Goal: Transaction & Acquisition: Purchase product/service

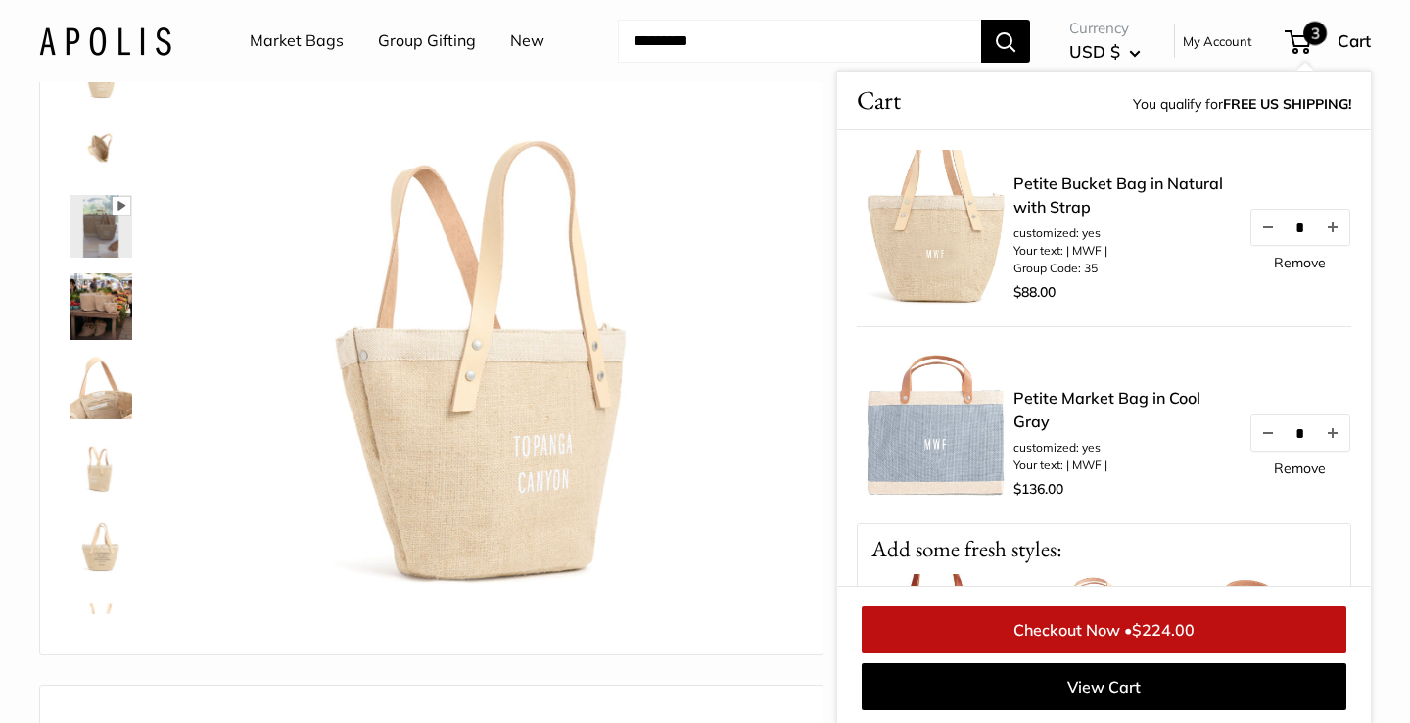
click at [107, 231] on img at bounding box center [101, 226] width 63 height 63
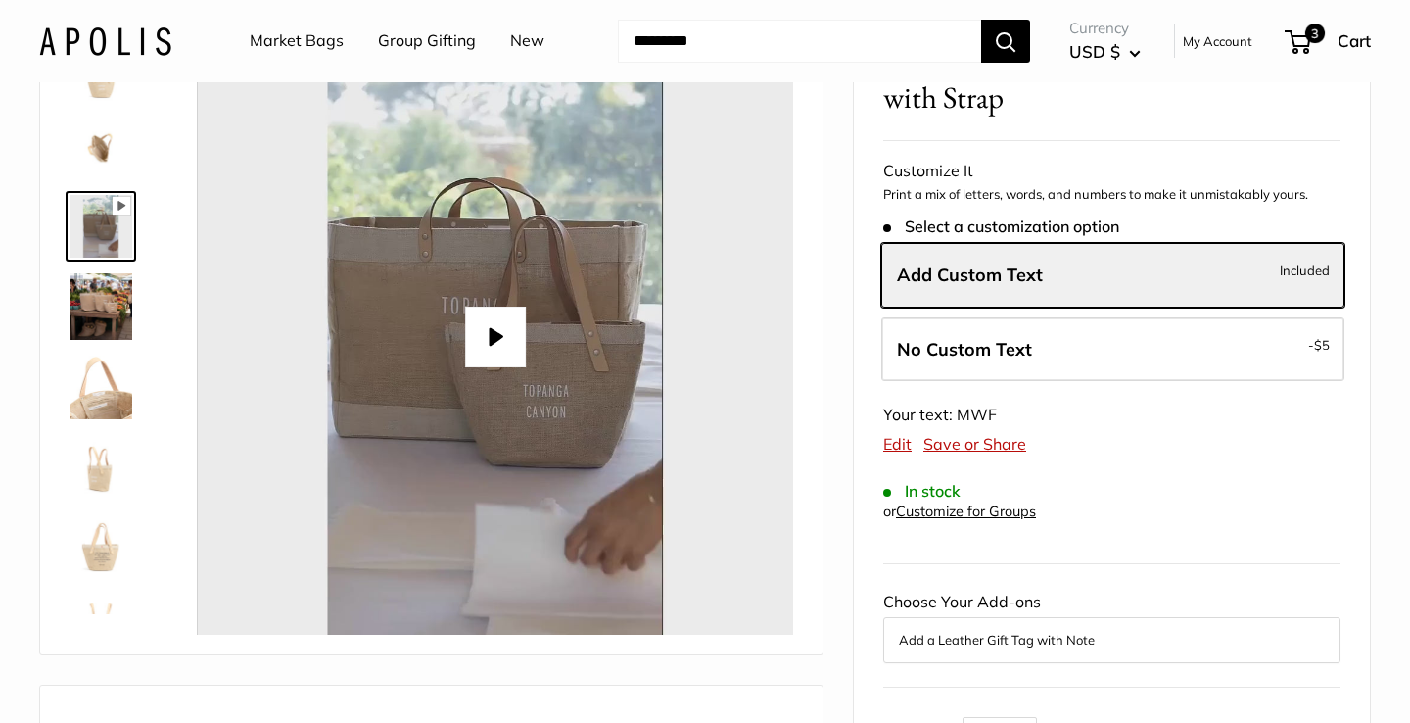
click at [502, 327] on button "Play" at bounding box center [495, 336] width 61 height 61
type input "*"
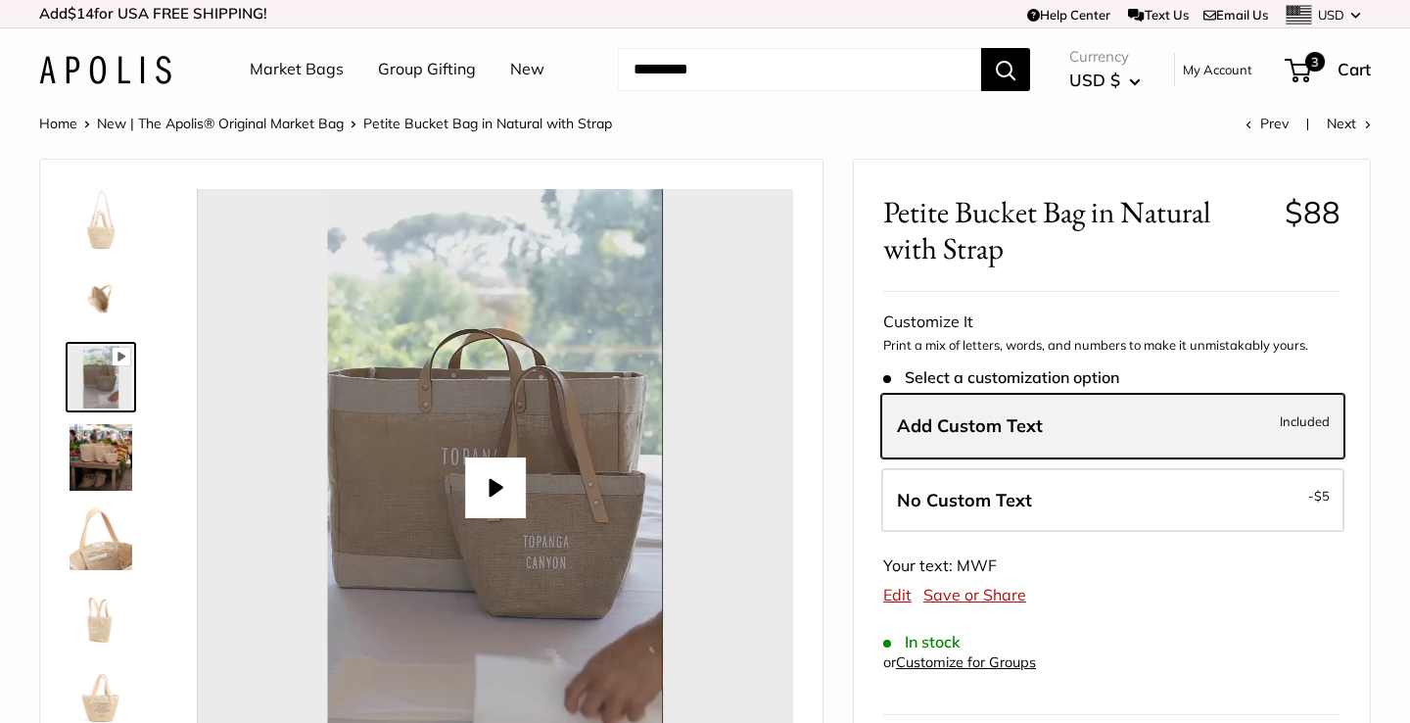
click at [1050, 429] on label "Add Custom Text Included" at bounding box center [1112, 426] width 463 height 65
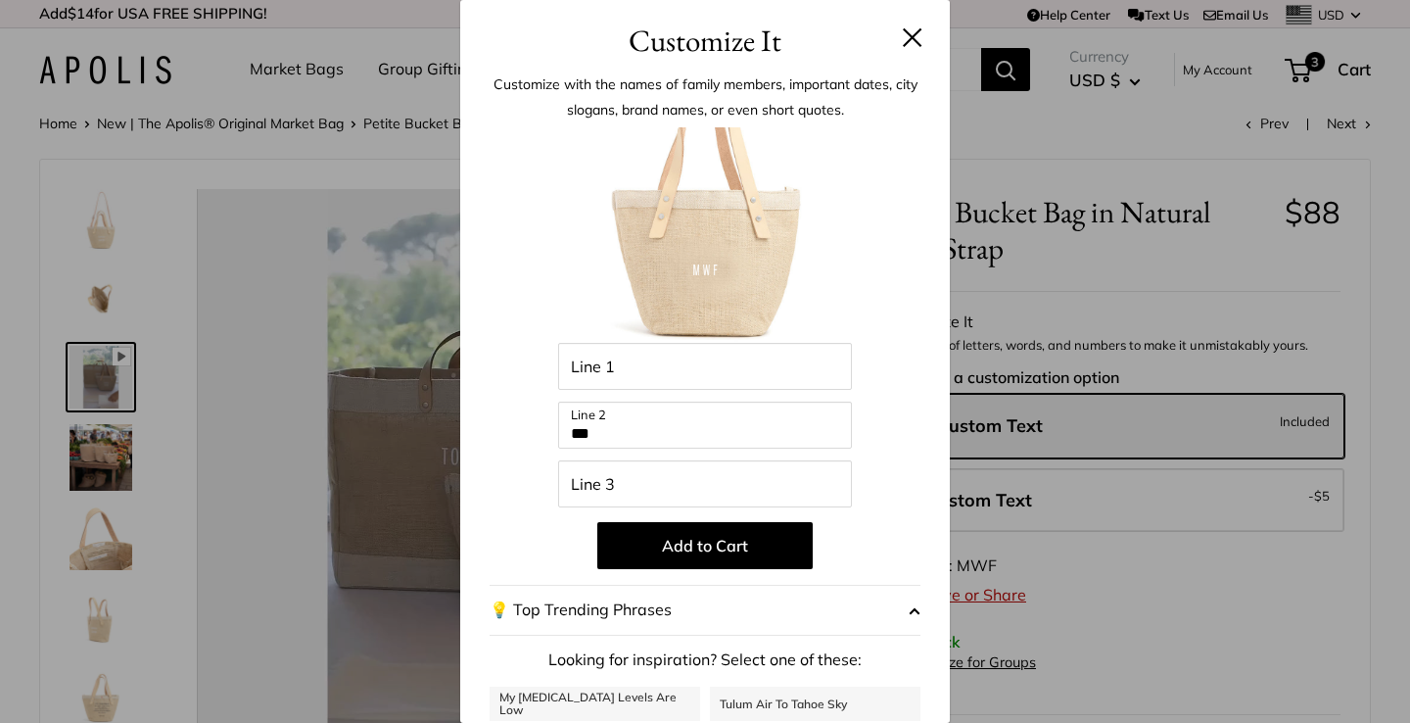
click at [911, 41] on button at bounding box center [913, 37] width 20 height 20
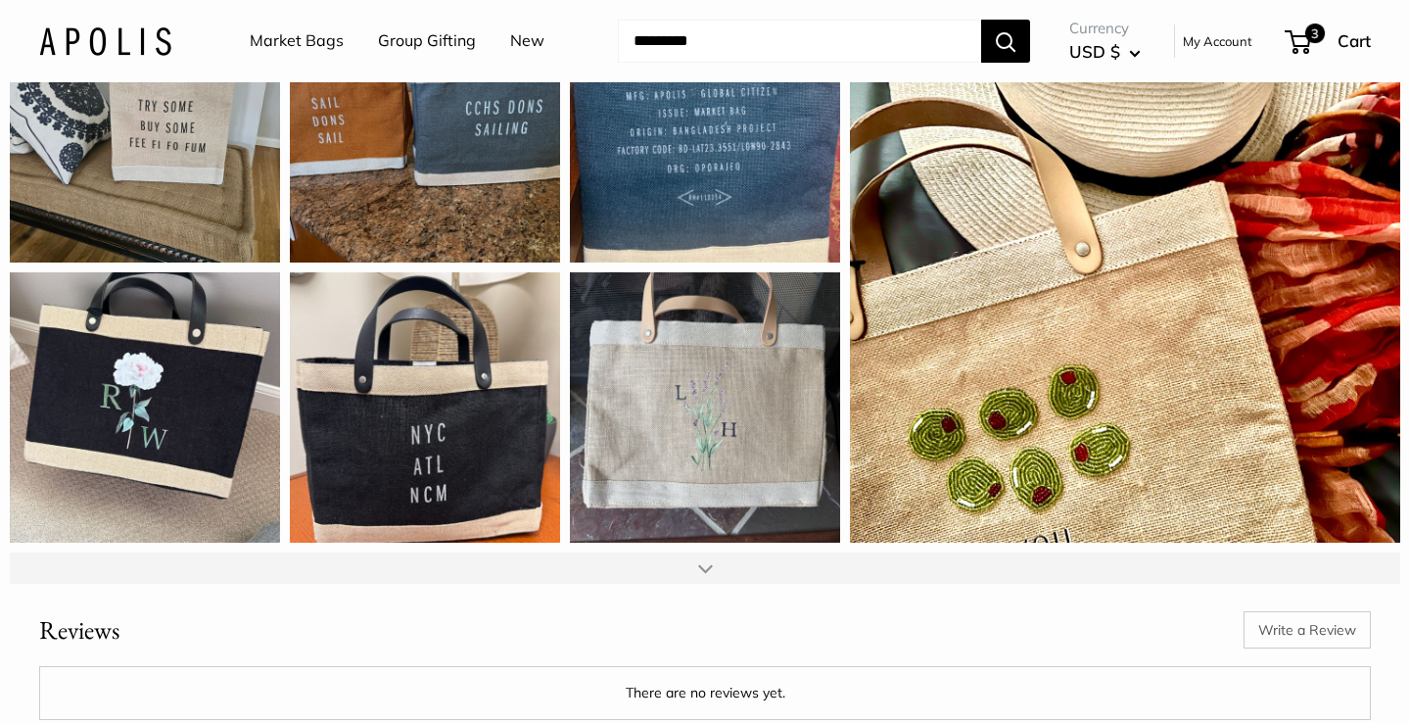
scroll to position [2468, 0]
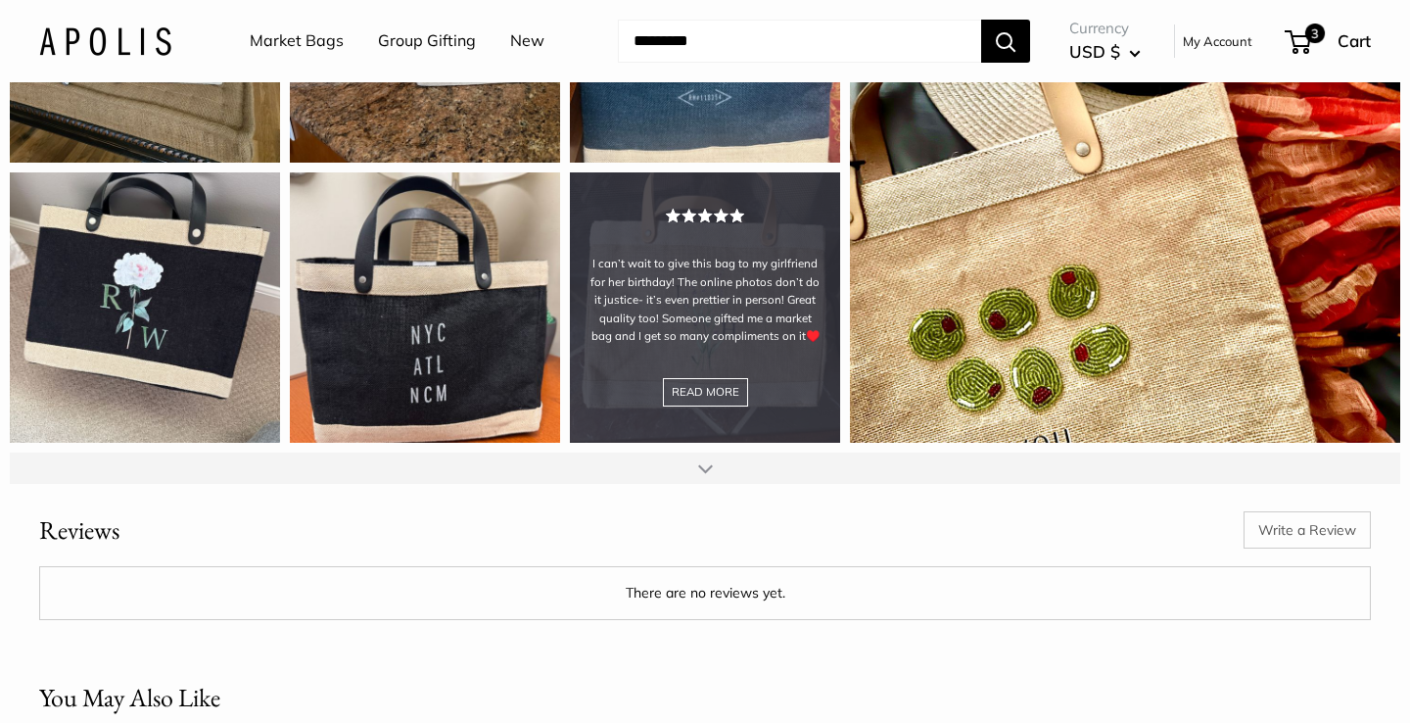
click at [767, 339] on div "I can’t wait to give this bag to my girlfriend for her birthday! The online pho…" at bounding box center [705, 307] width 270 height 270
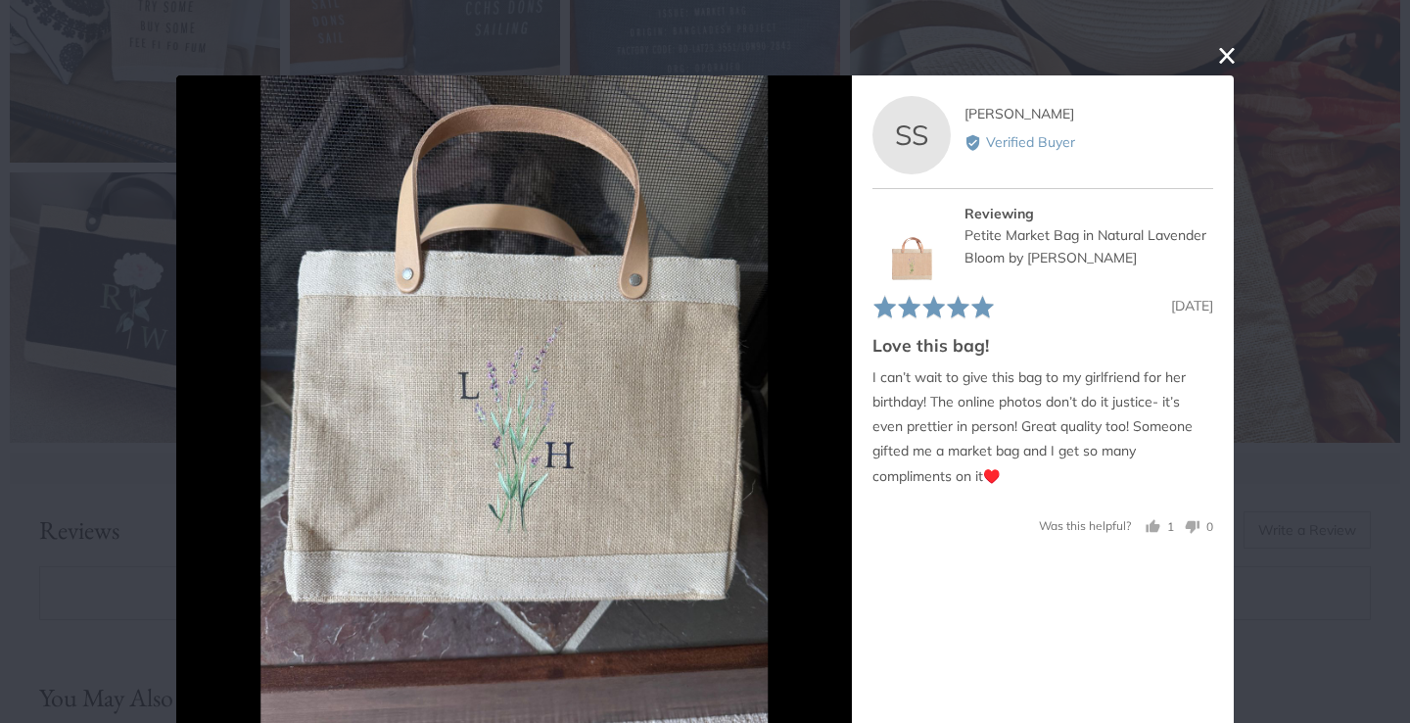
scroll to position [28, 0]
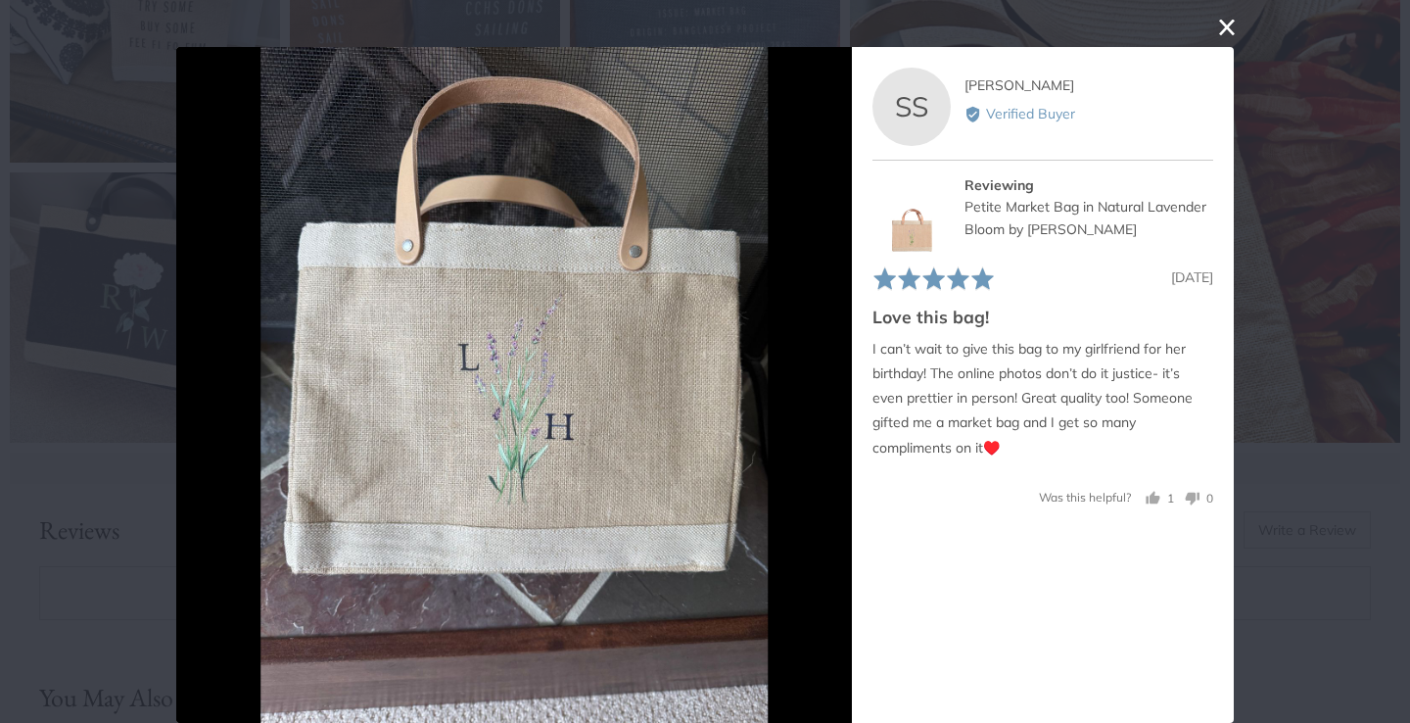
click at [1234, 30] on button "close this modal window" at bounding box center [1226, 27] width 23 height 23
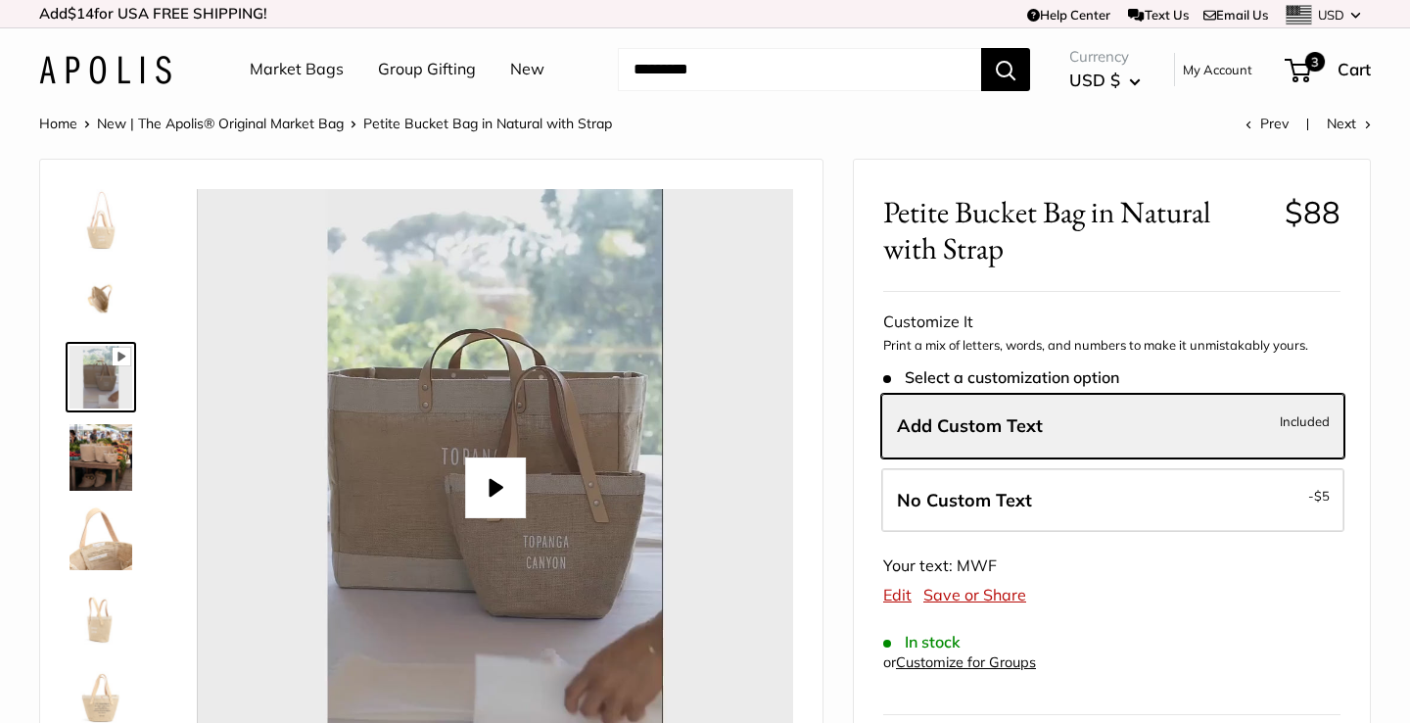
scroll to position [0, 0]
click at [525, 74] on link "New" at bounding box center [527, 69] width 34 height 29
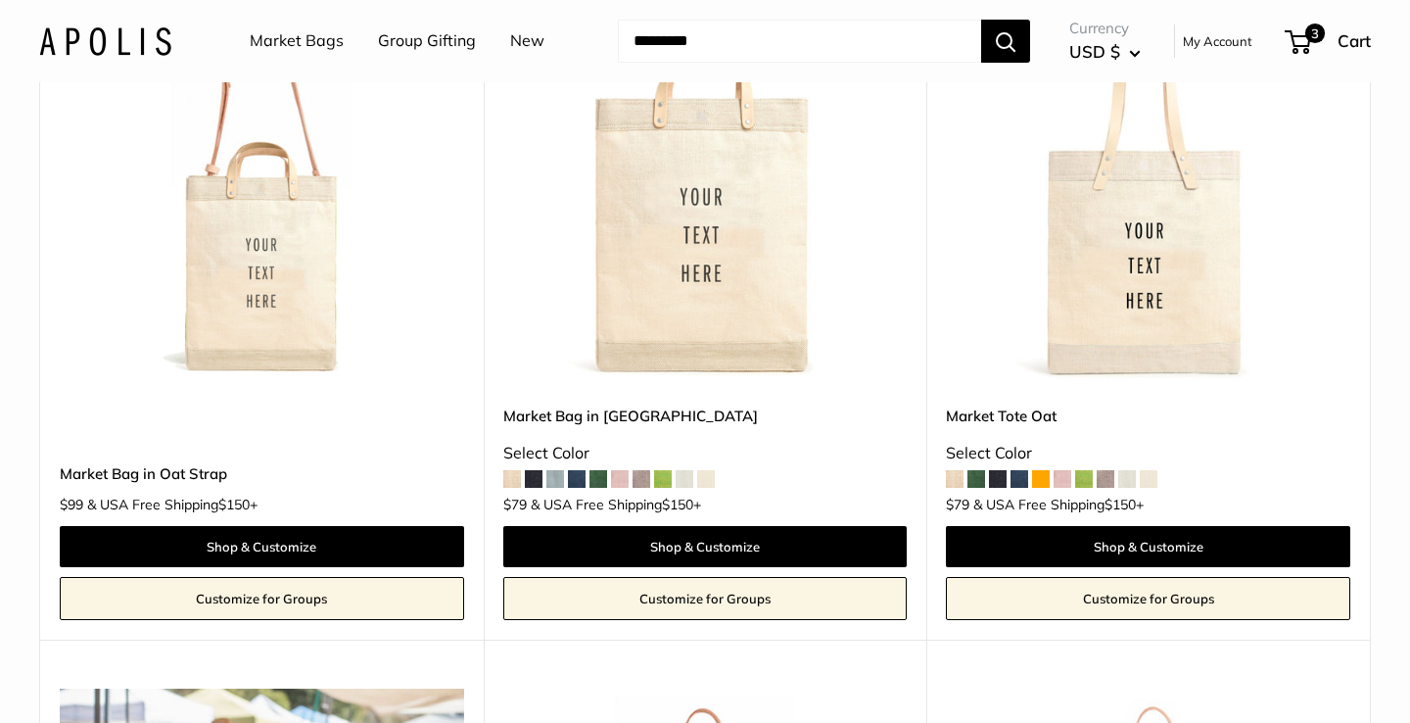
scroll to position [1049, 0]
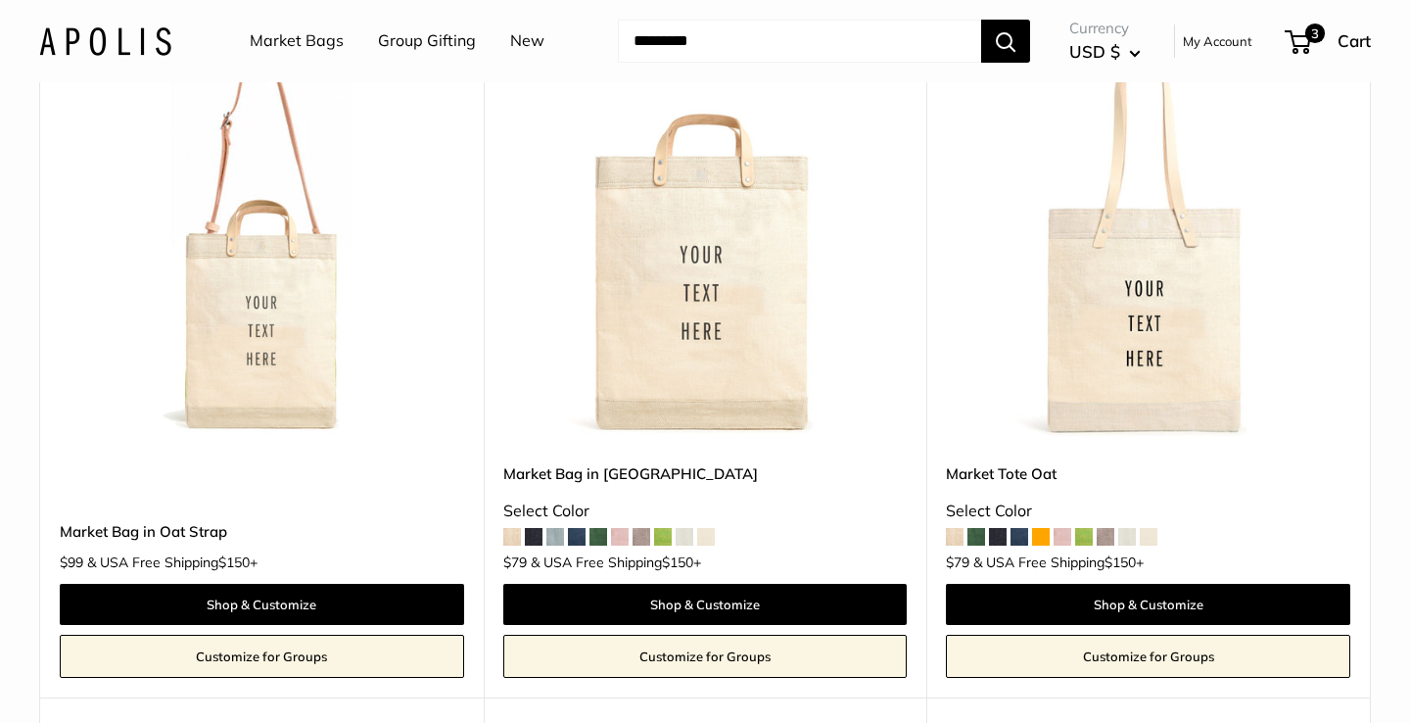
click at [1062, 528] on span at bounding box center [1062, 537] width 18 height 18
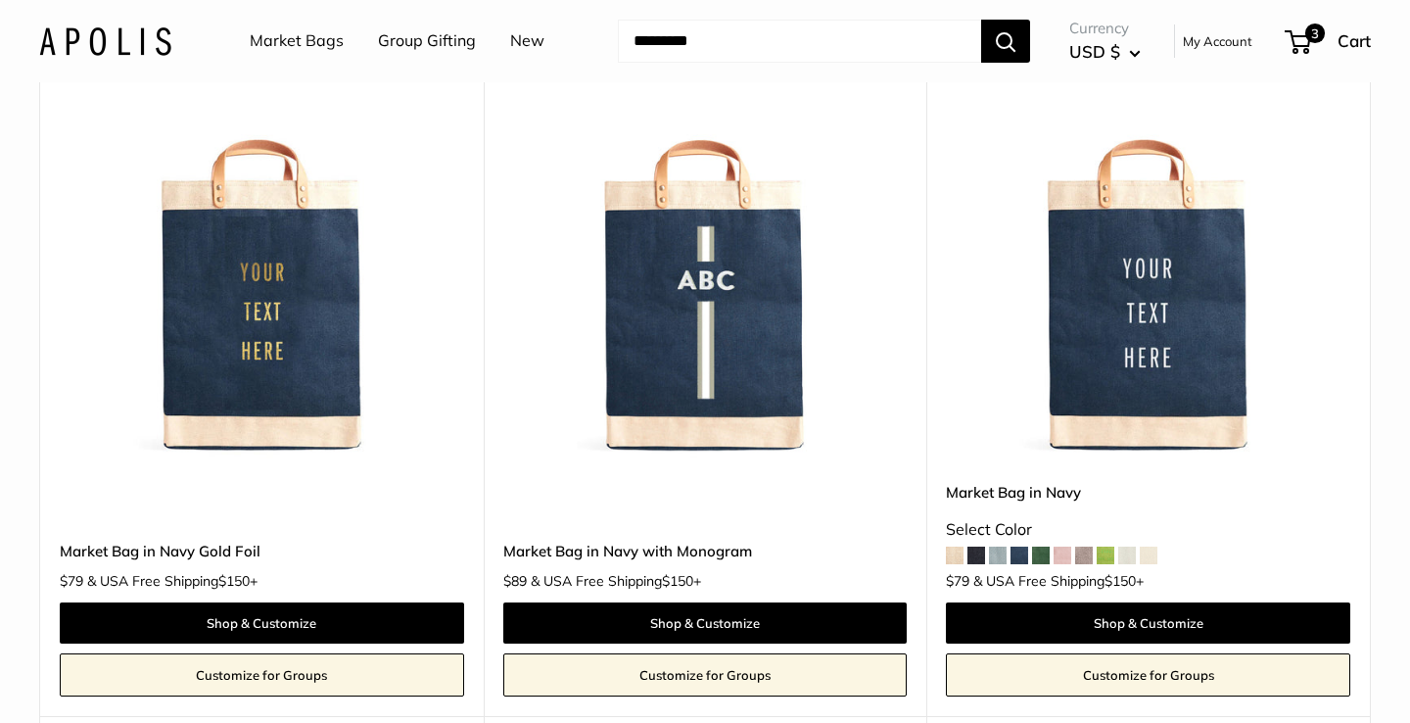
scroll to position [9292, 0]
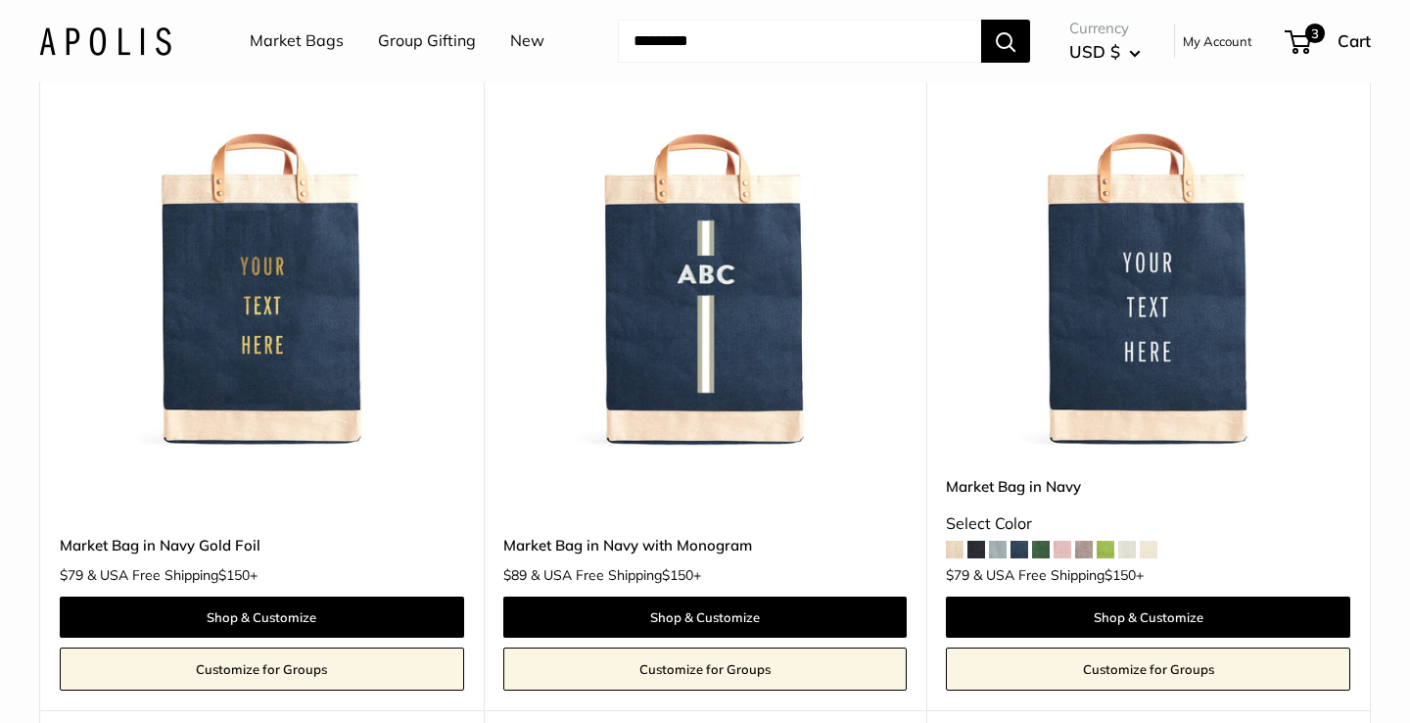
click at [0, 0] on img at bounding box center [0, 0] width 0 height 0
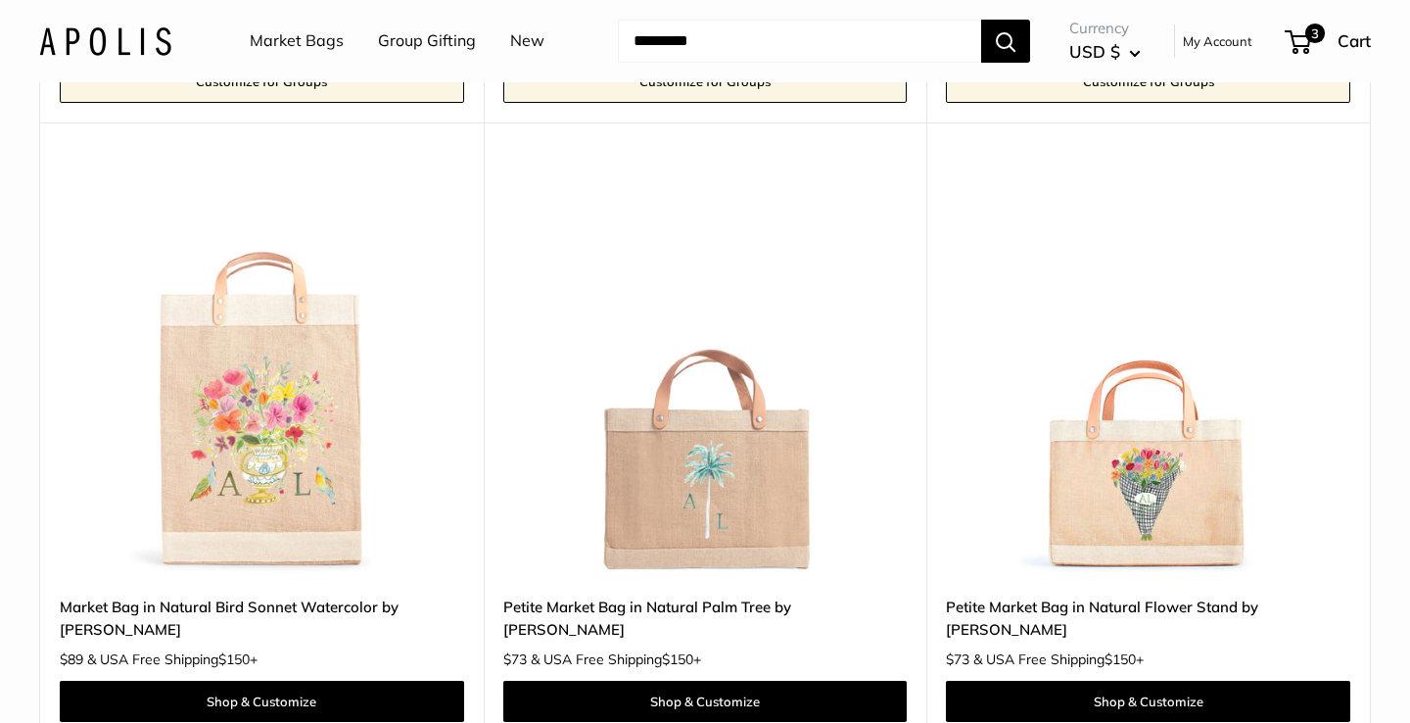
scroll to position [9895, 0]
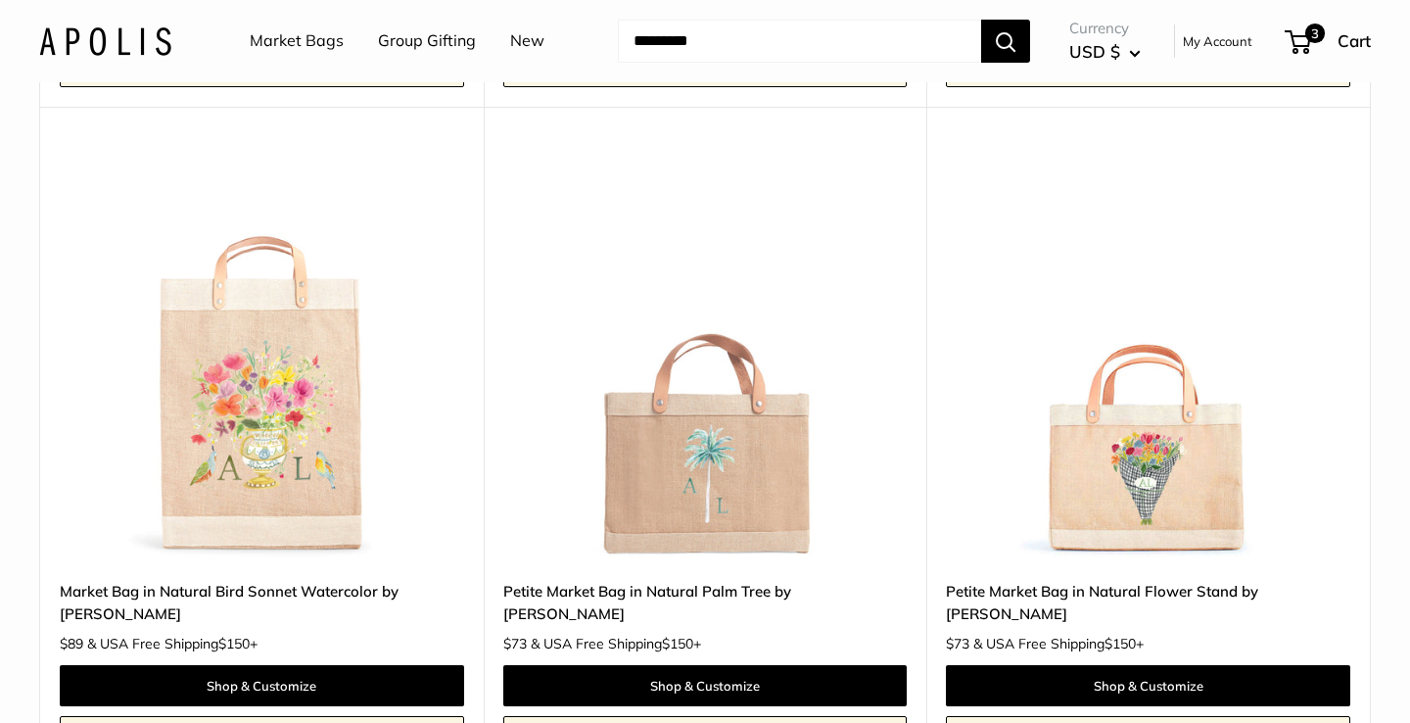
click at [0, 0] on img at bounding box center [0, 0] width 0 height 0
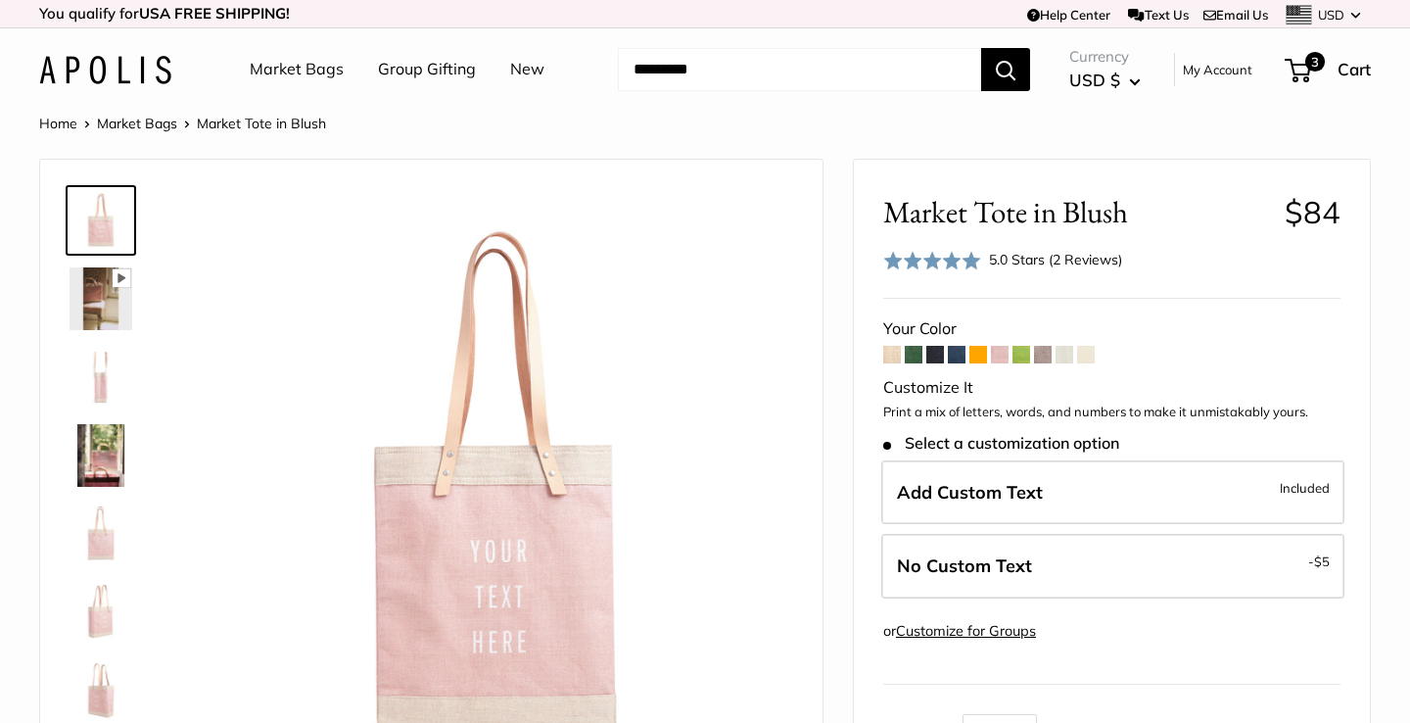
click at [1045, 355] on span at bounding box center [1043, 355] width 18 height 18
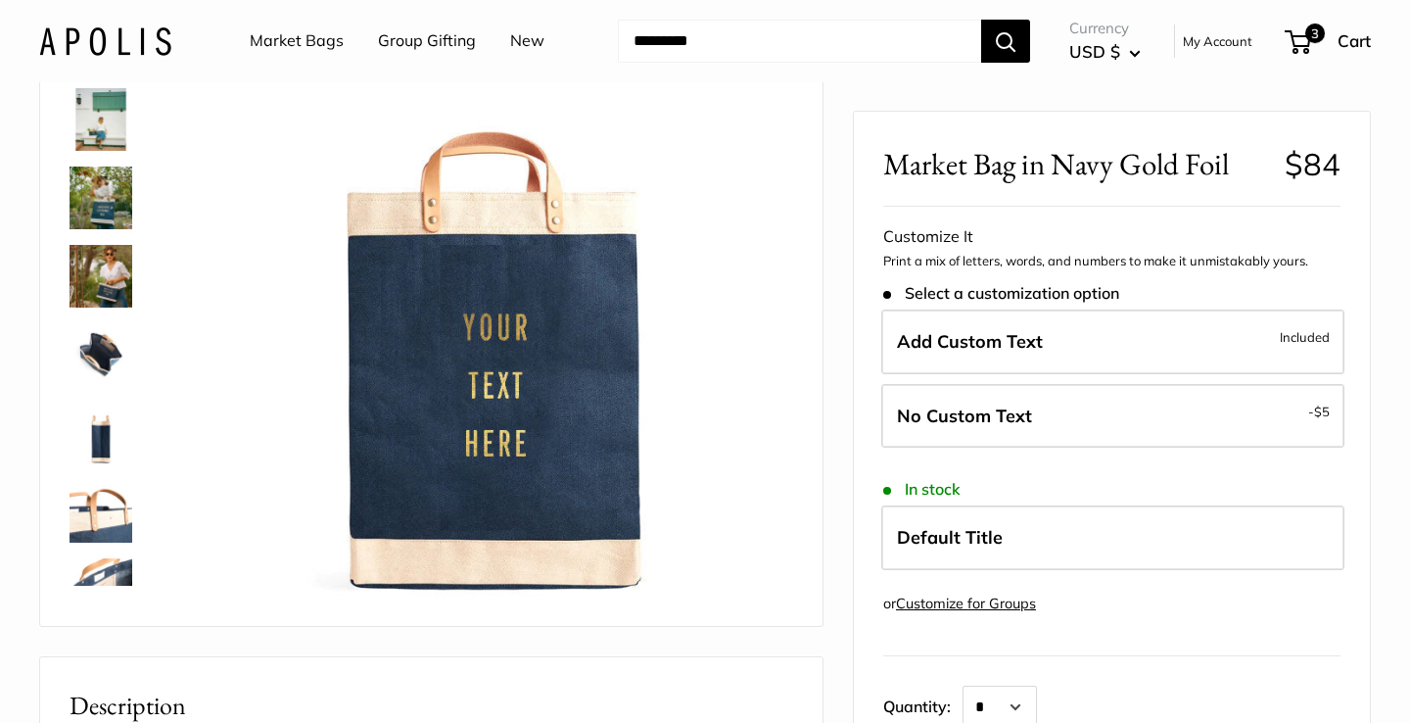
scroll to position [206, 0]
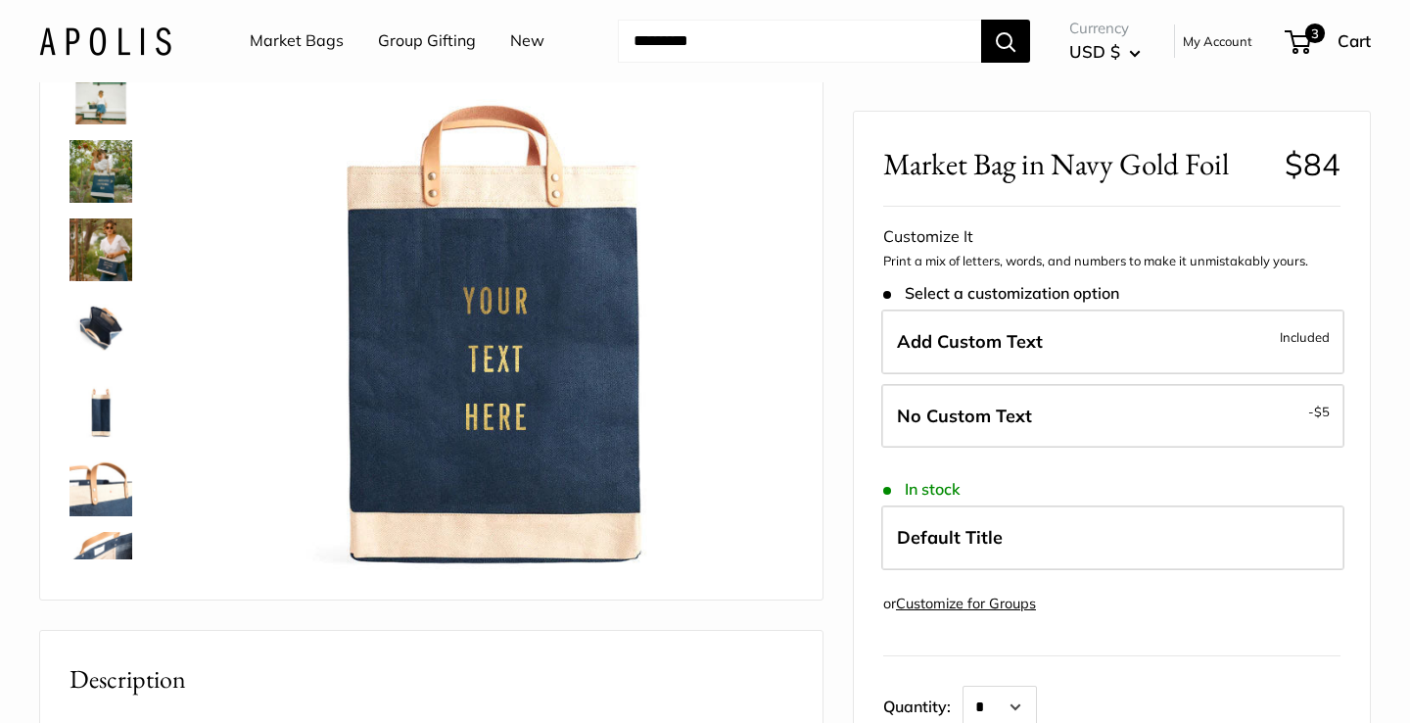
click at [102, 273] on img at bounding box center [101, 249] width 63 height 63
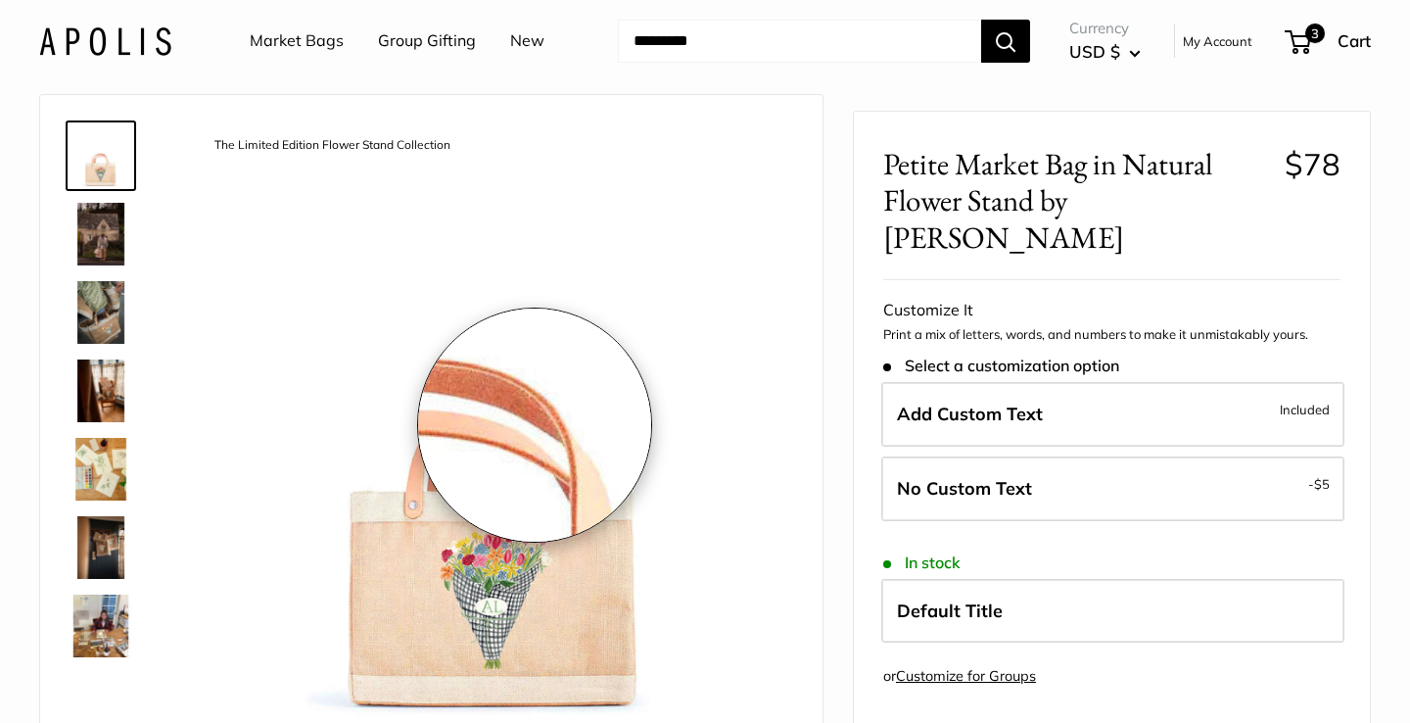
scroll to position [73, 0]
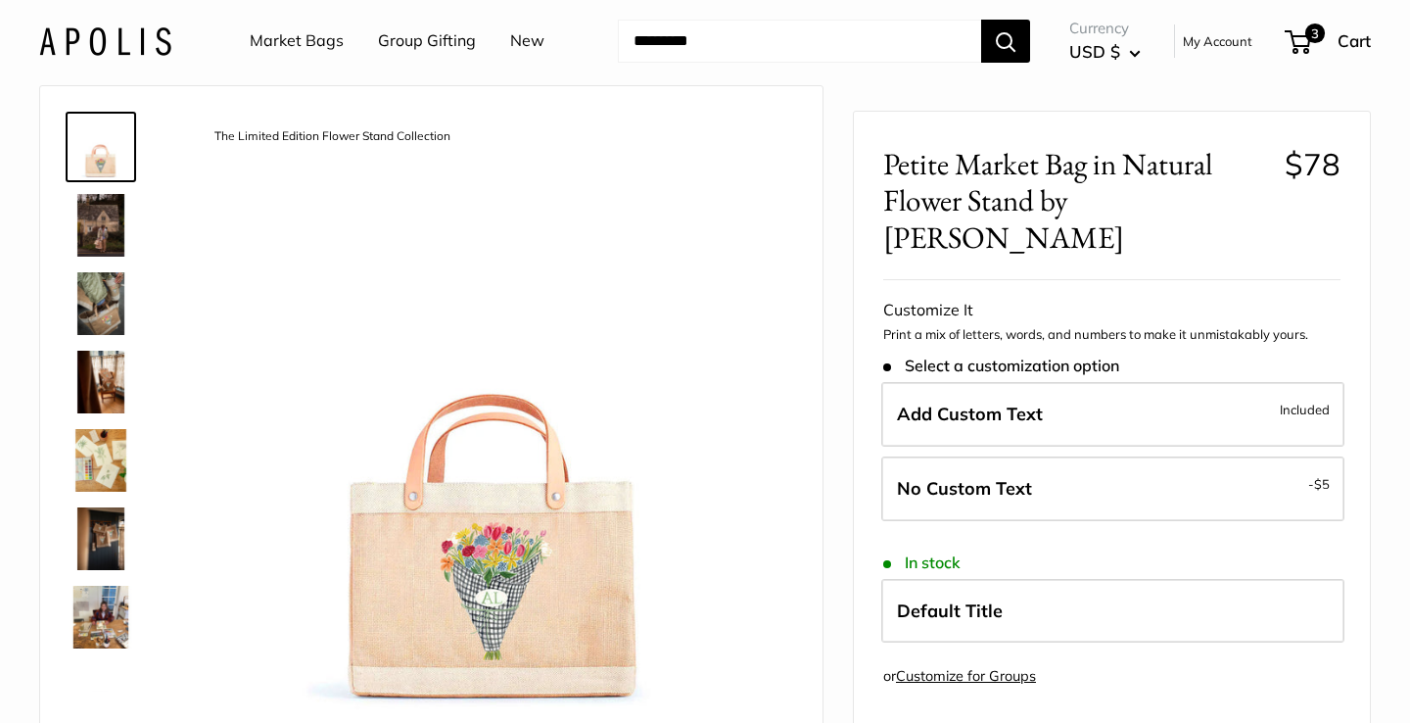
click at [116, 307] on img at bounding box center [101, 303] width 63 height 63
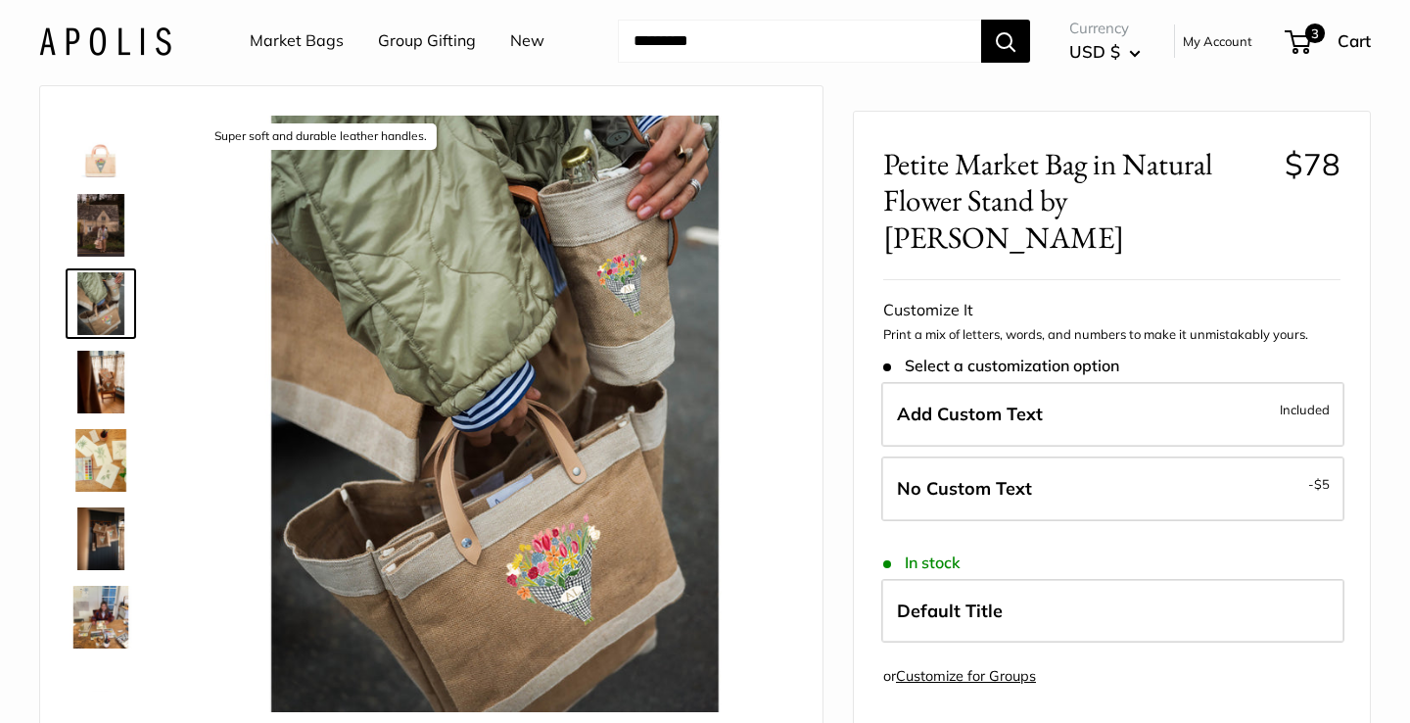
click at [105, 228] on img at bounding box center [101, 225] width 63 height 63
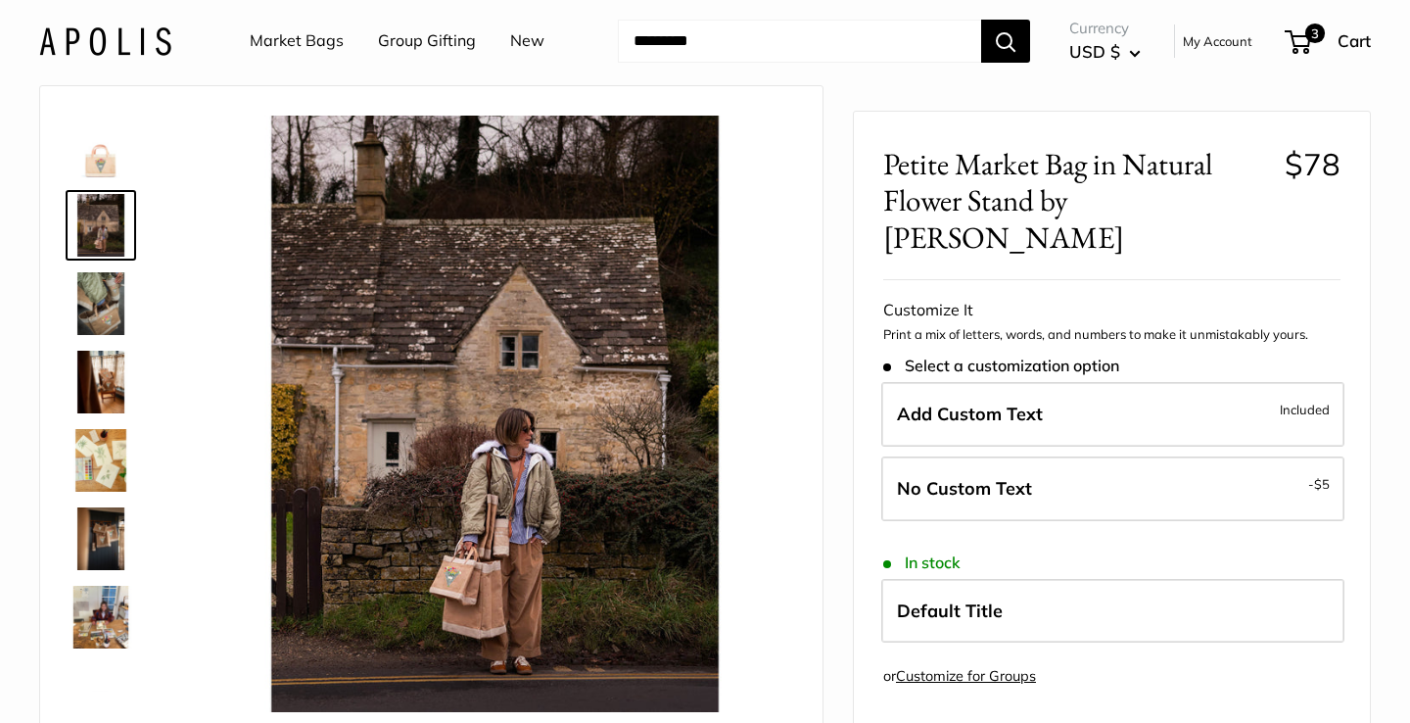
click at [104, 307] on img at bounding box center [101, 303] width 63 height 63
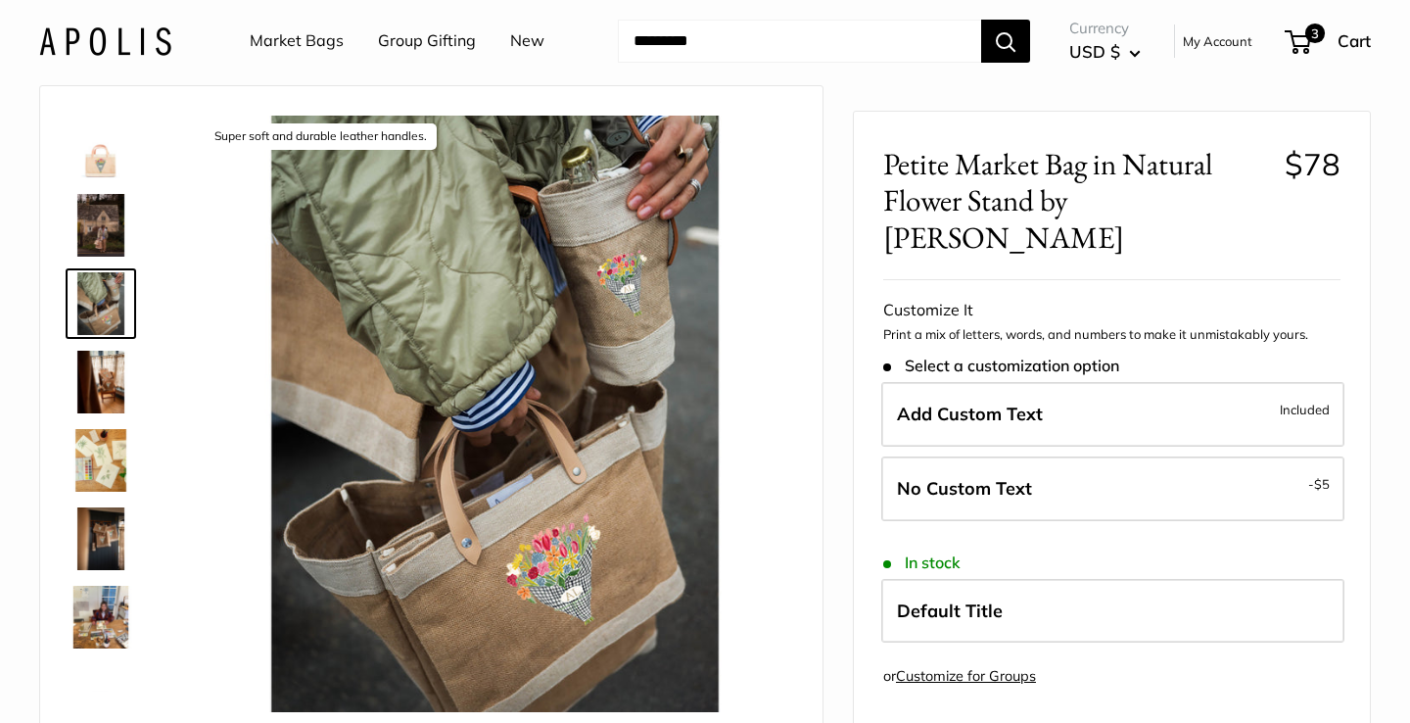
click at [101, 615] on img at bounding box center [101, 616] width 63 height 63
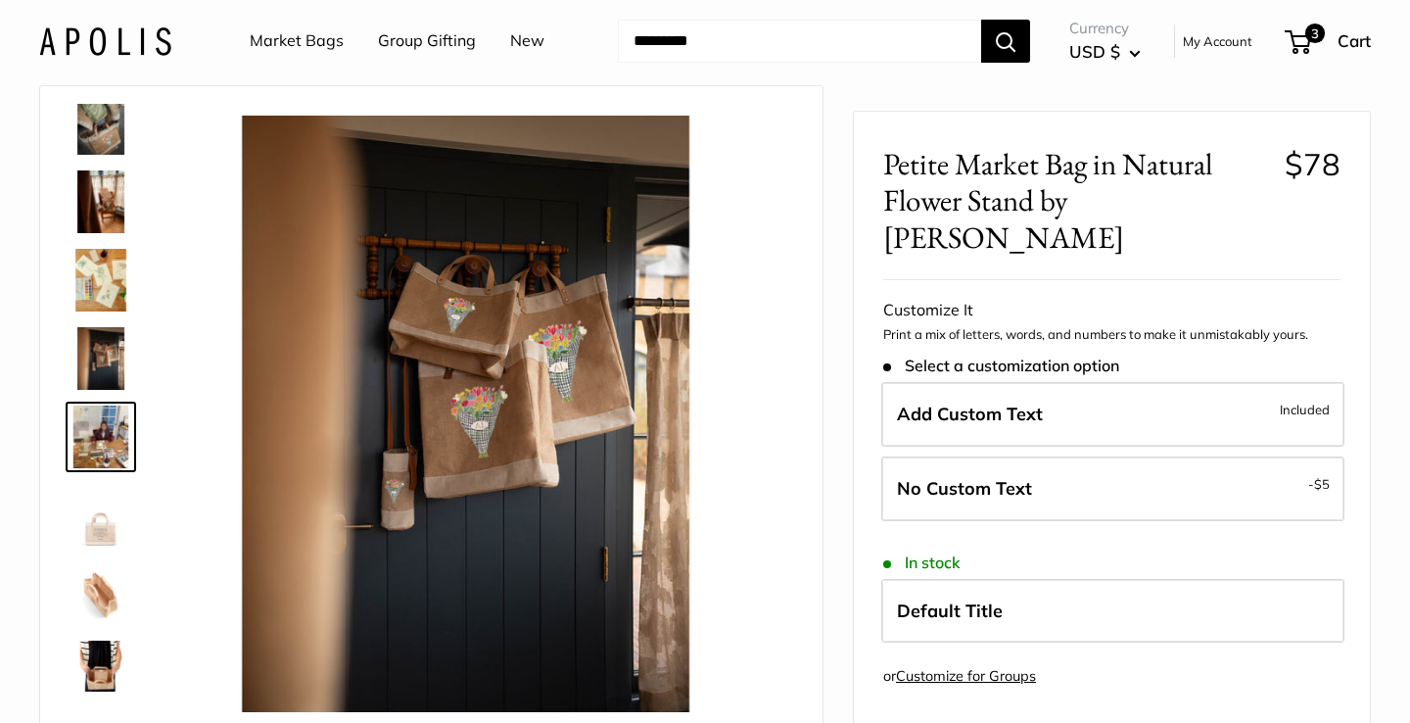
scroll to position [217, 0]
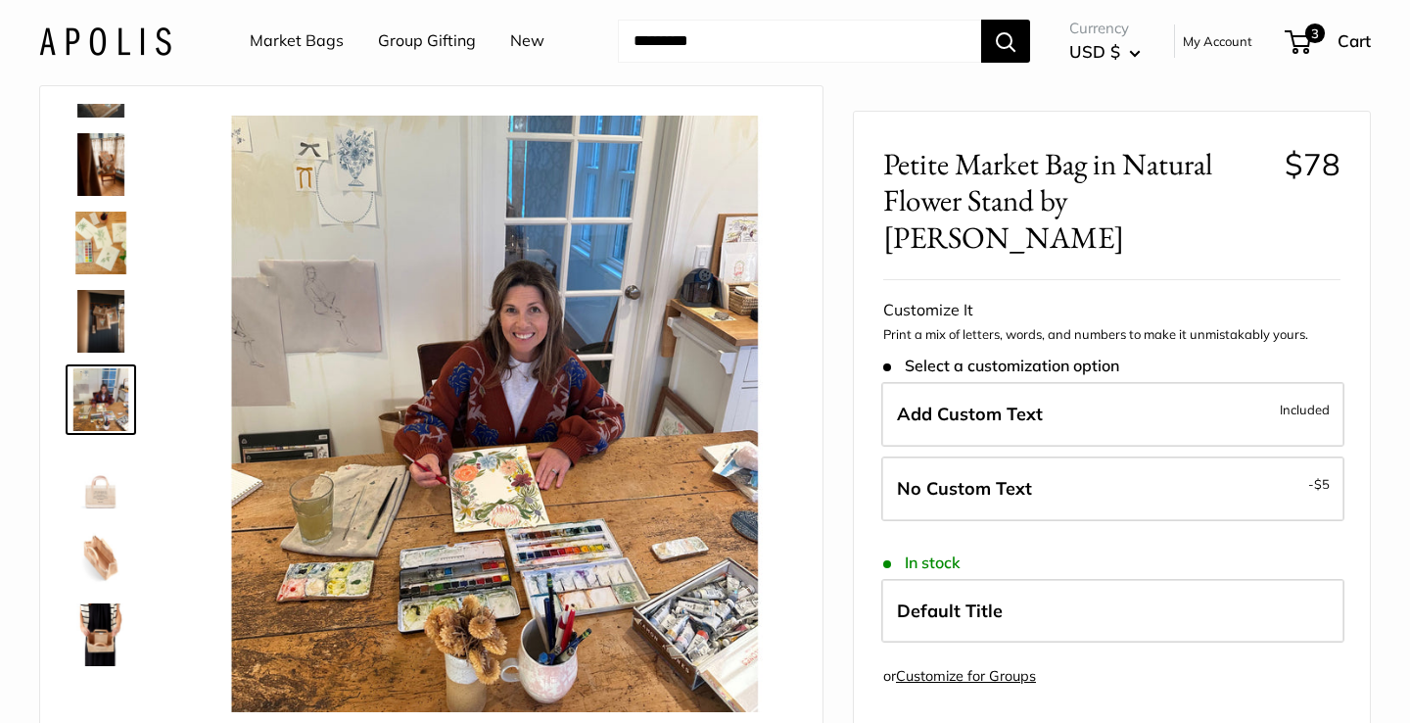
click at [103, 565] on img at bounding box center [101, 556] width 63 height 63
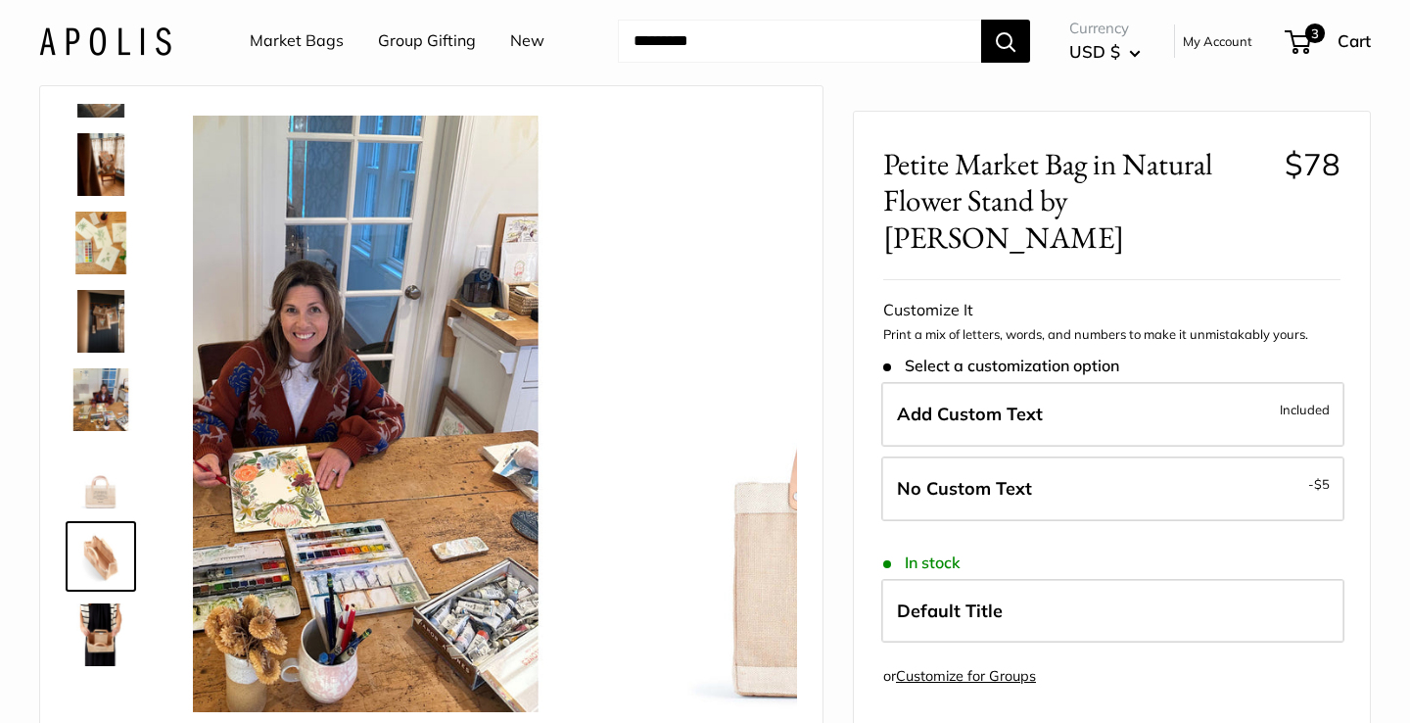
scroll to position [282, 0]
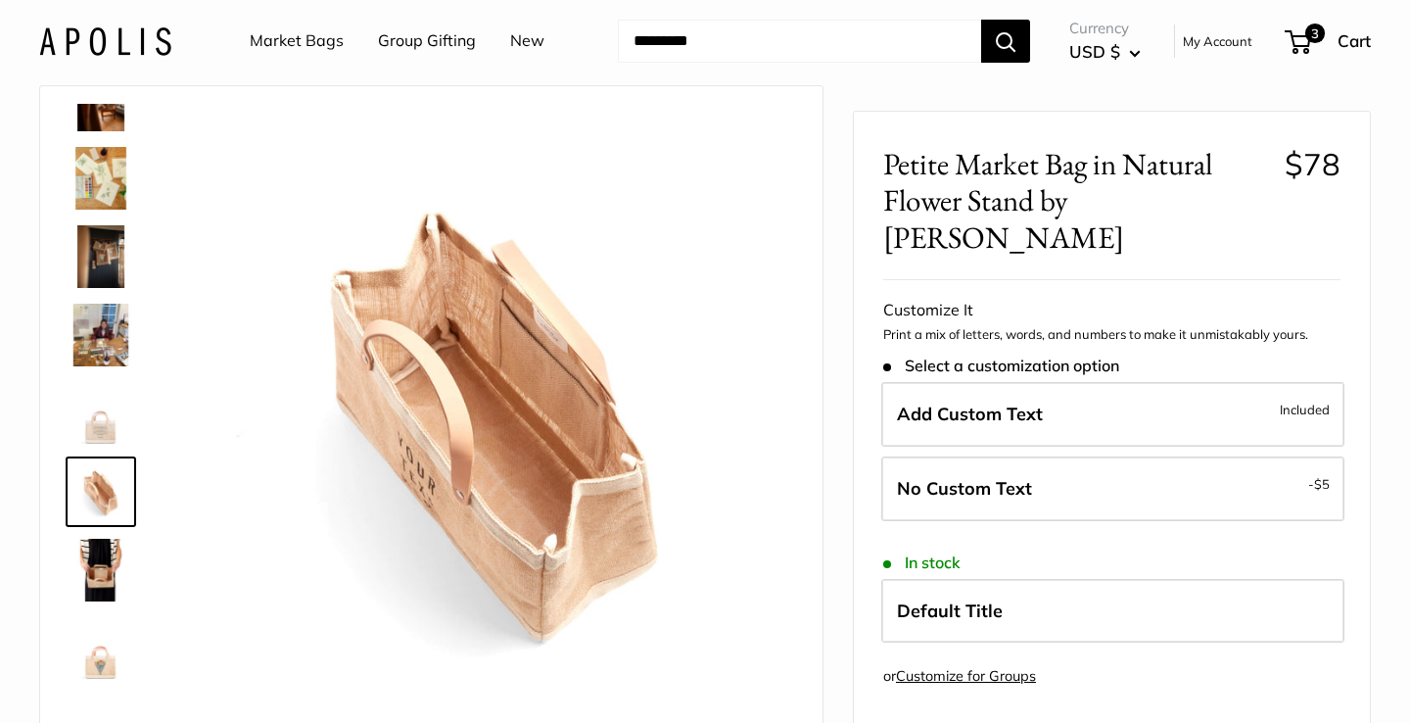
click at [110, 417] on img at bounding box center [101, 413] width 63 height 63
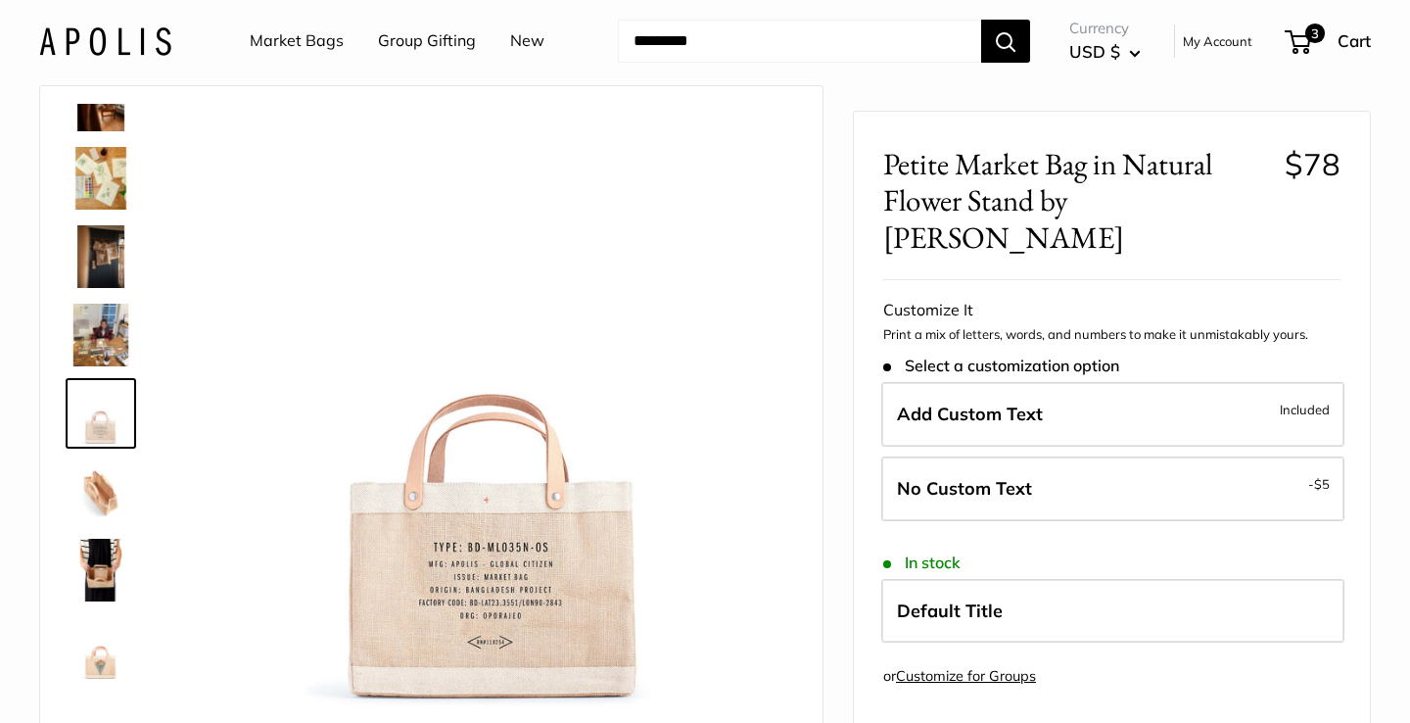
click at [100, 550] on img at bounding box center [101, 569] width 63 height 63
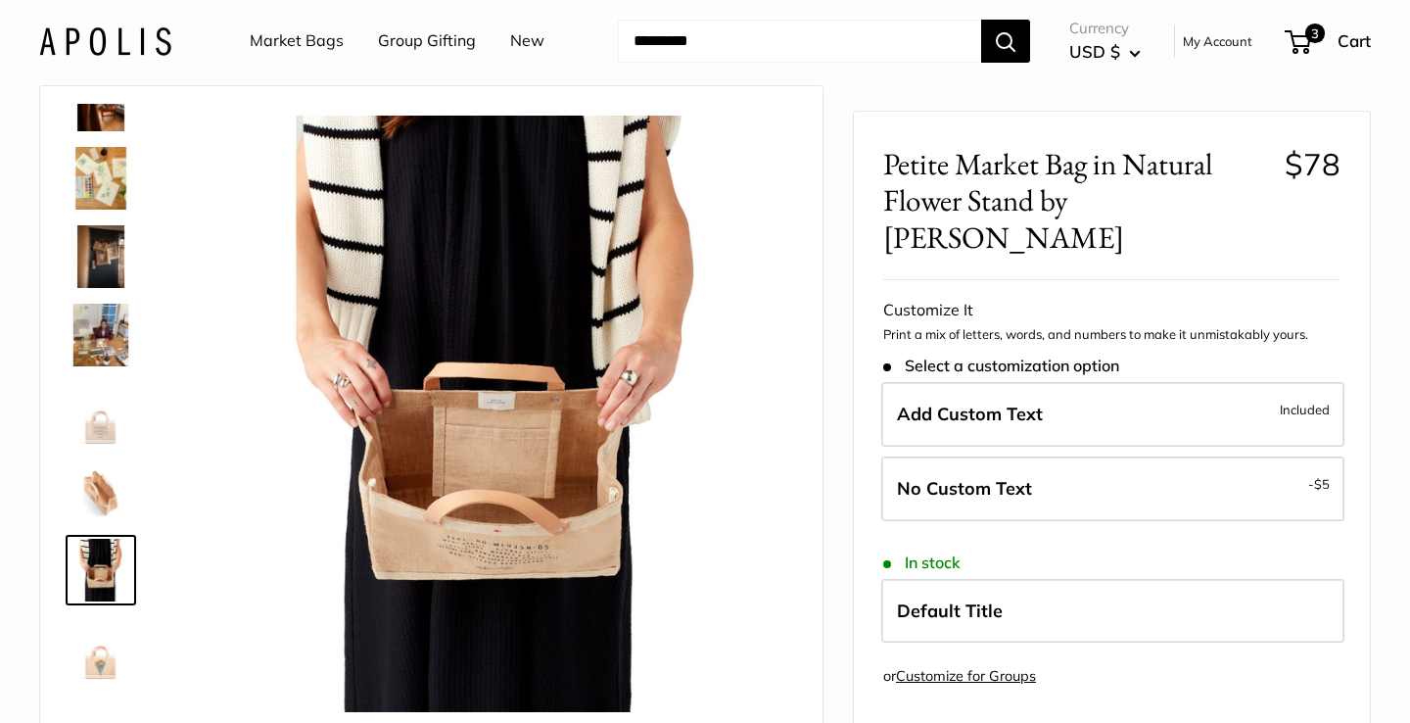
click at [111, 350] on img at bounding box center [101, 335] width 63 height 63
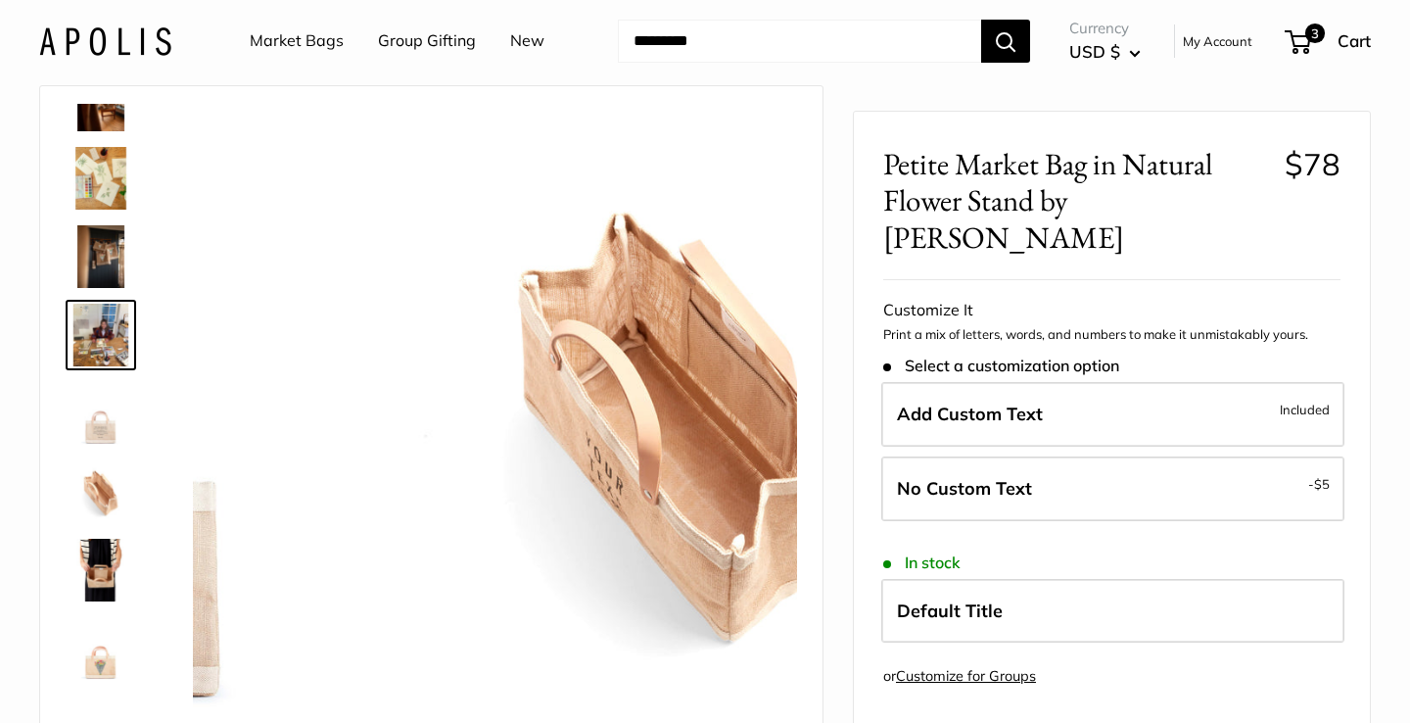
scroll to position [217, 0]
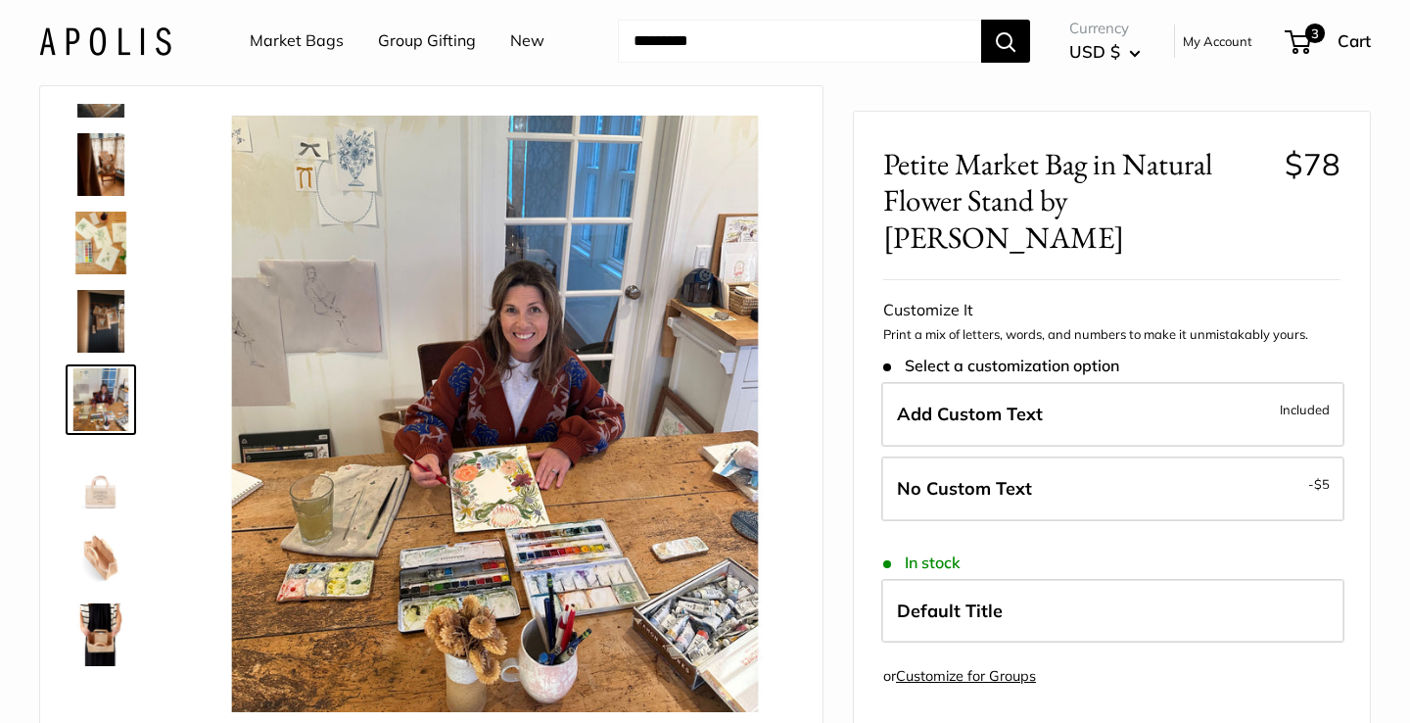
click at [106, 237] on img at bounding box center [101, 242] width 63 height 63
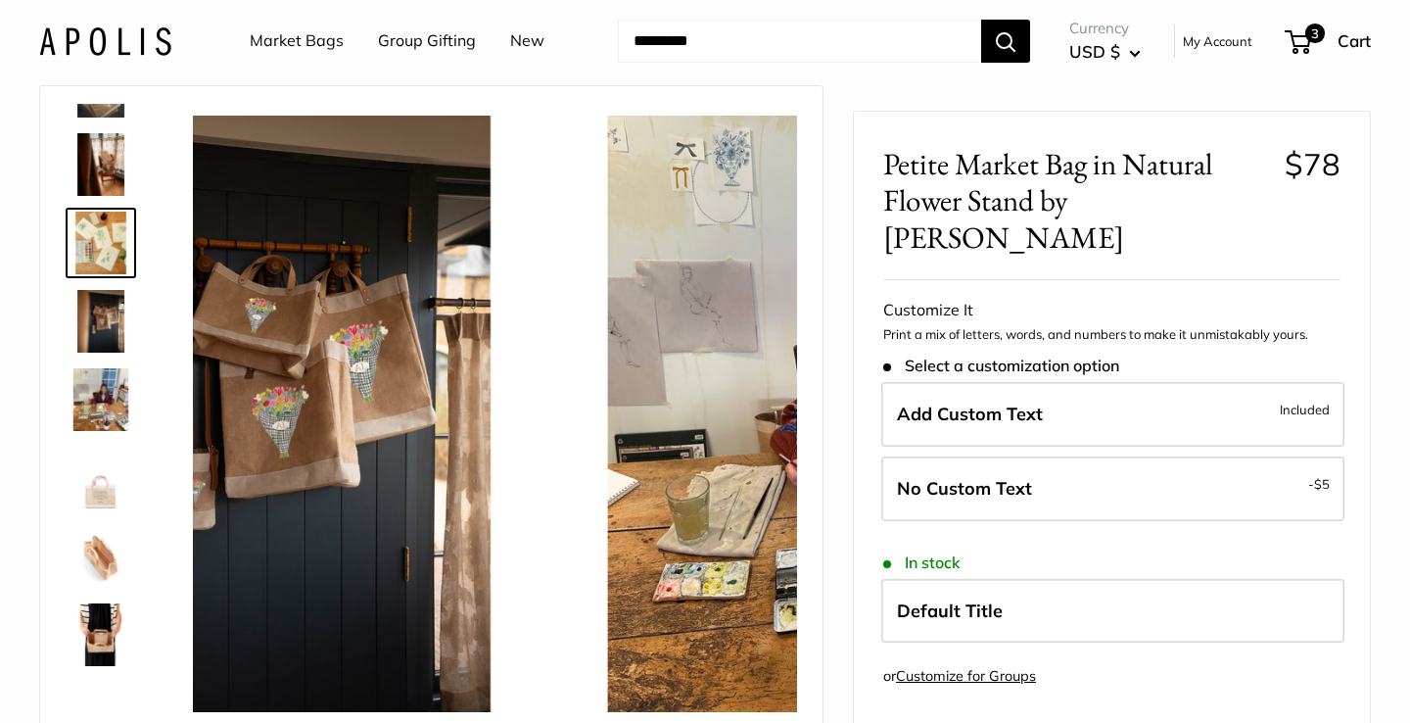
scroll to position [61, 0]
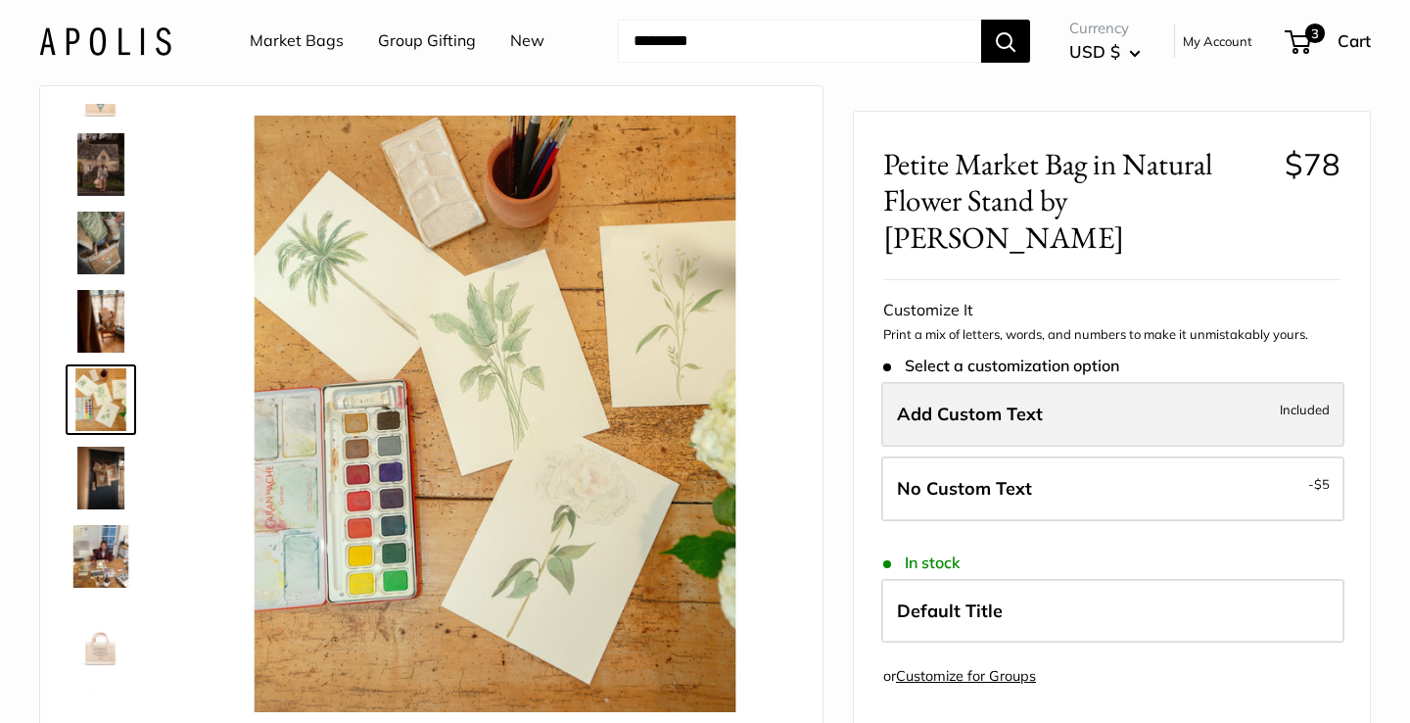
click at [1099, 389] on label "Add Custom Text Included" at bounding box center [1112, 414] width 463 height 65
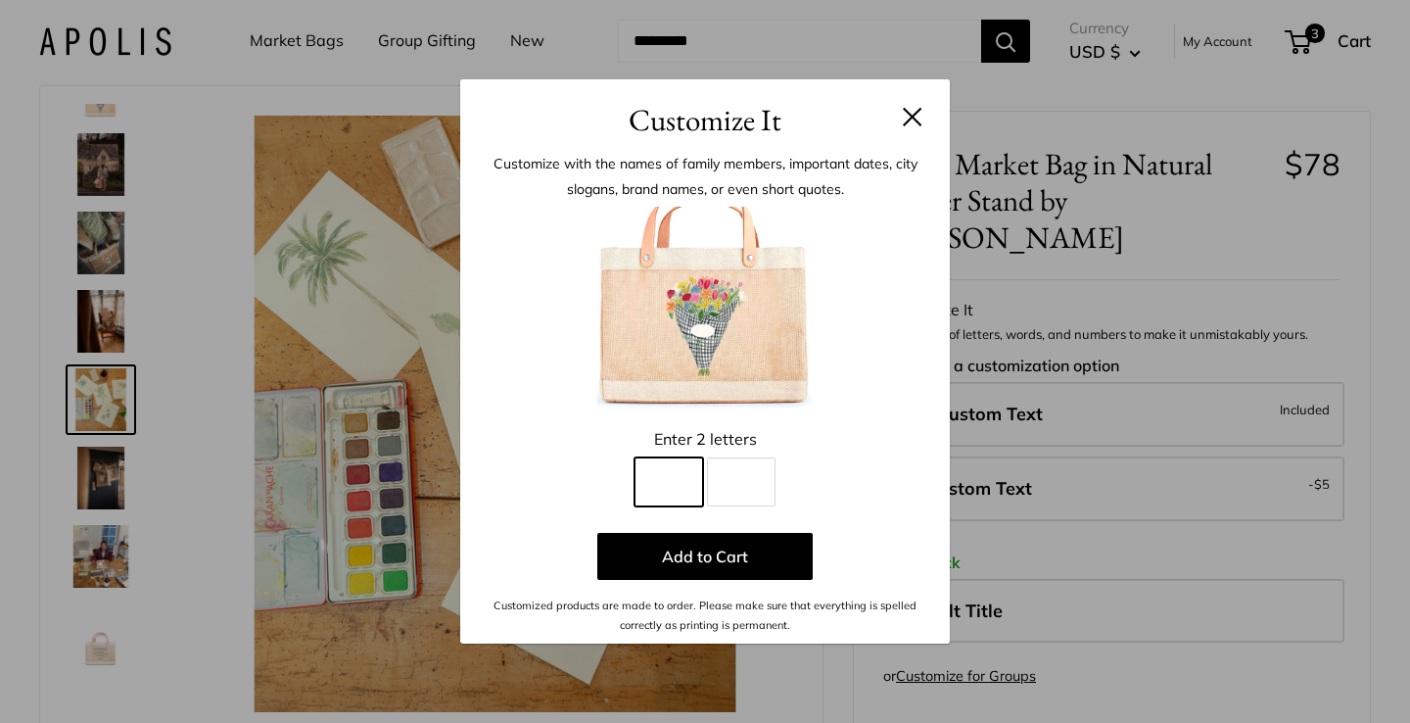
click at [684, 476] on input "Line 1" at bounding box center [668, 481] width 69 height 49
type input "*"
click at [752, 494] on input "Line 2" at bounding box center [741, 481] width 69 height 49
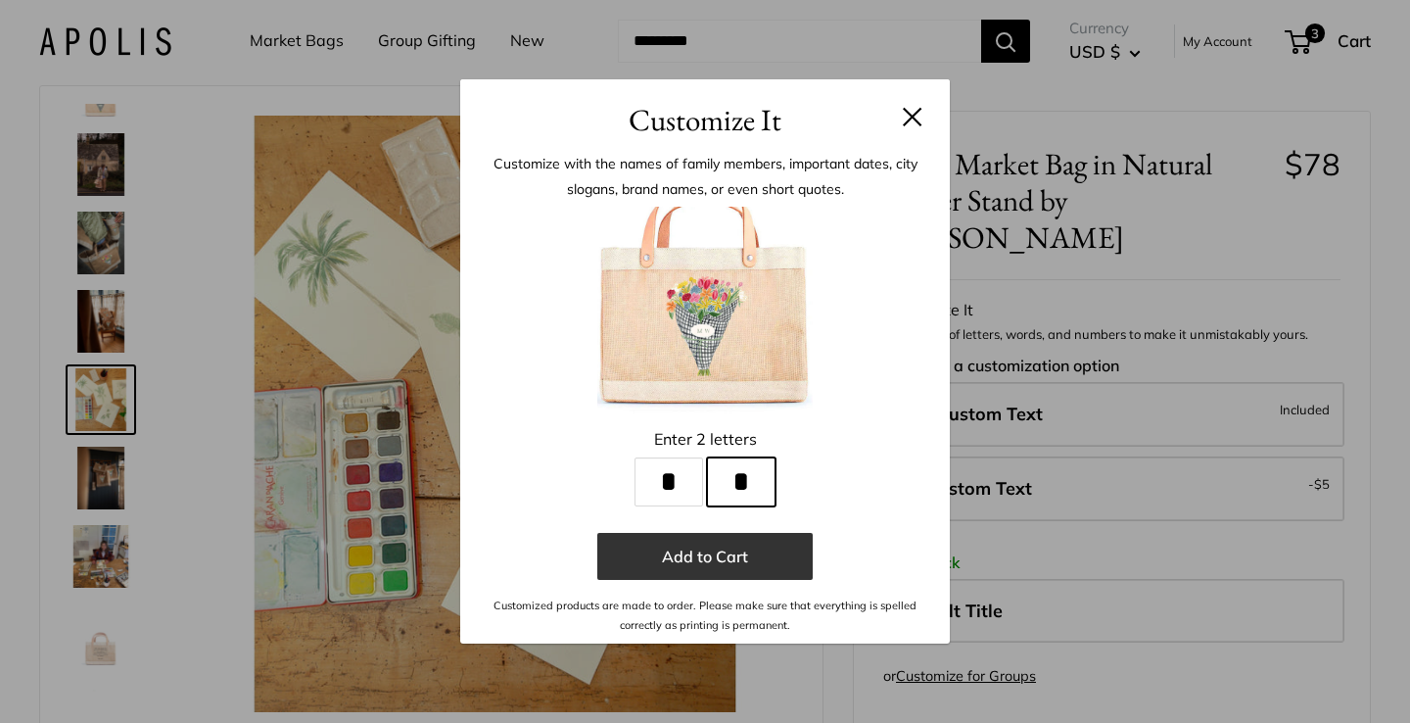
type input "*"
click at [741, 557] on button "Add to Cart" at bounding box center [704, 556] width 215 height 47
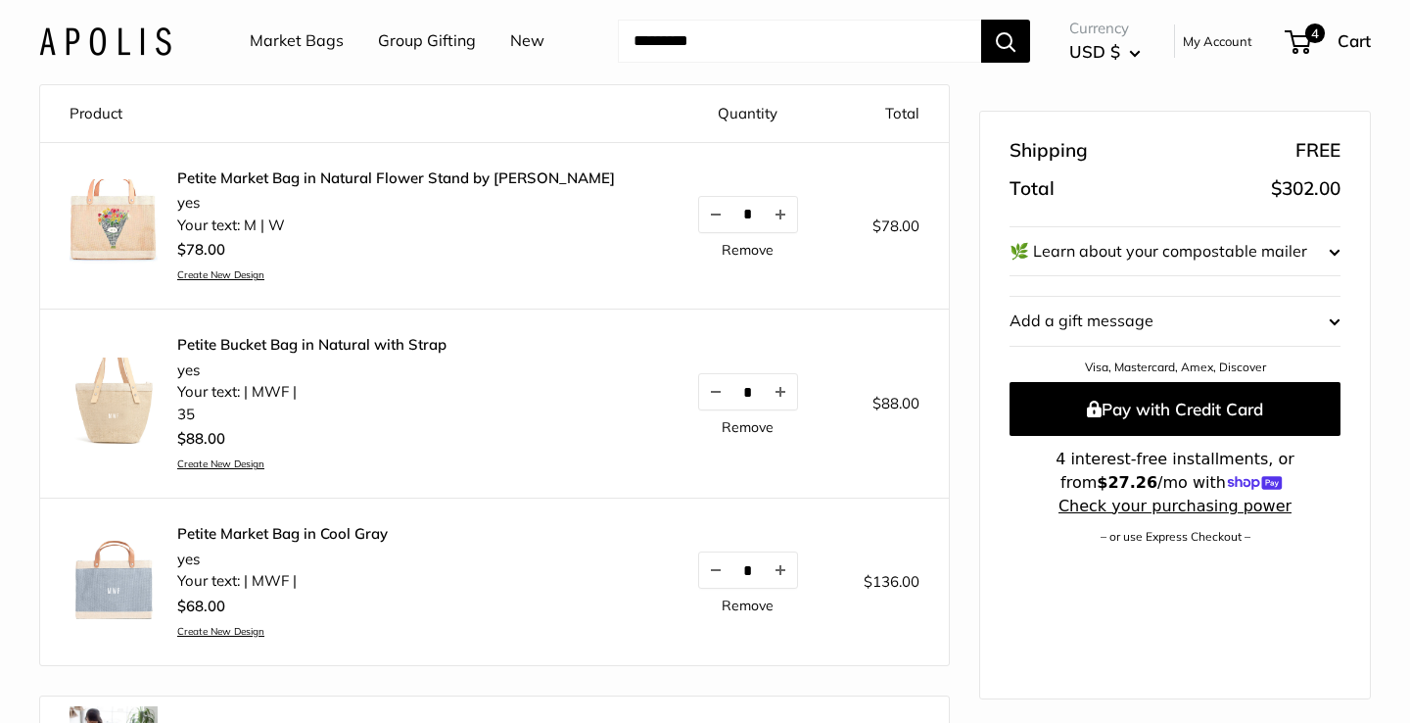
scroll to position [195, 0]
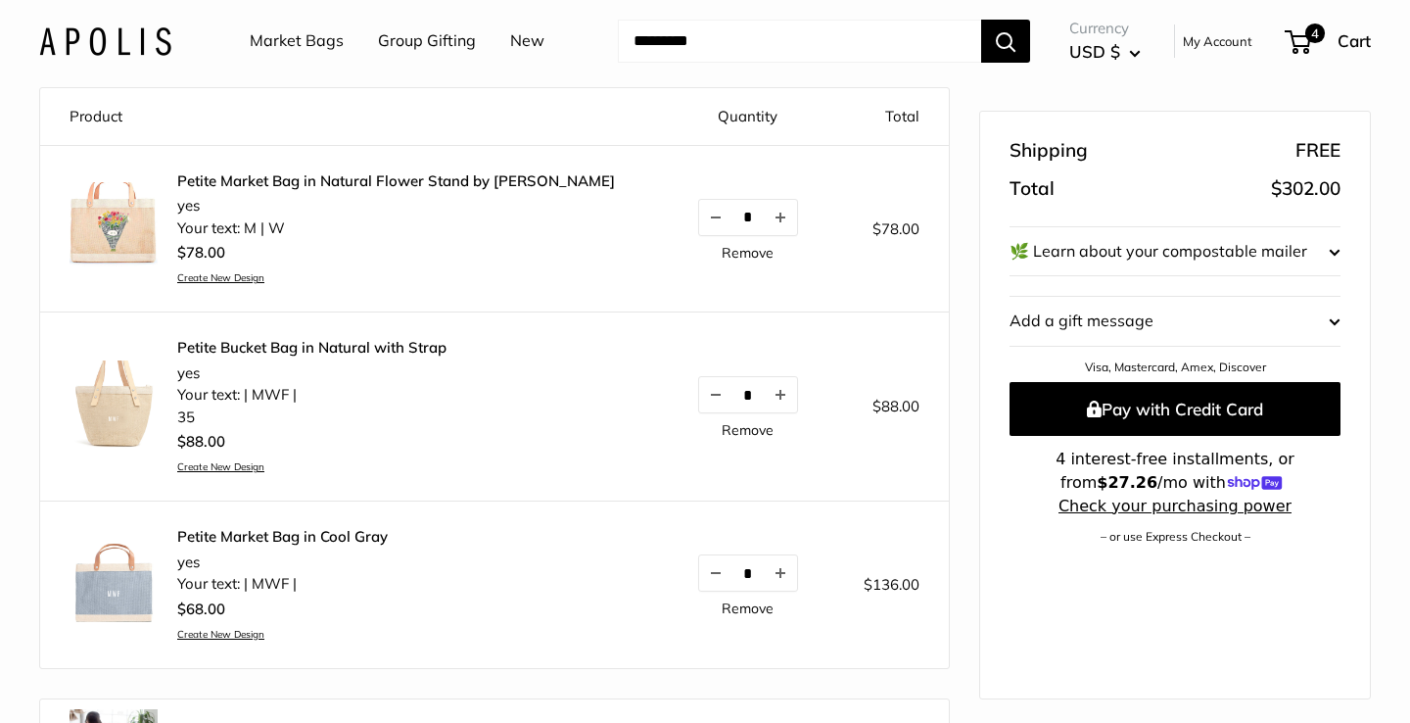
click at [148, 235] on img at bounding box center [114, 226] width 88 height 88
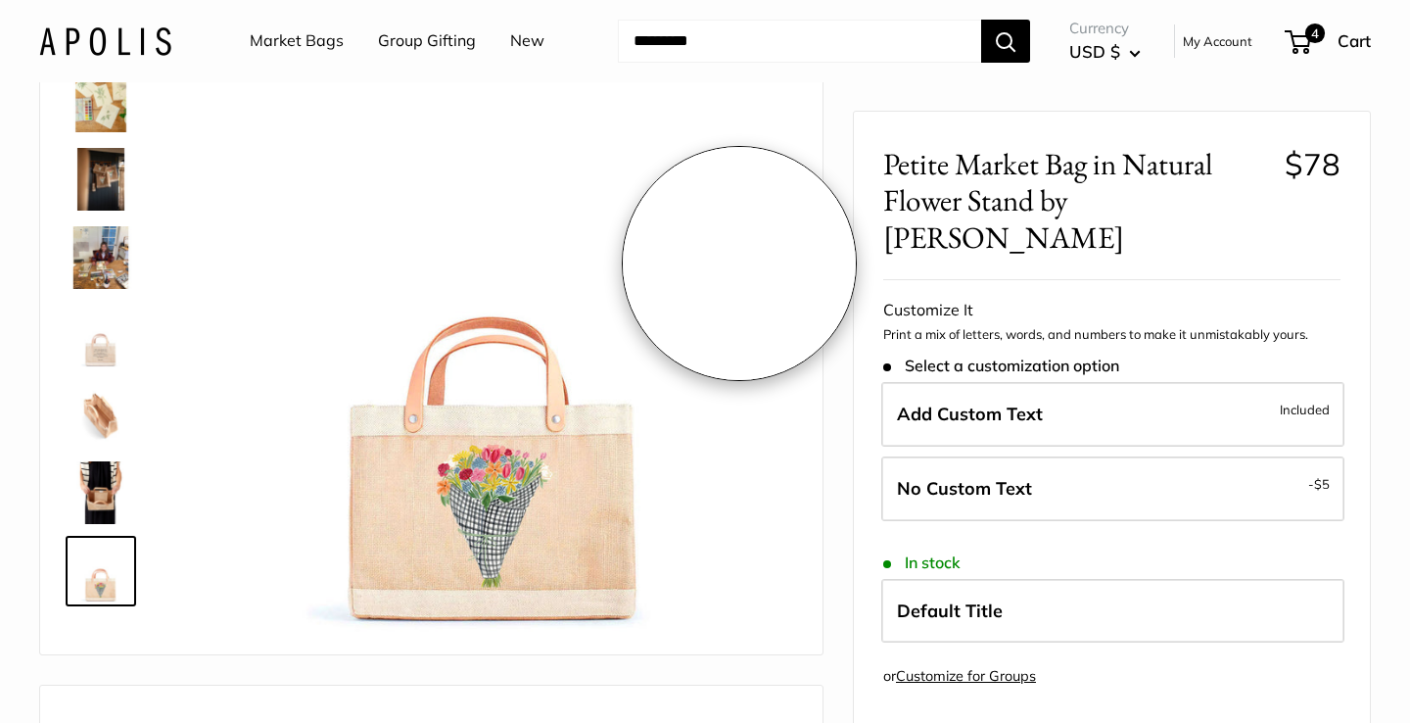
scroll to position [151, 0]
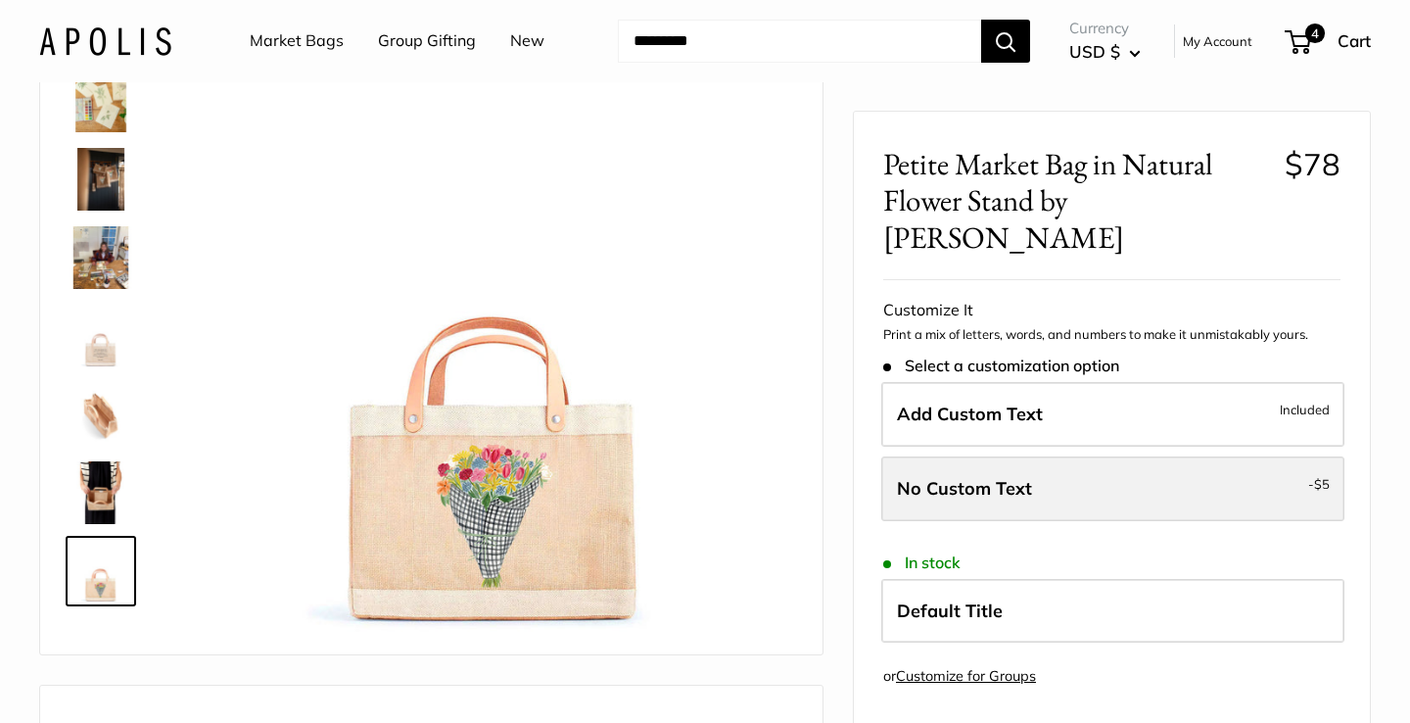
click at [1006, 456] on label "No Custom Text - $5" at bounding box center [1112, 488] width 463 height 65
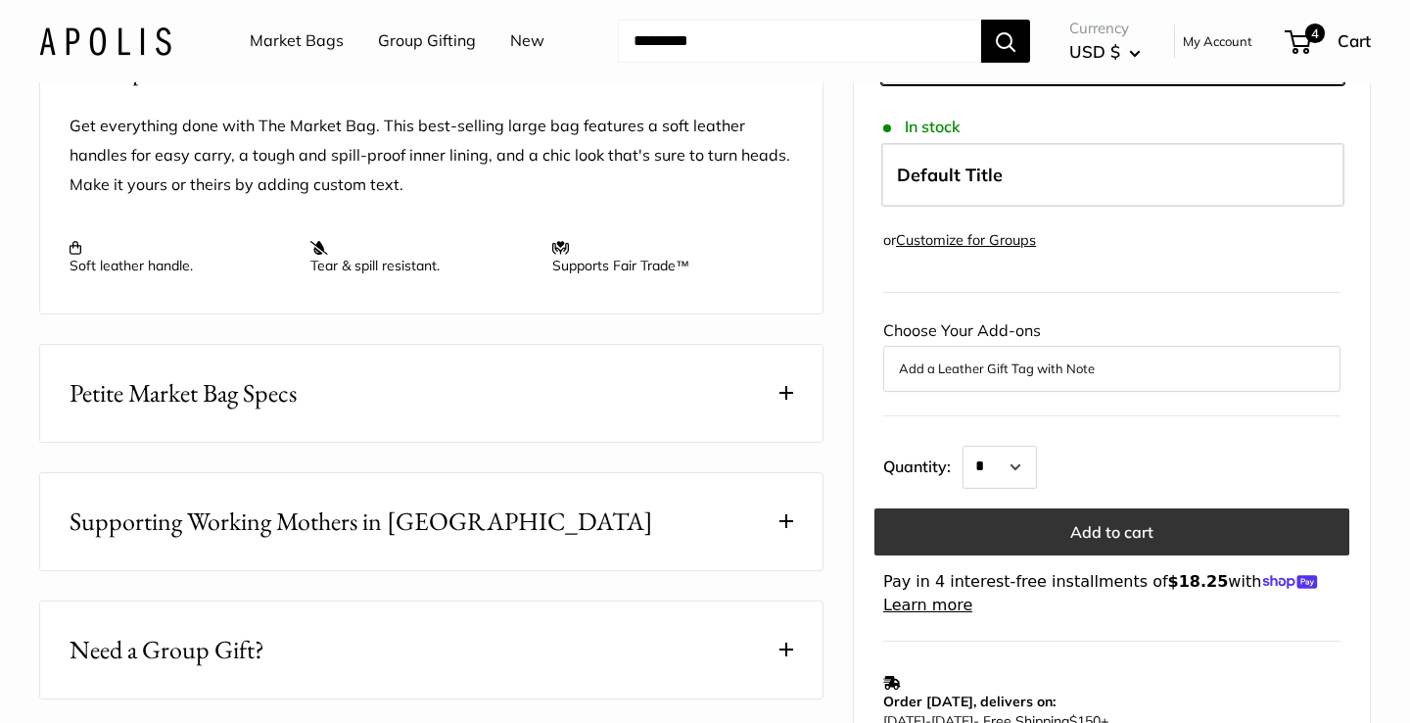
scroll to position [818, 0]
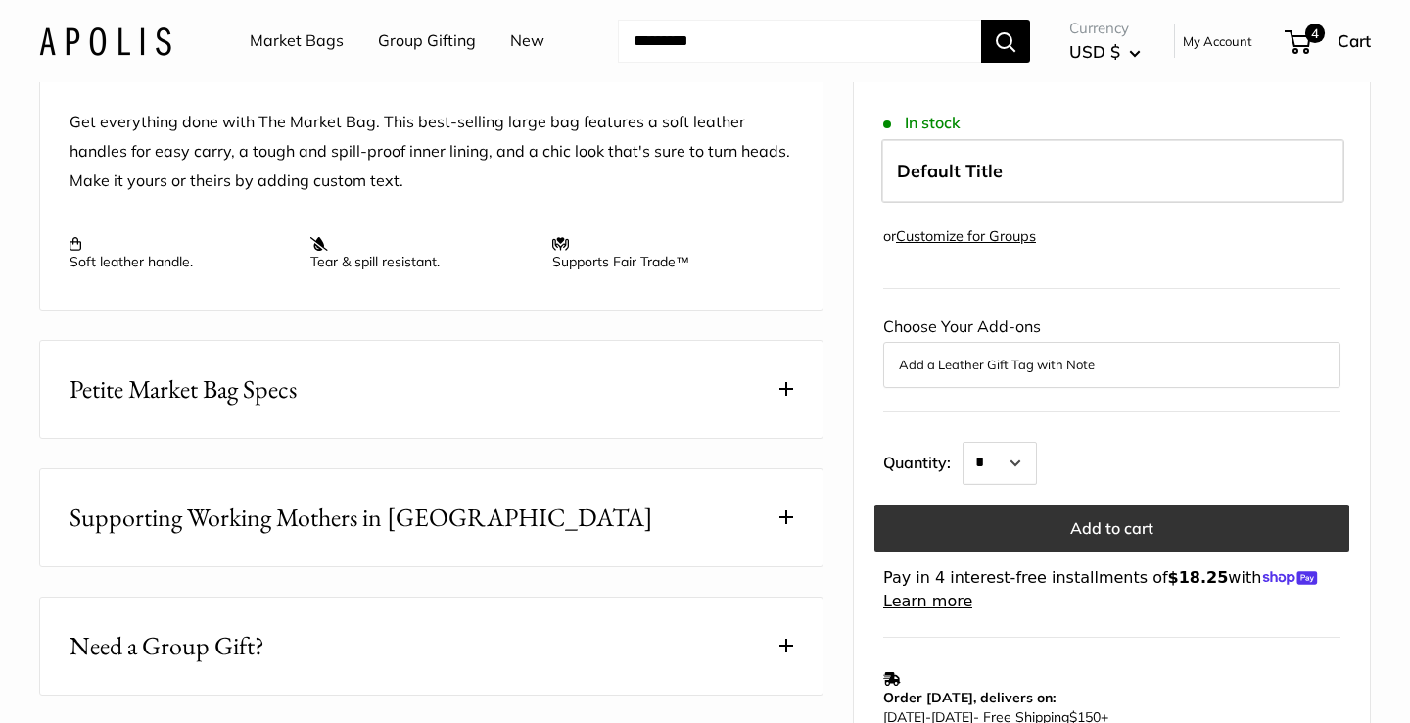
click at [963, 551] on button "Add to cart" at bounding box center [1111, 527] width 475 height 47
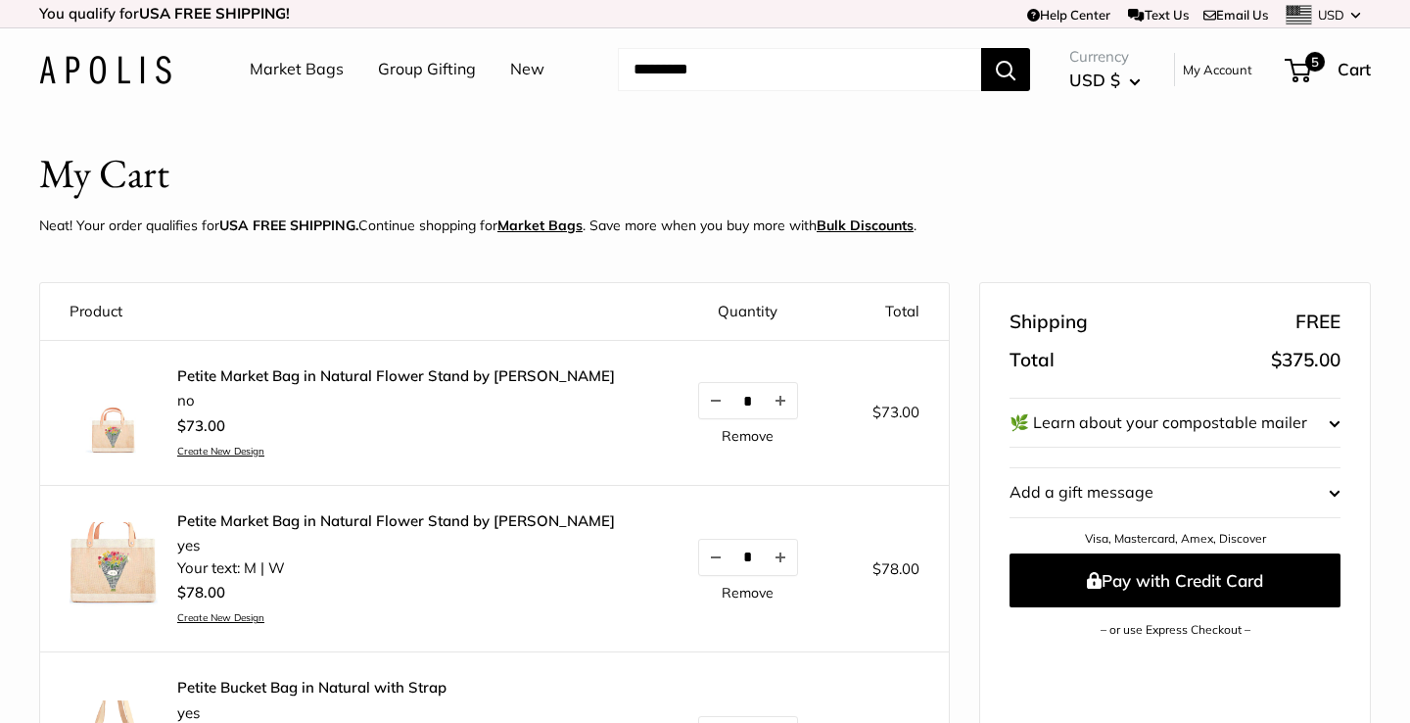
scroll to position [278, 0]
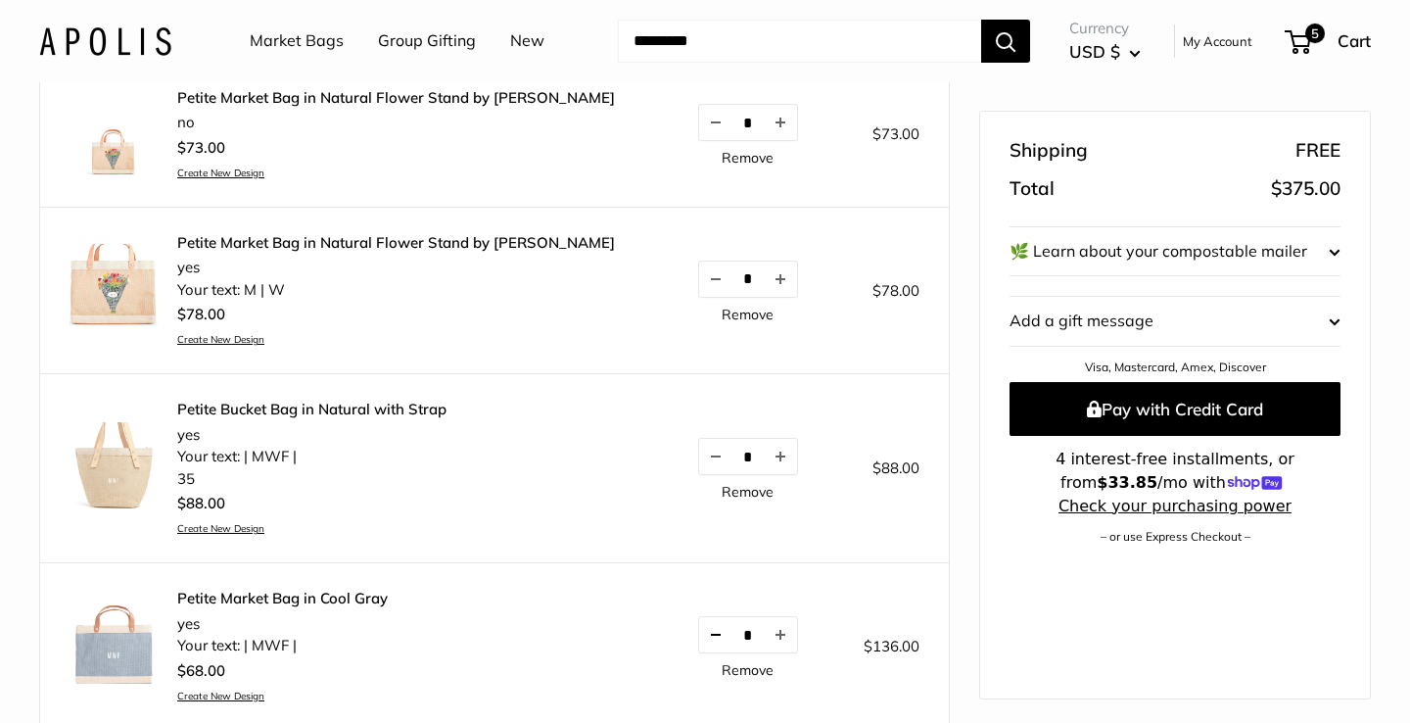
click at [699, 631] on button "Decrease quantity by 1" at bounding box center [715, 634] width 33 height 35
click at [750, 311] on link "Remove" at bounding box center [755, 314] width 52 height 14
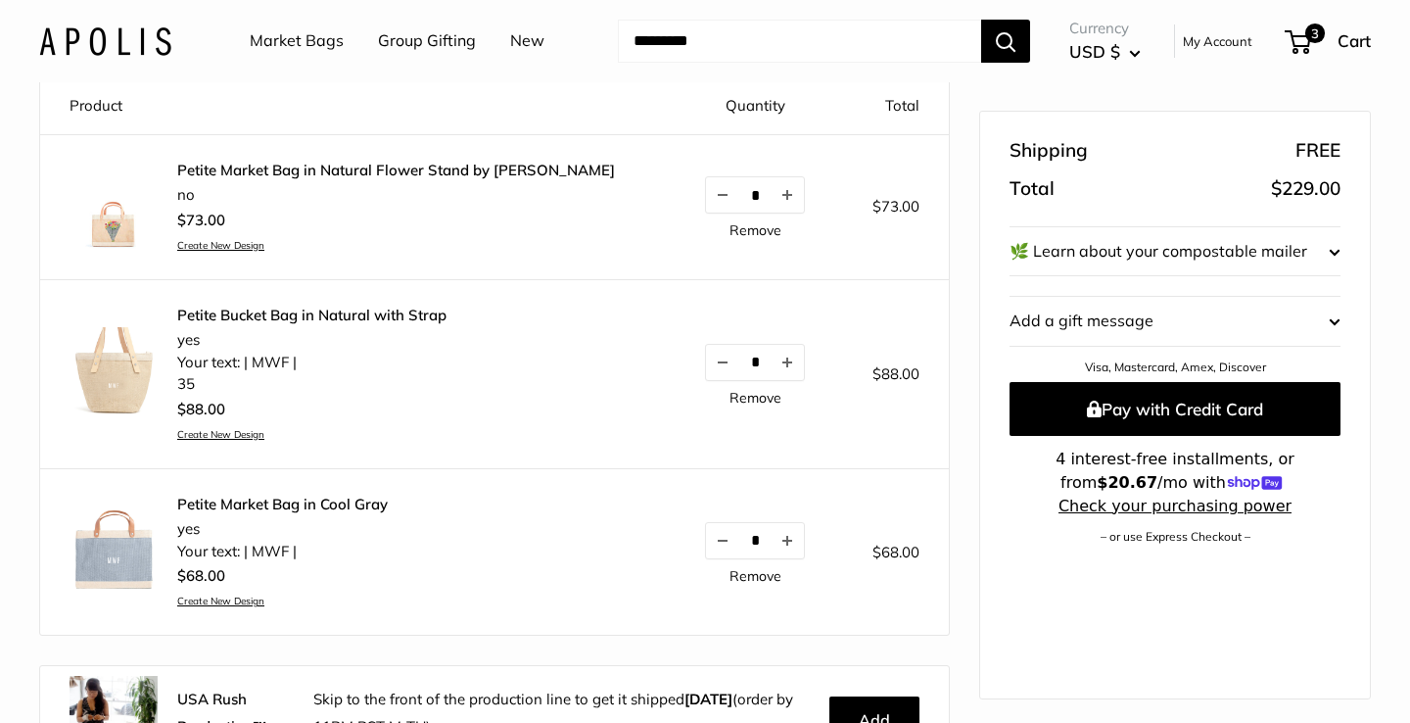
scroll to position [198, 0]
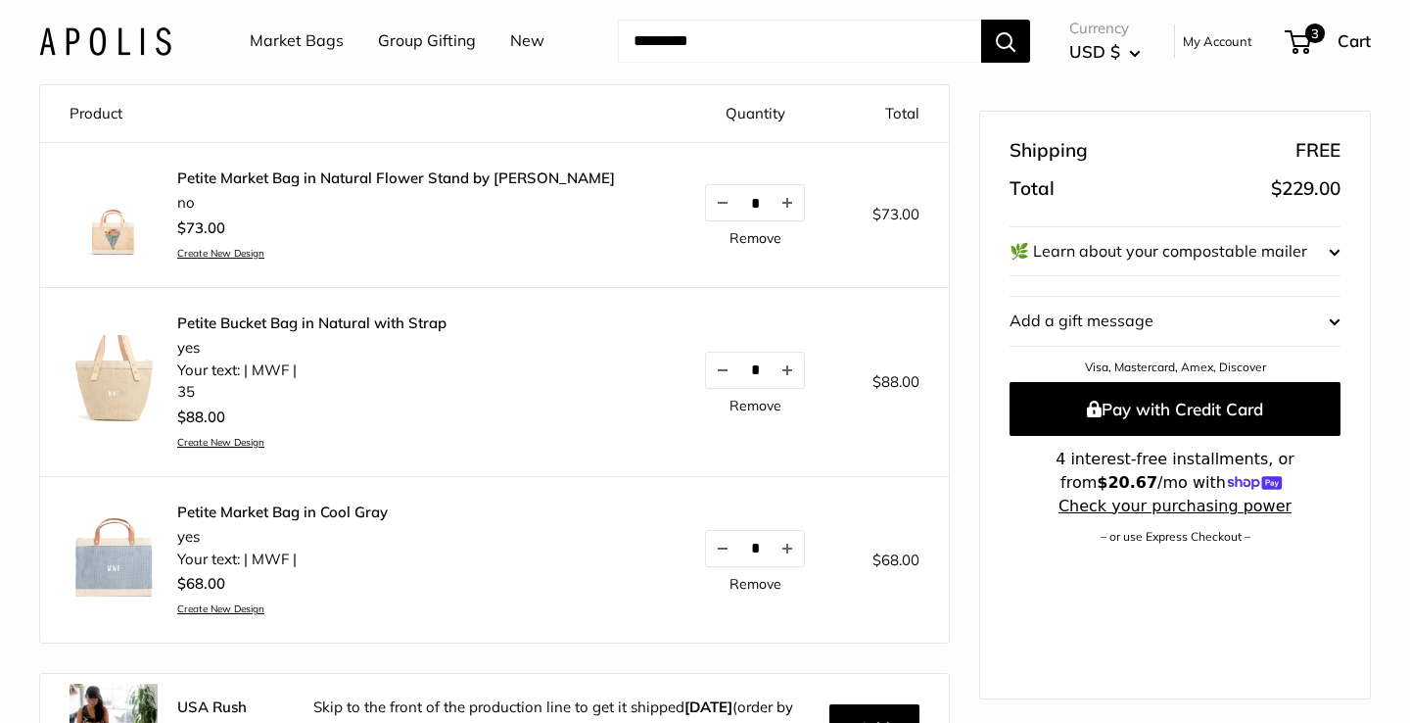
click at [130, 242] on img at bounding box center [114, 212] width 88 height 88
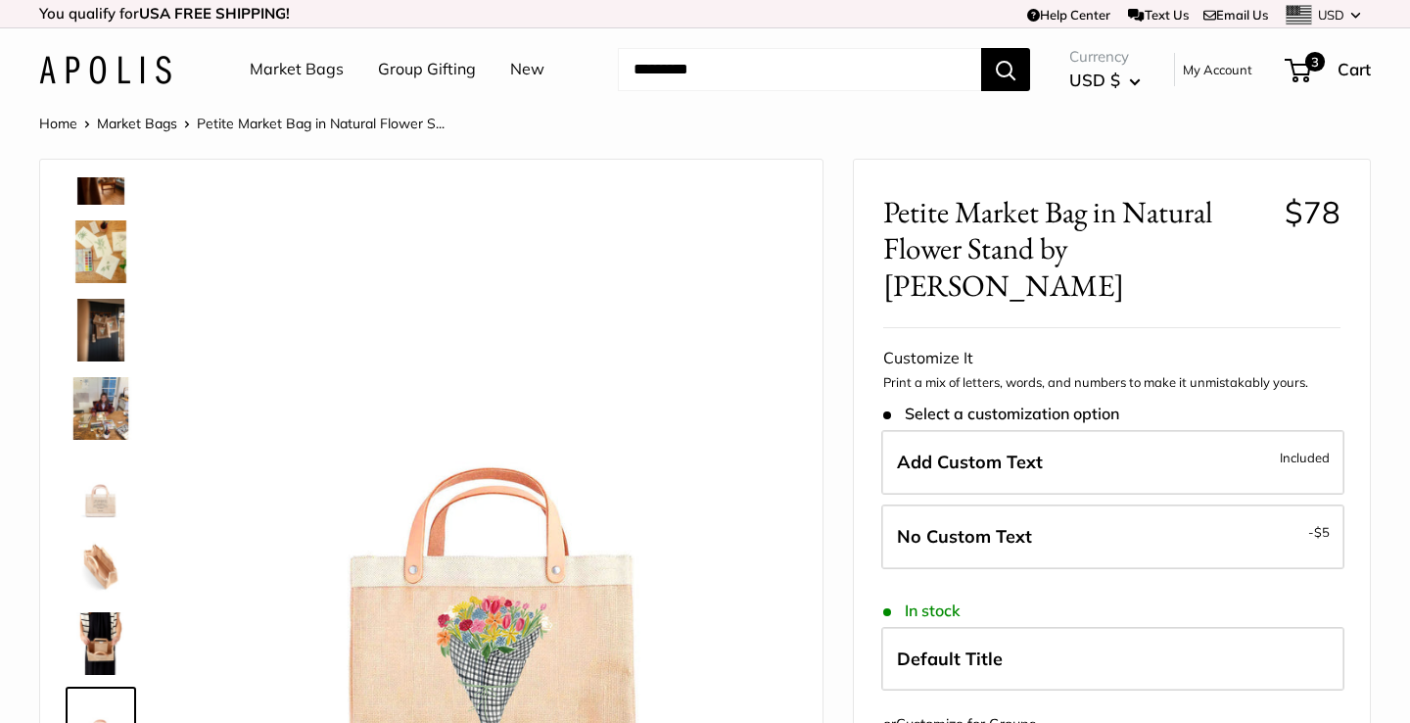
click at [518, 75] on link "New" at bounding box center [527, 69] width 34 height 29
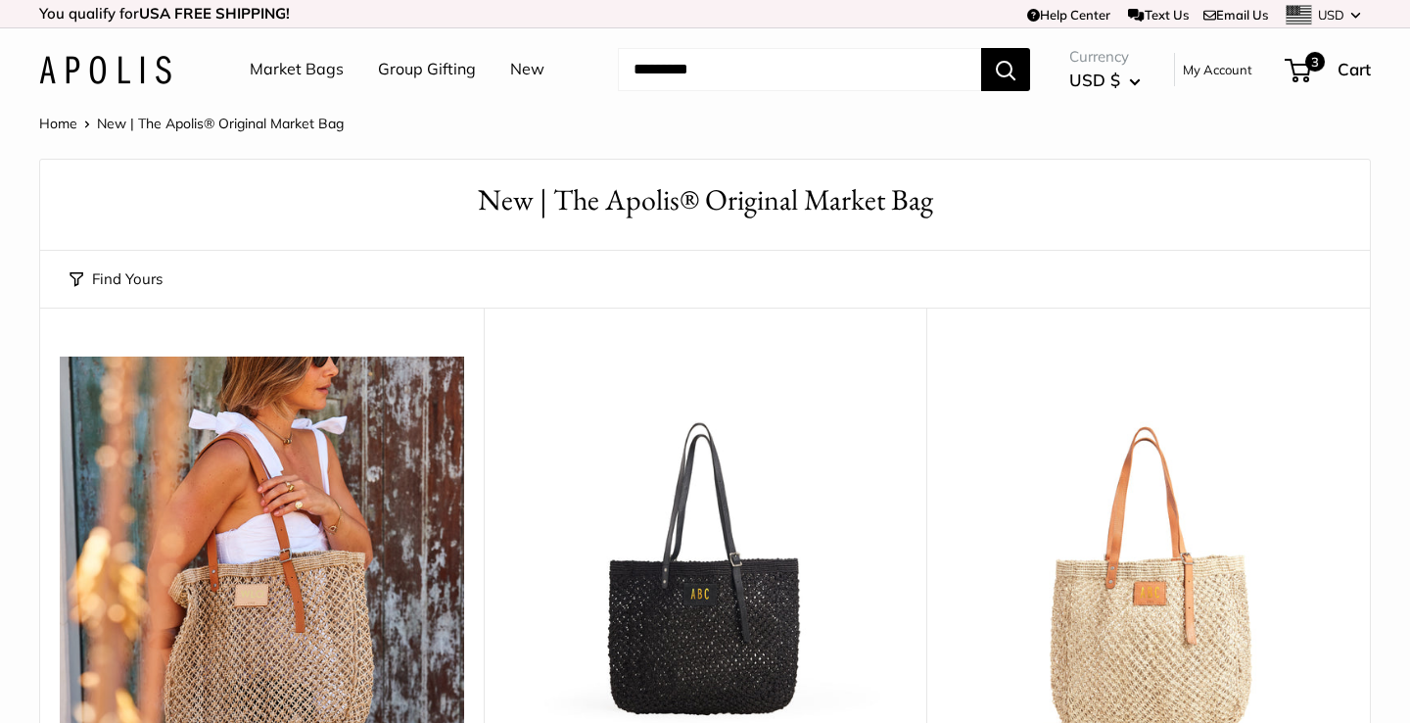
click at [319, 70] on link "Market Bags" at bounding box center [297, 69] width 94 height 29
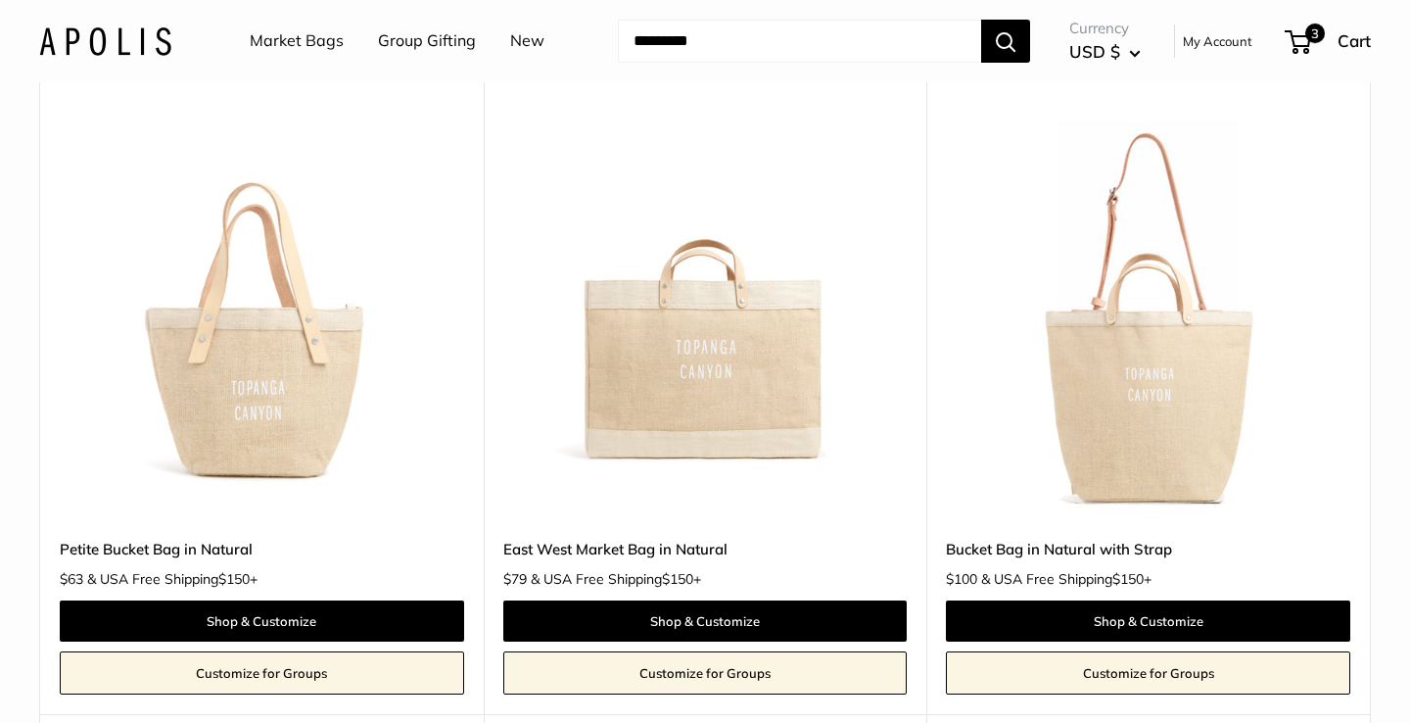
scroll to position [1614, 0]
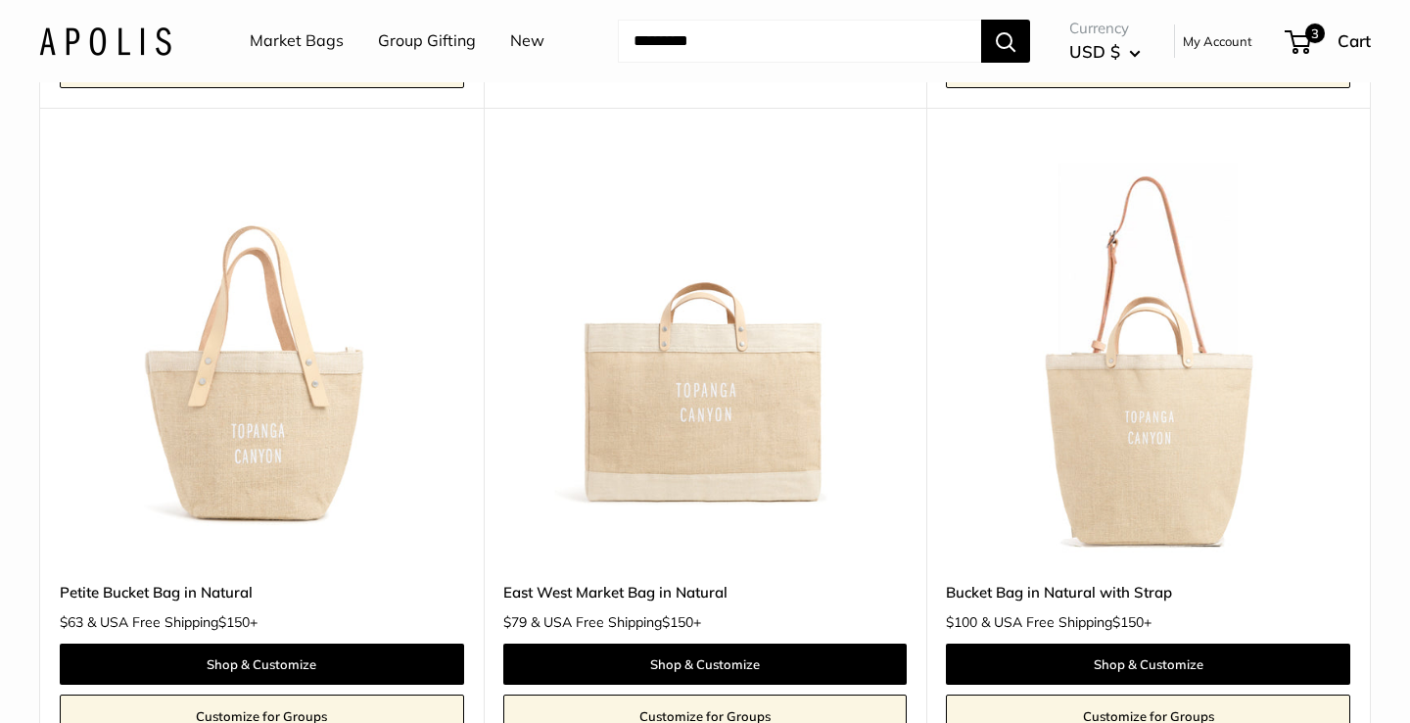
click at [0, 0] on img at bounding box center [0, 0] width 0 height 0
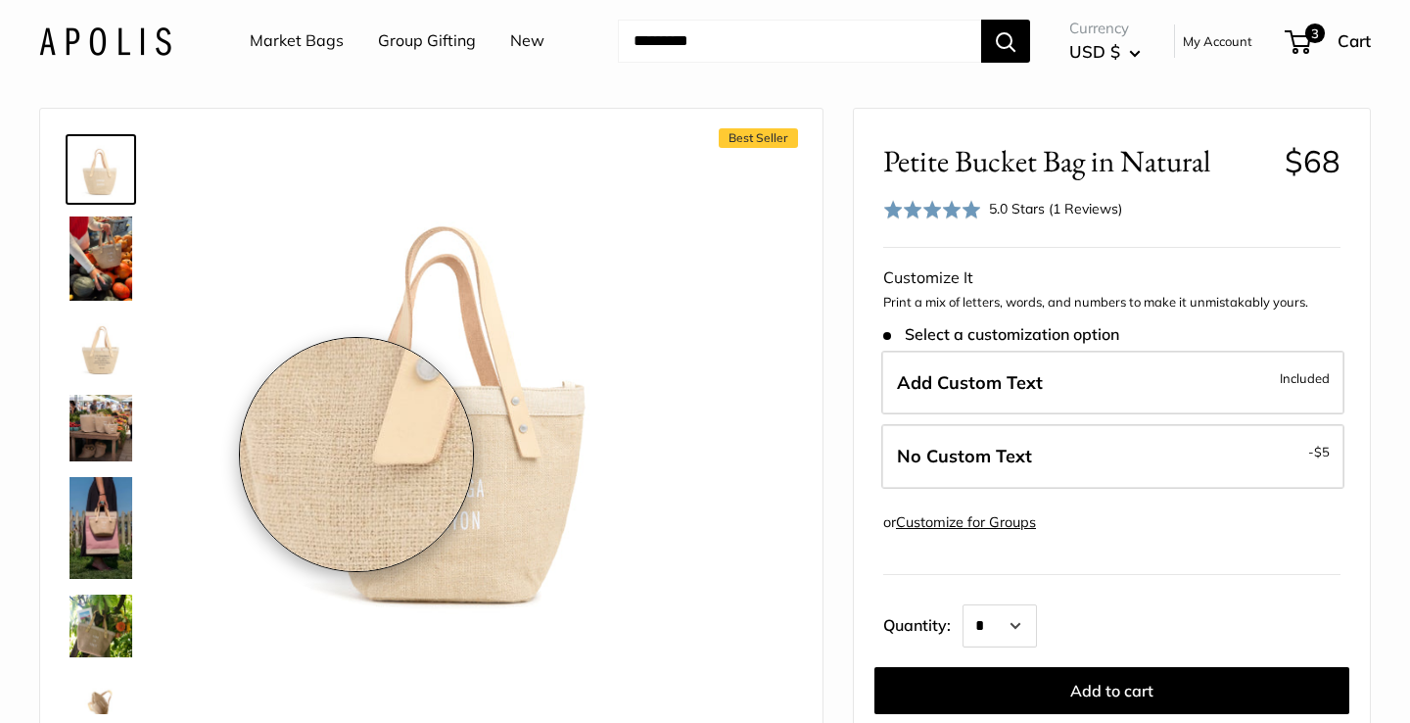
scroll to position [108, 0]
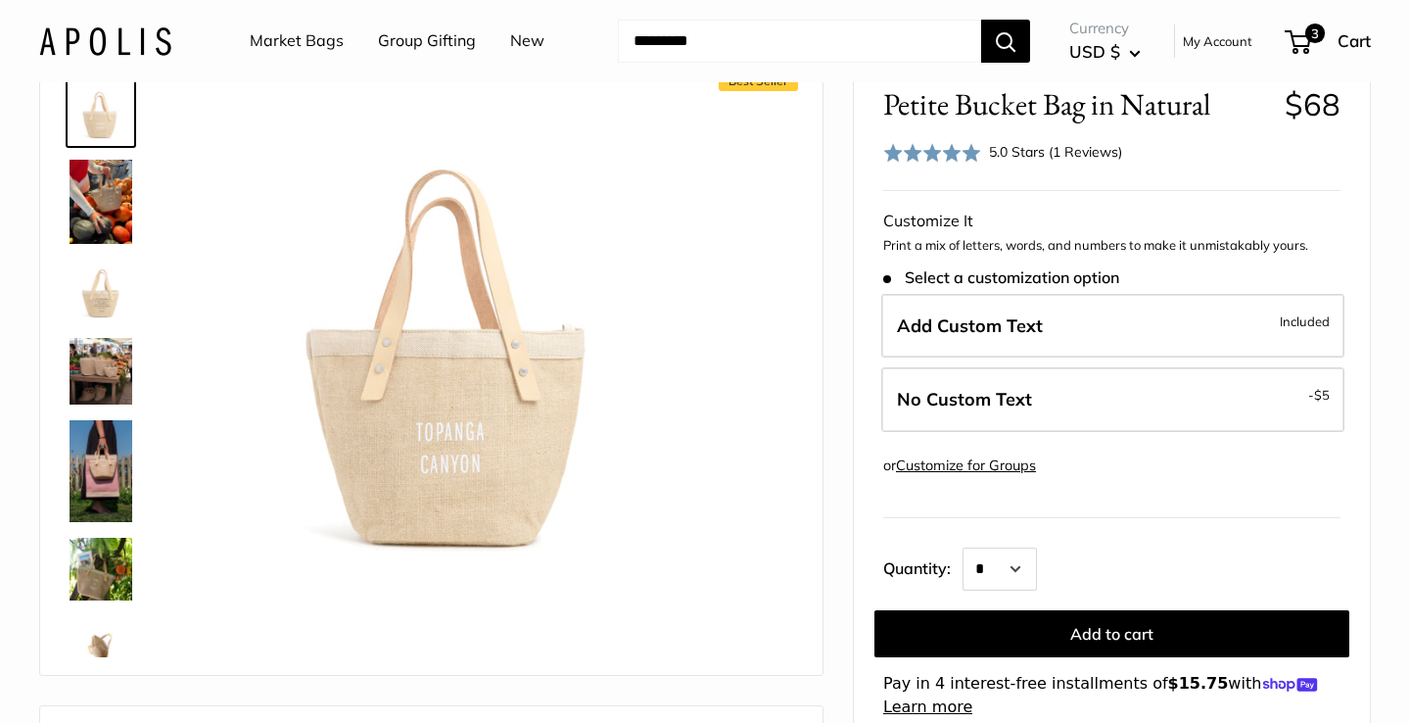
click at [119, 186] on img at bounding box center [101, 202] width 63 height 84
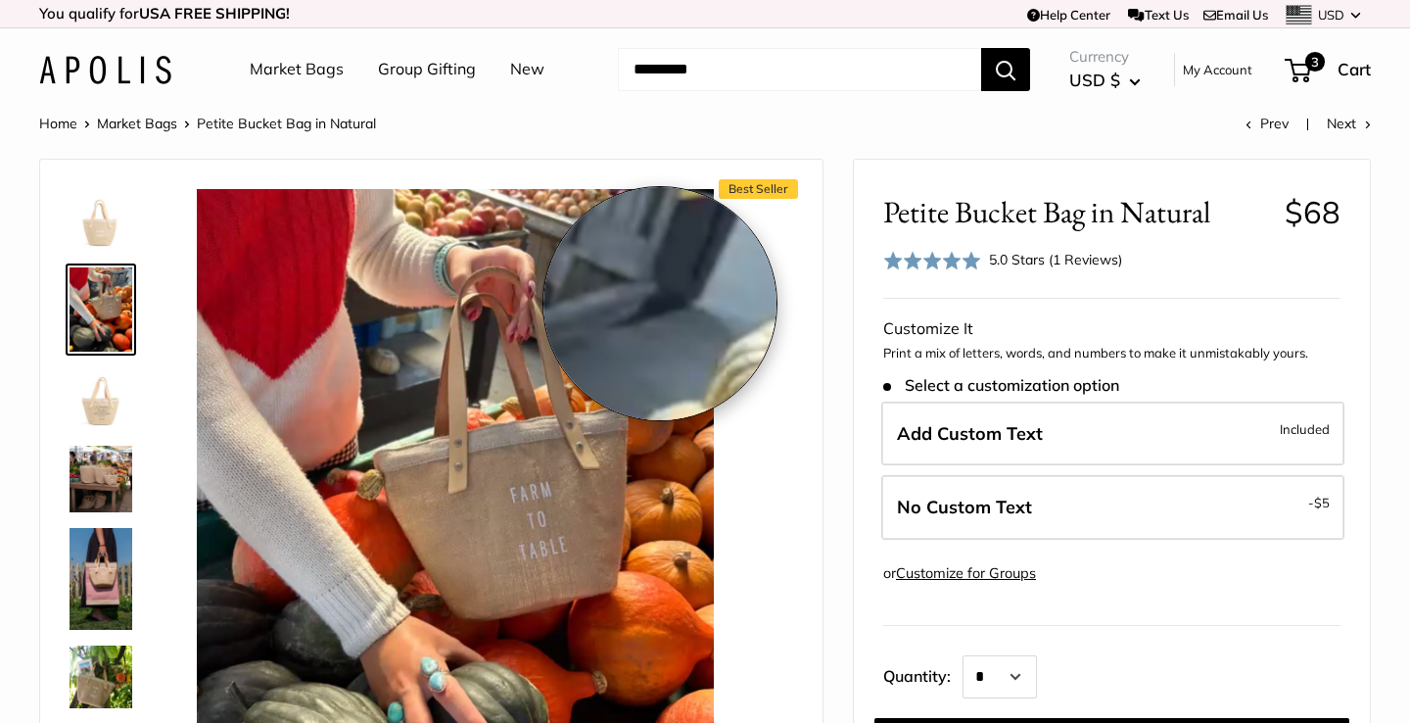
scroll to position [0, 0]
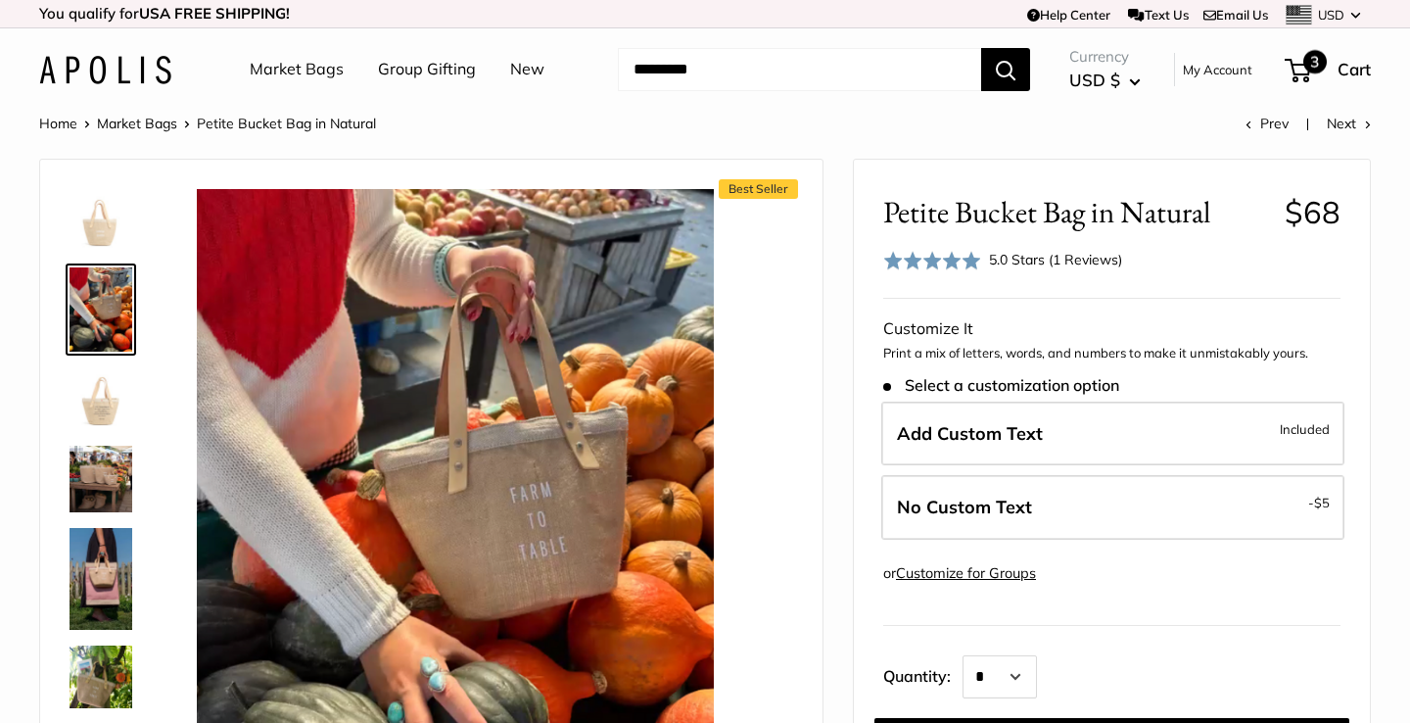
click at [1331, 59] on div "3 Cart" at bounding box center [1328, 69] width 84 height 31
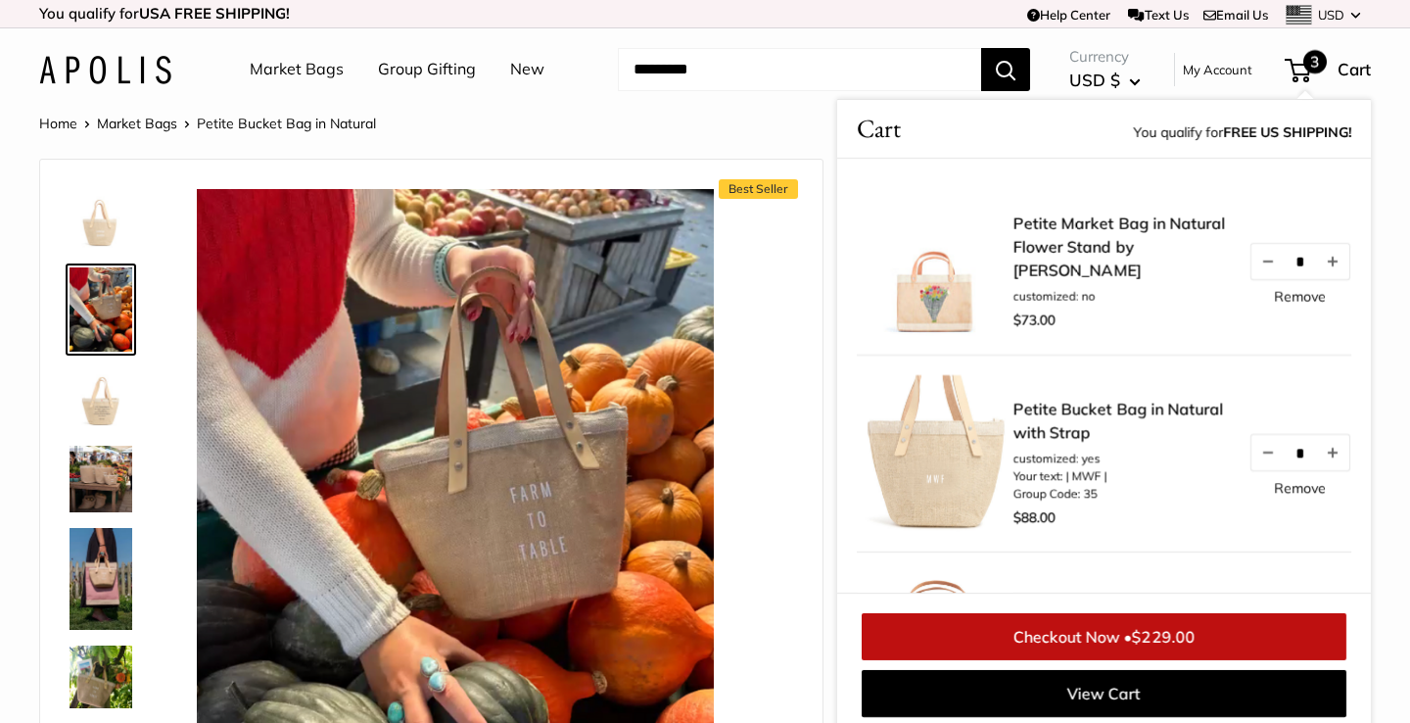
click at [1302, 491] on link "Remove" at bounding box center [1300, 488] width 52 height 14
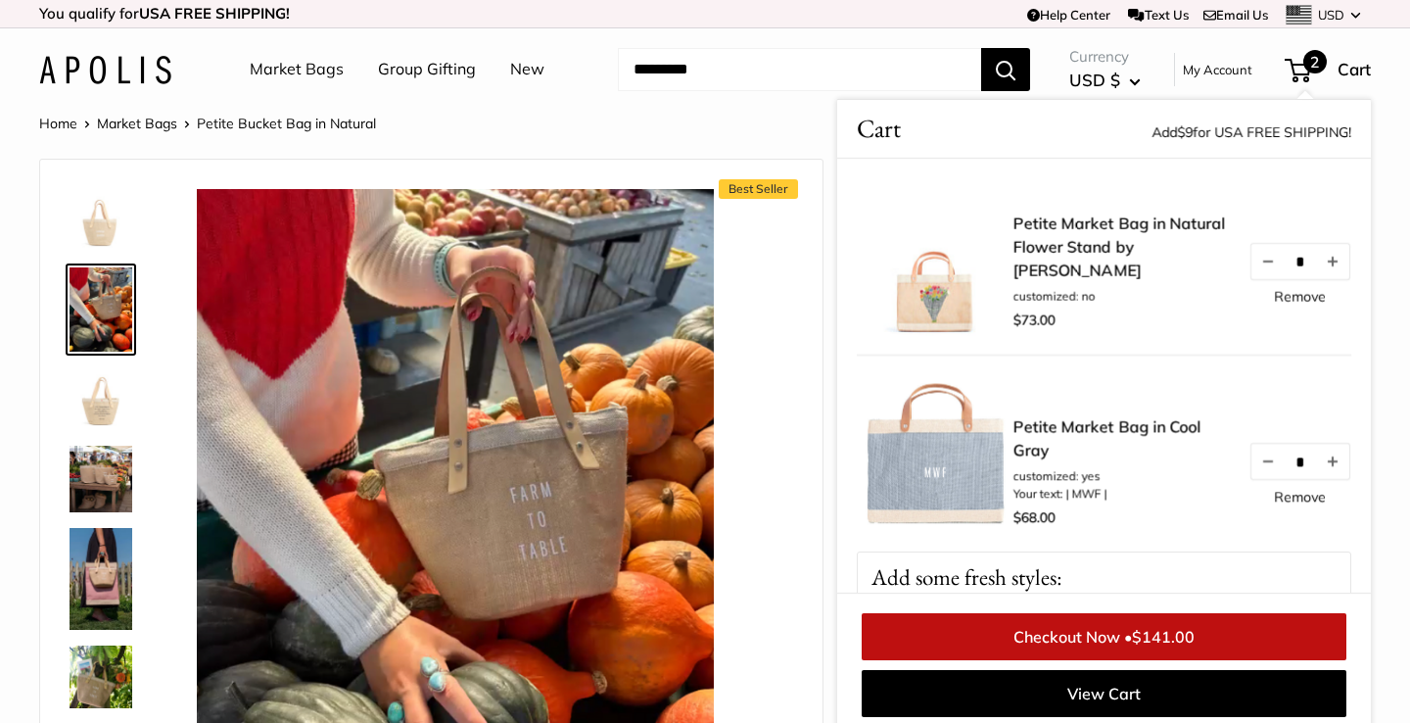
click at [104, 567] on img at bounding box center [101, 578] width 63 height 101
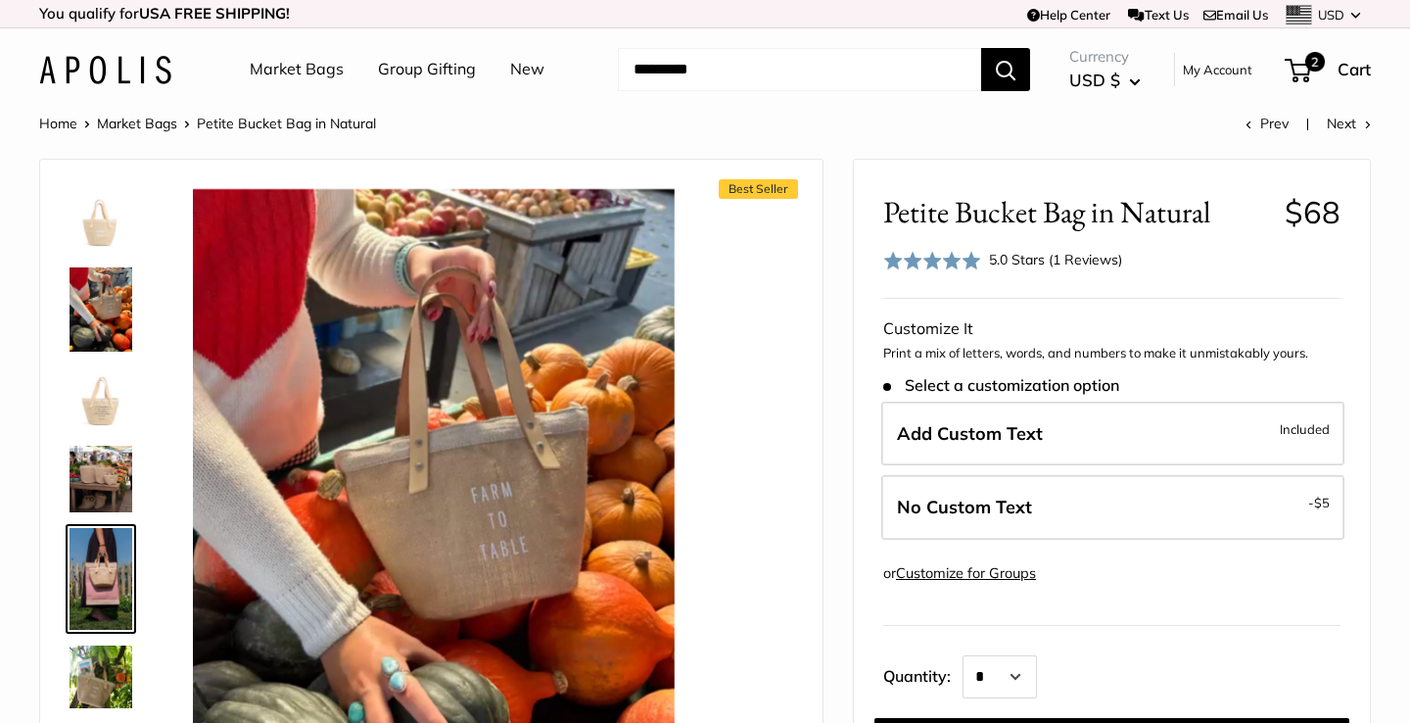
scroll to position [105, 0]
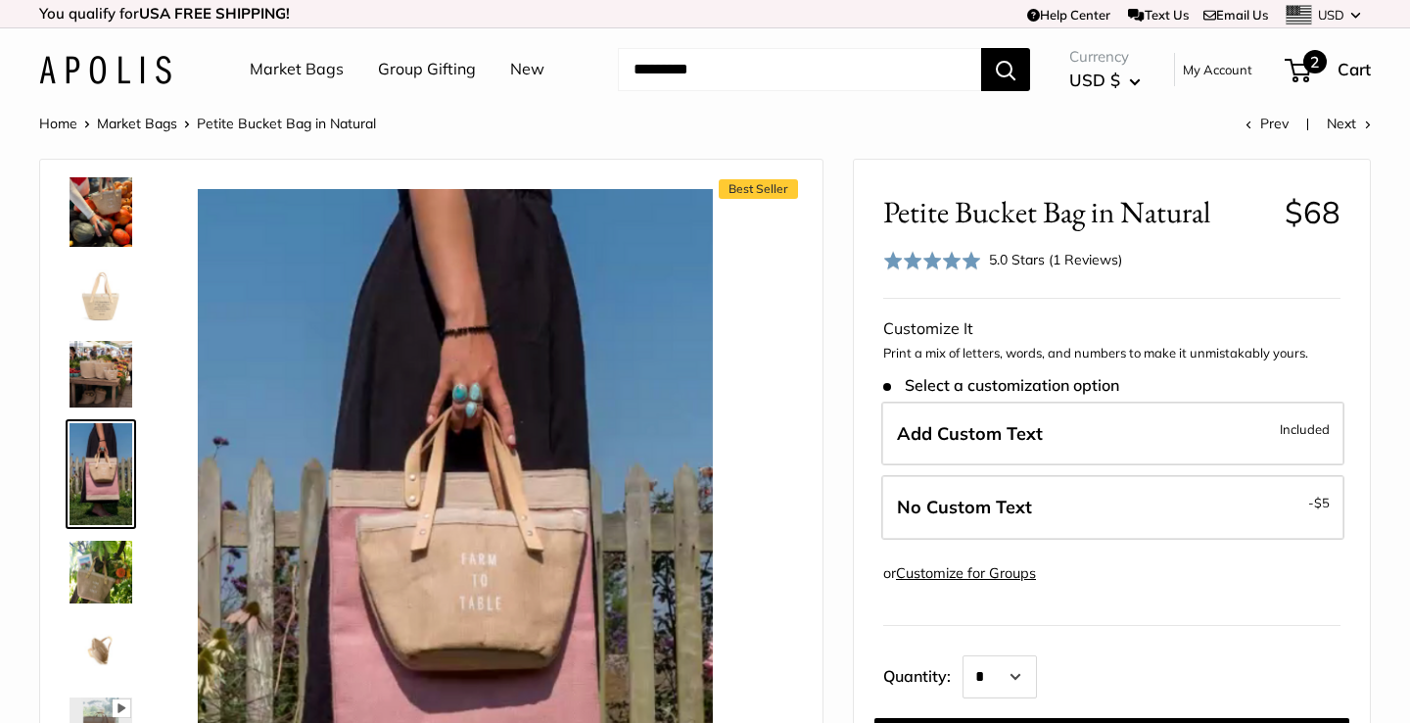
click at [1303, 73] on span "2" at bounding box center [1298, 70] width 26 height 23
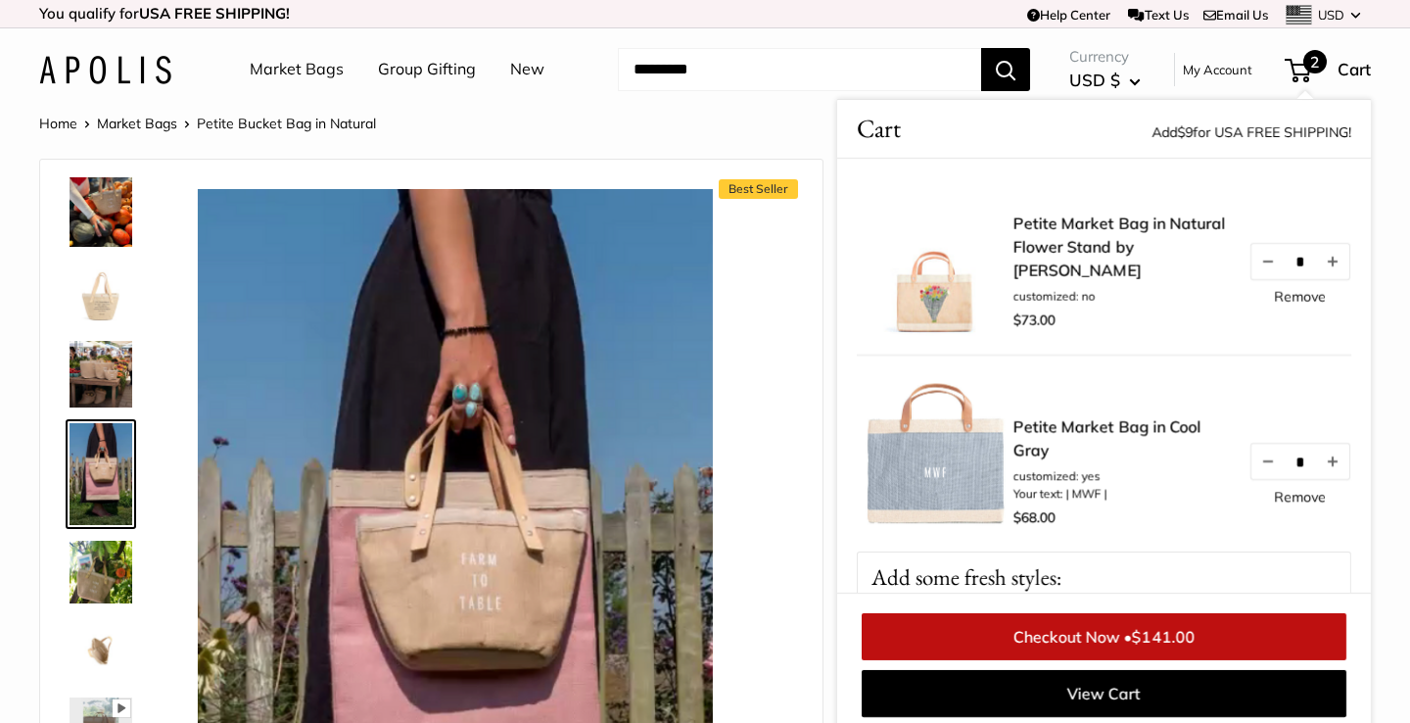
click at [974, 454] on img at bounding box center [935, 453] width 157 height 157
click at [1296, 501] on link "Remove" at bounding box center [1300, 497] width 52 height 14
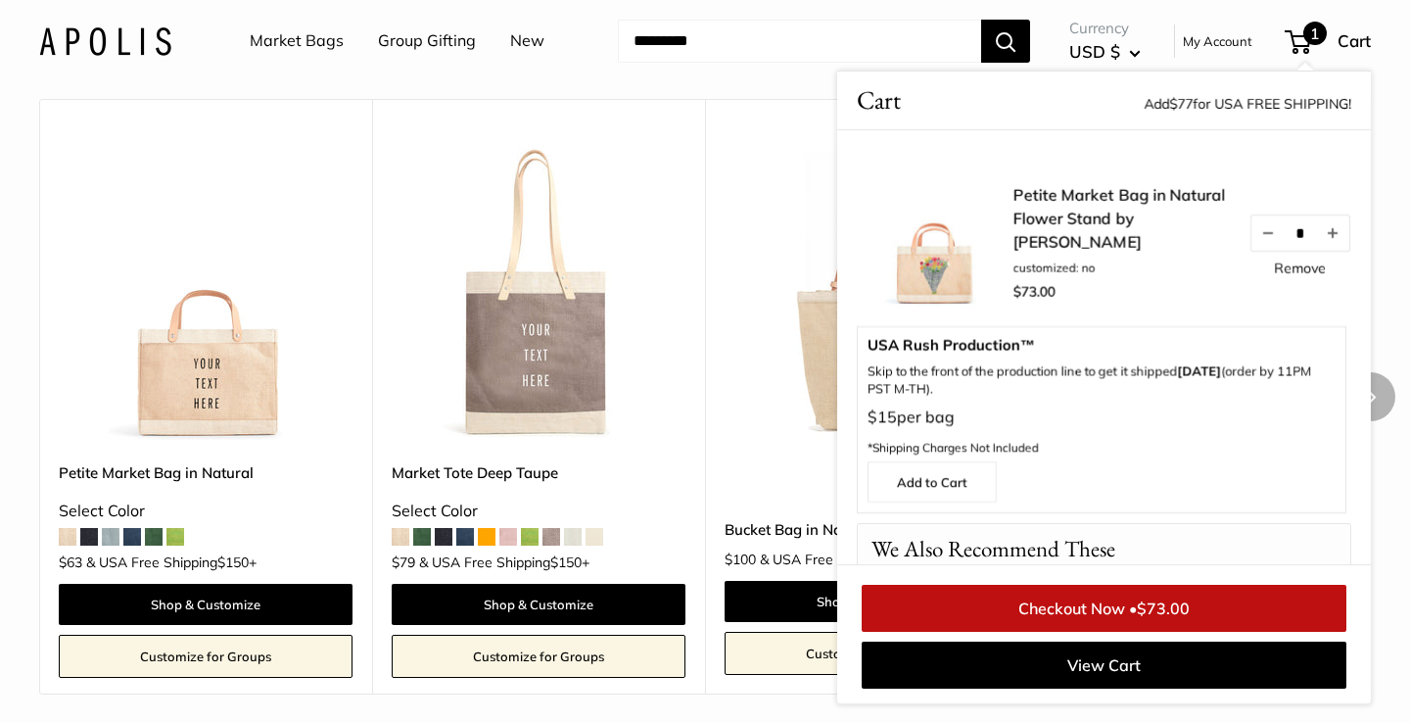
scroll to position [3914, 0]
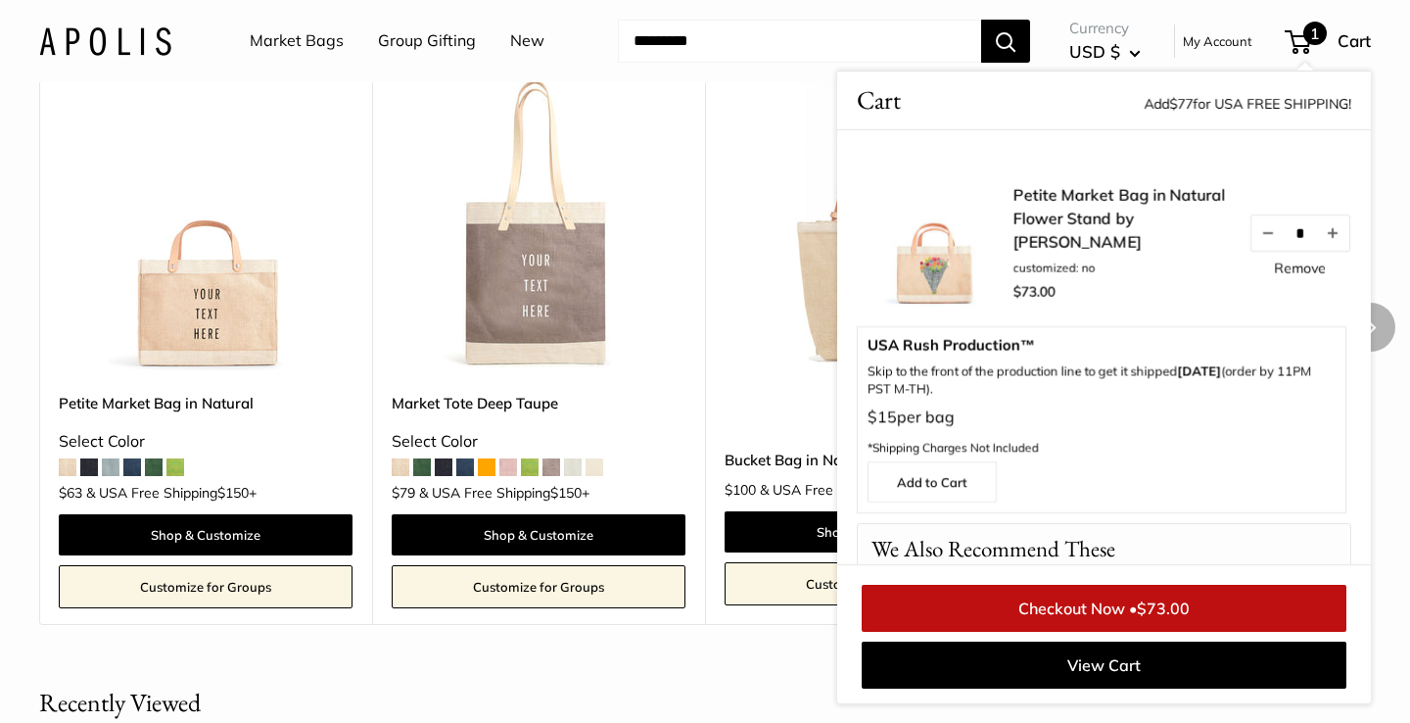
click at [109, 476] on span at bounding box center [111, 467] width 18 height 18
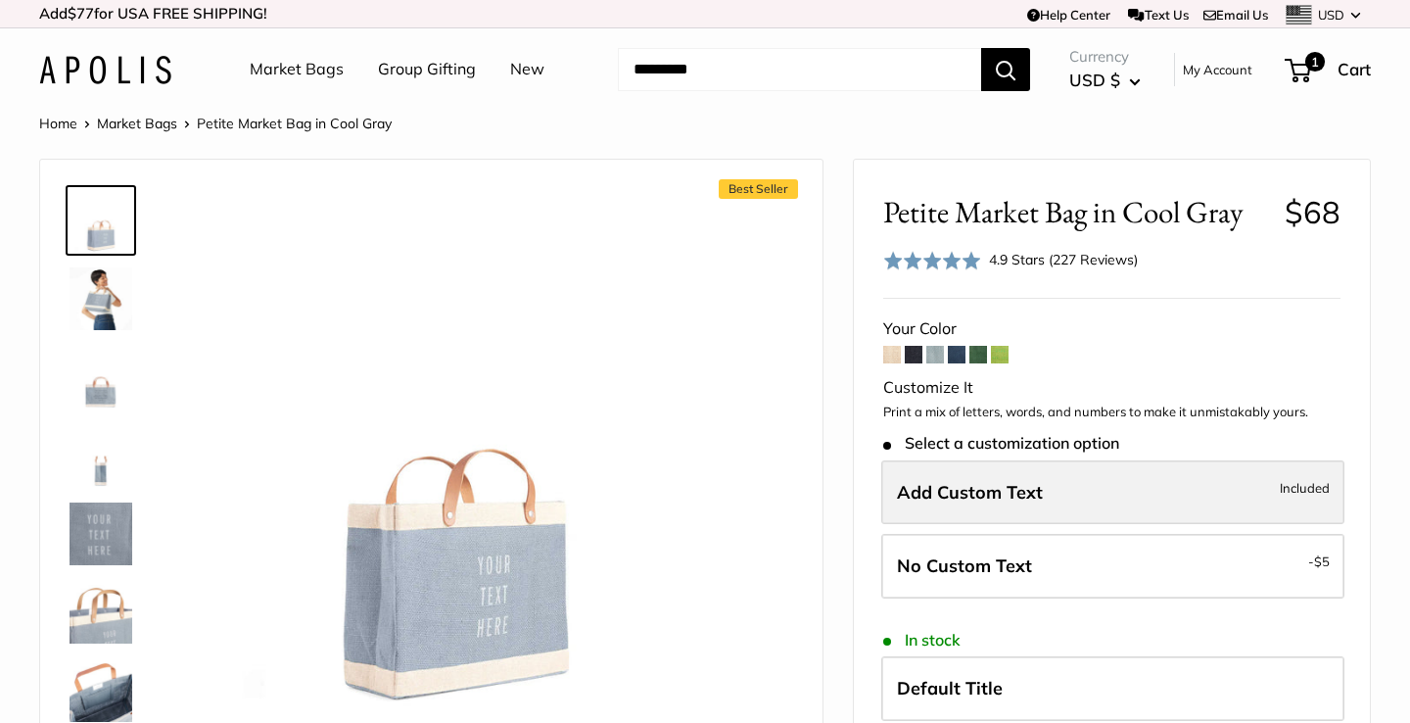
click at [1030, 491] on span "Add Custom Text" at bounding box center [970, 492] width 146 height 23
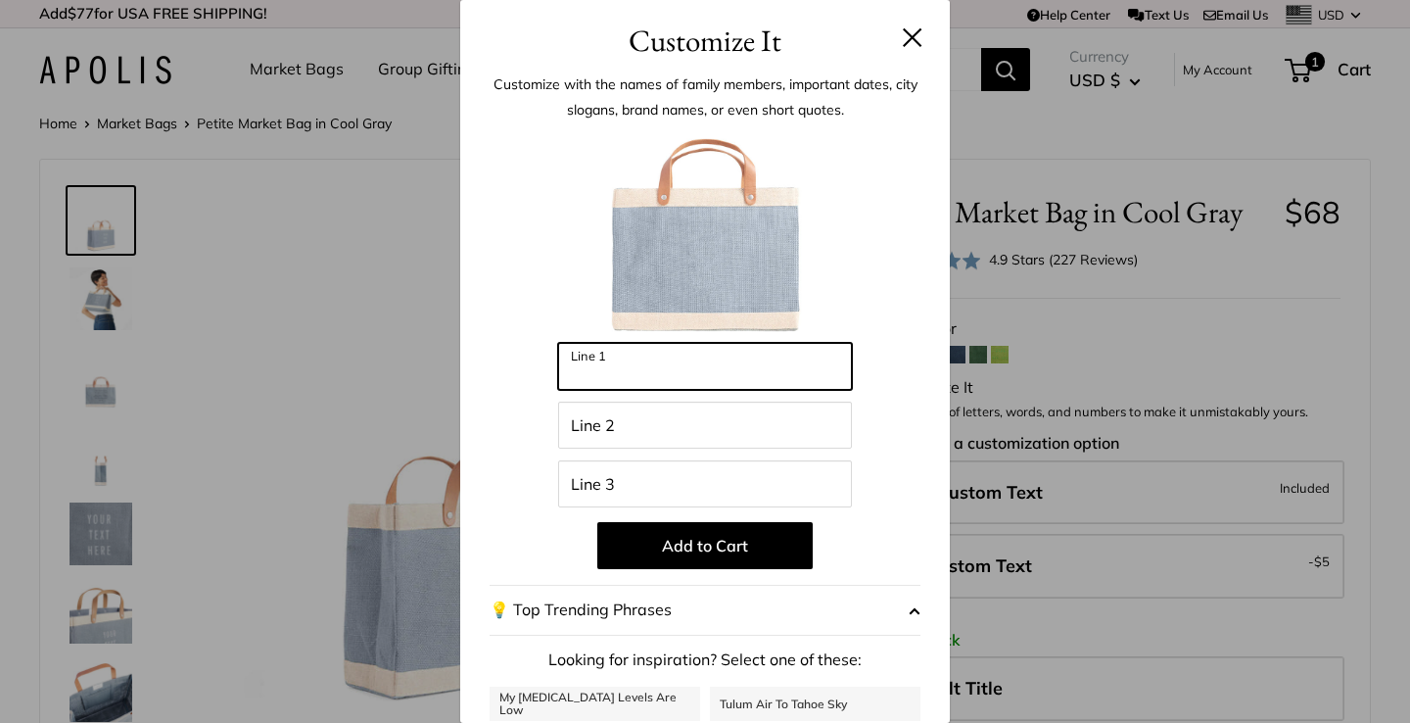
click at [684, 383] on input "Line 1" at bounding box center [705, 366] width 294 height 47
type input "***"
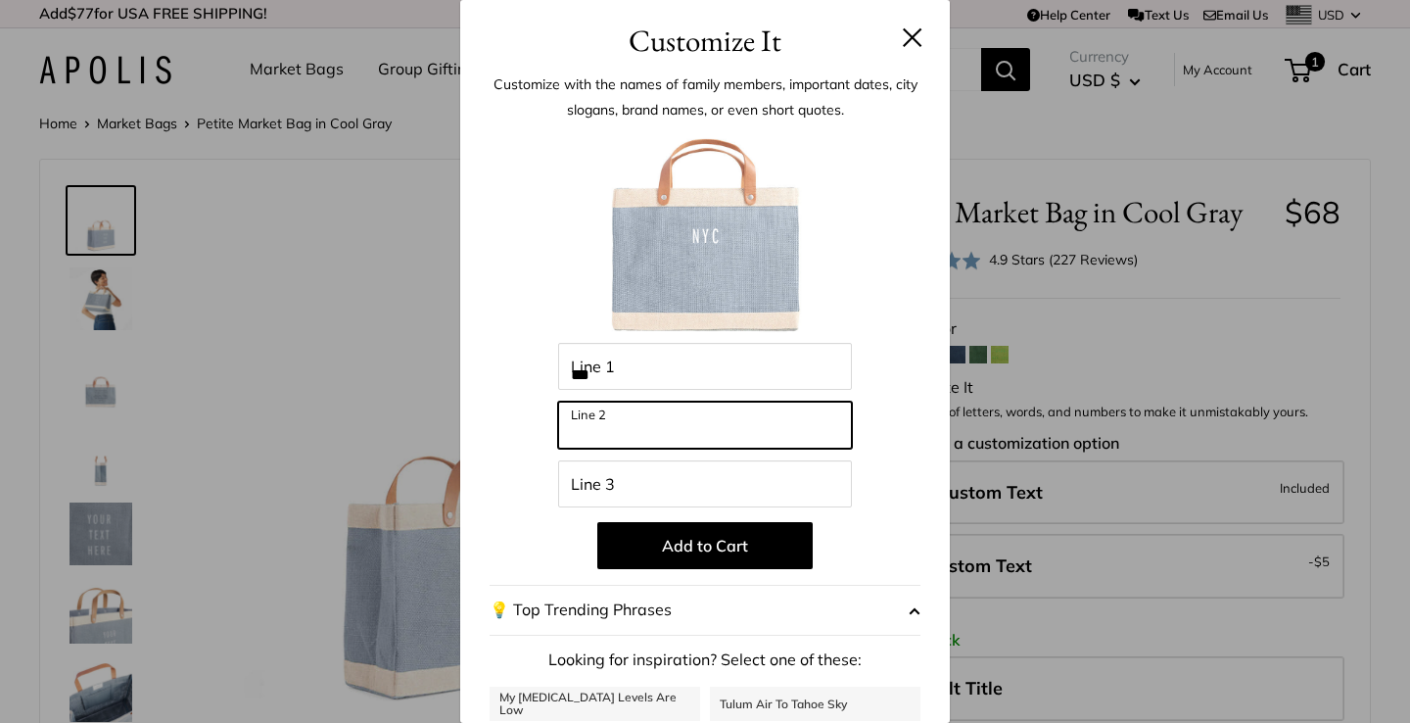
click at [696, 424] on input "Line 2" at bounding box center [705, 424] width 294 height 47
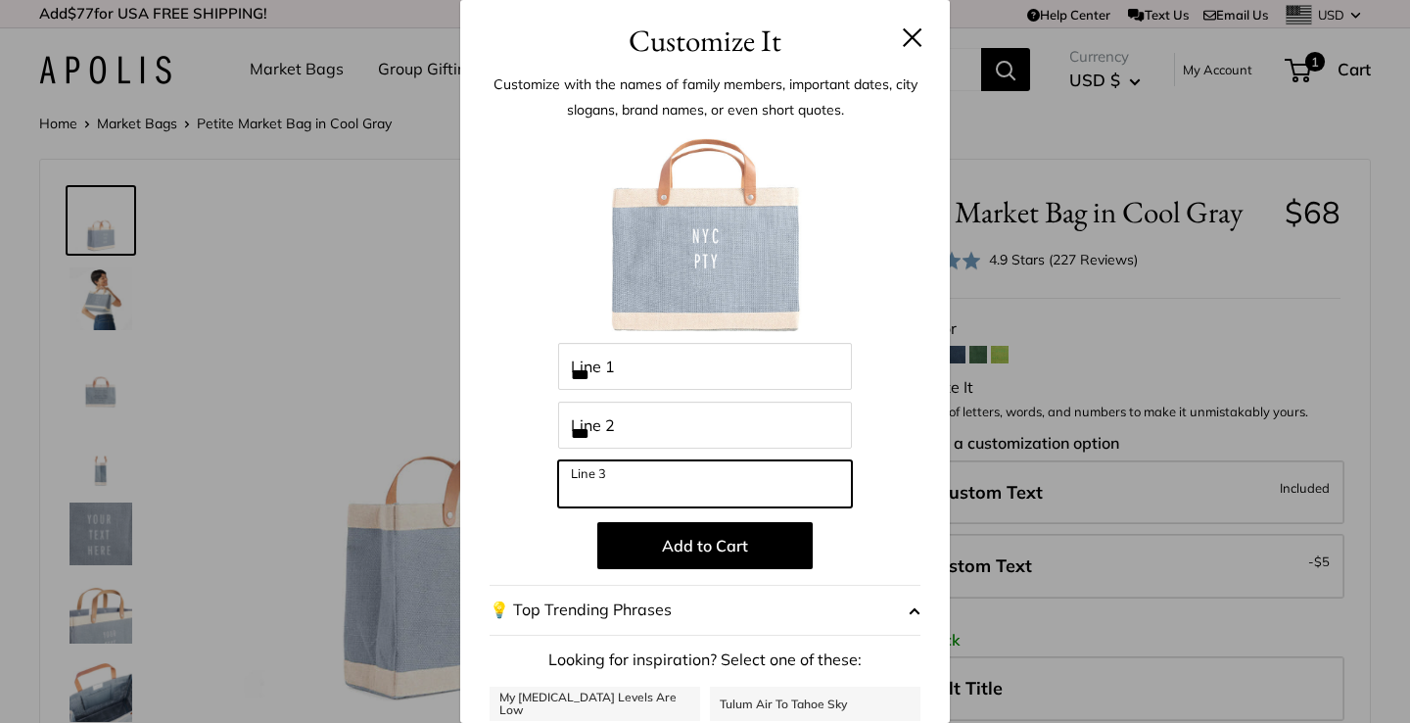
click at [652, 479] on input "Line 3" at bounding box center [705, 483] width 294 height 47
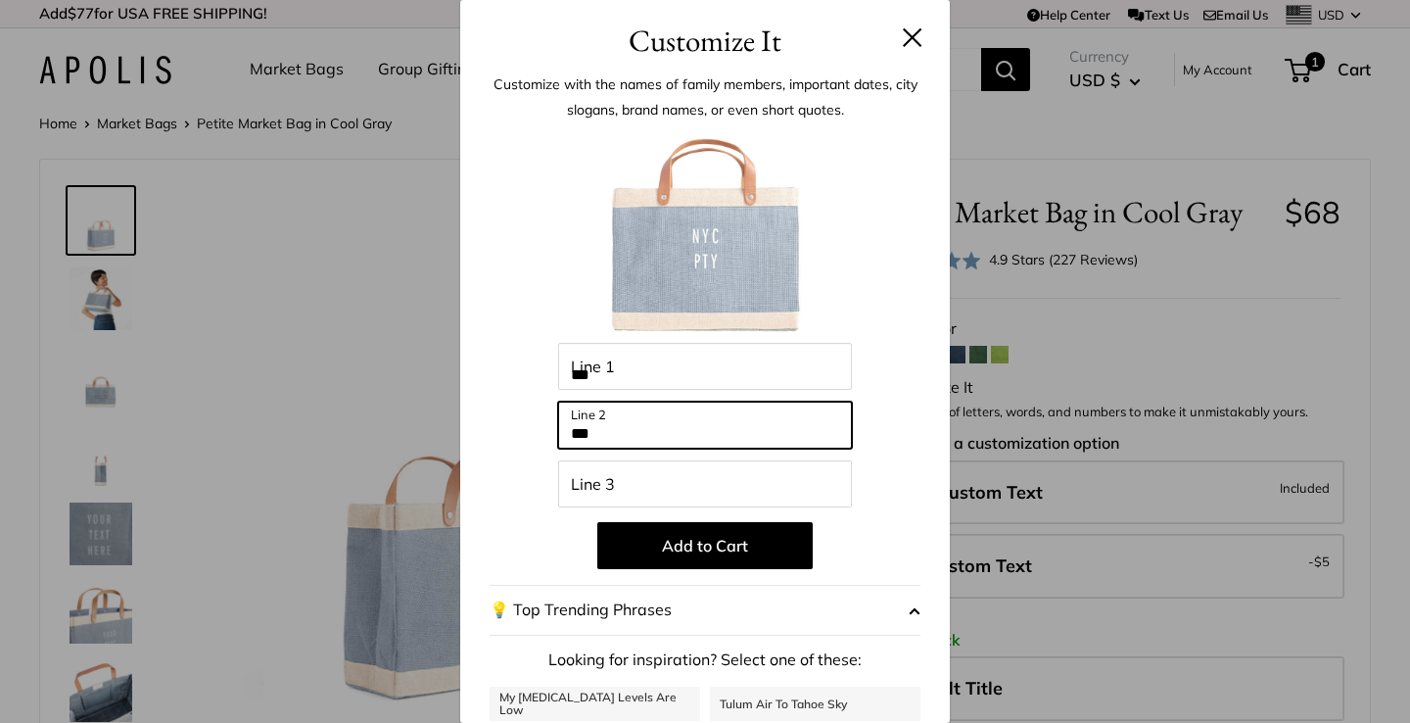
click at [636, 445] on input "***" at bounding box center [705, 424] width 294 height 47
type input "*"
type input "***"
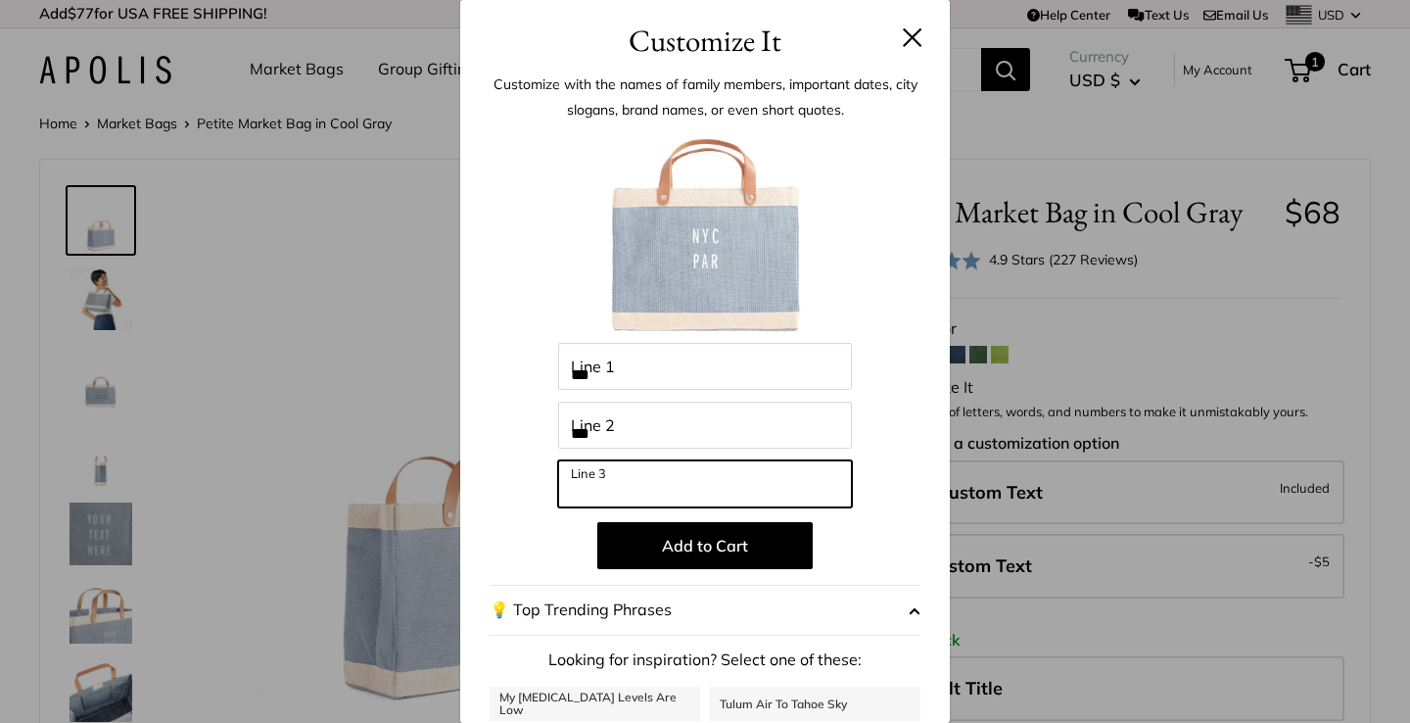
click at [620, 499] on input "Line 3" at bounding box center [705, 483] width 294 height 47
type input "***"
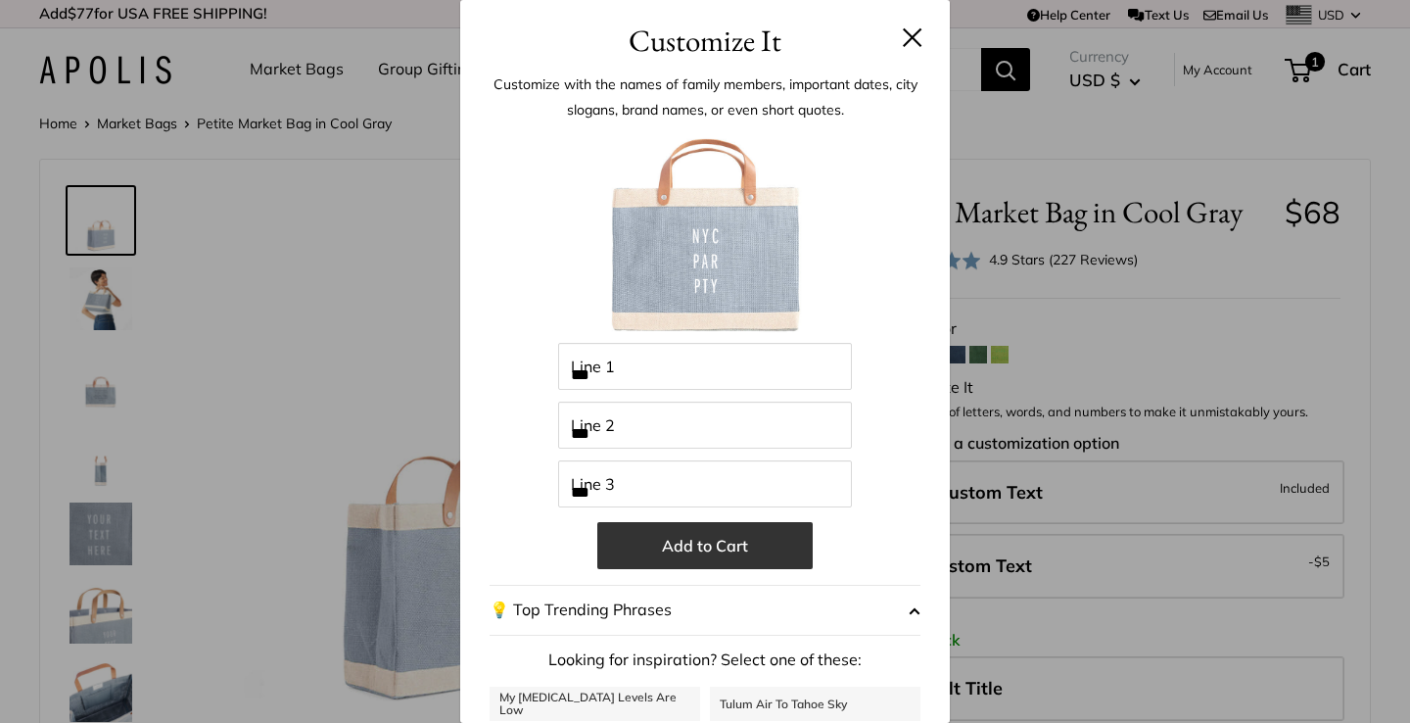
click at [678, 562] on button "Add to Cart" at bounding box center [704, 545] width 215 height 47
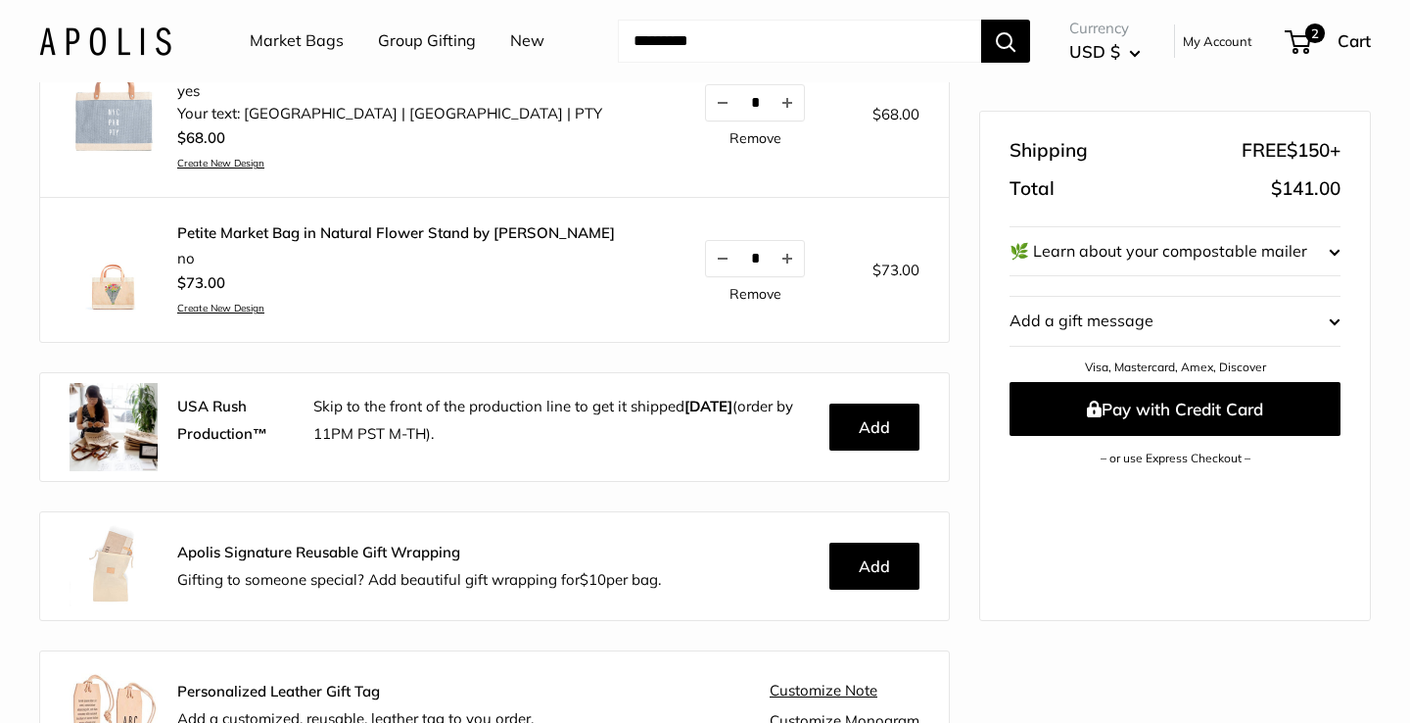
scroll to position [291, 0]
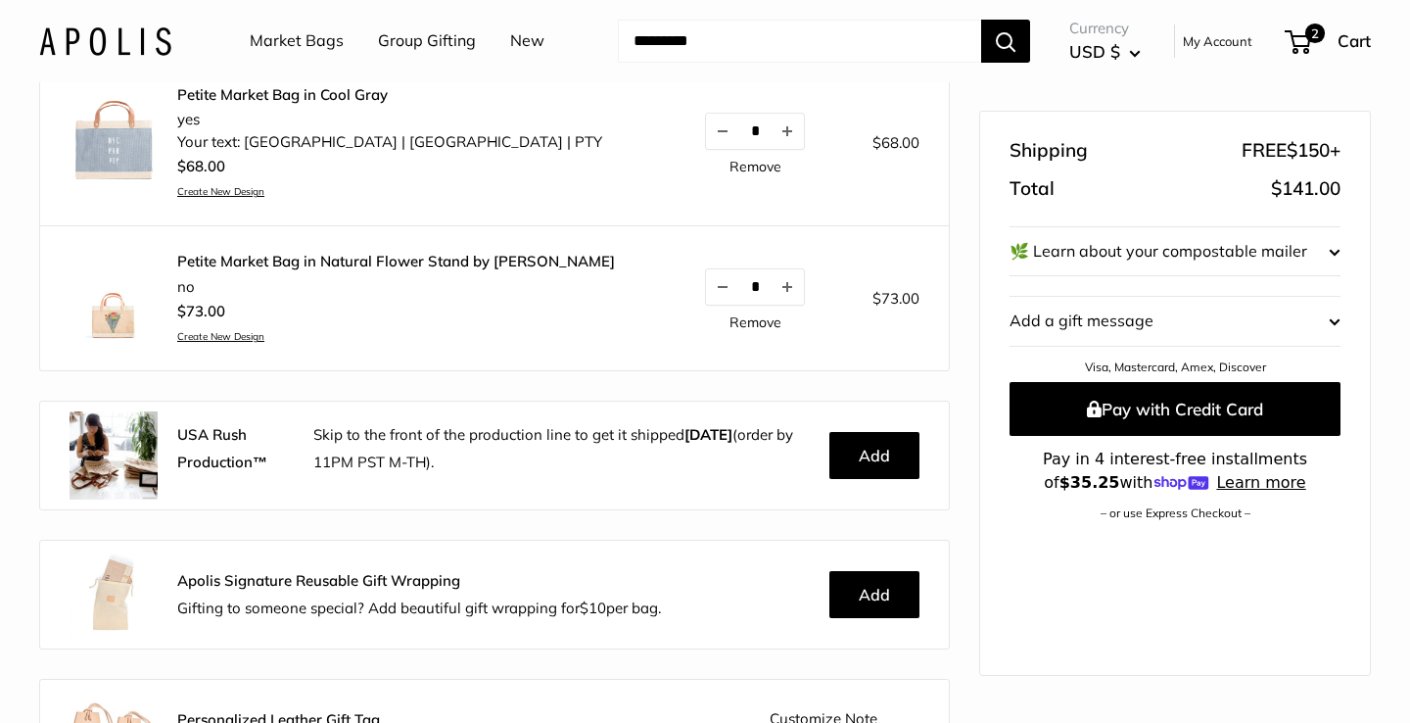
click at [124, 158] on img at bounding box center [114, 140] width 88 height 88
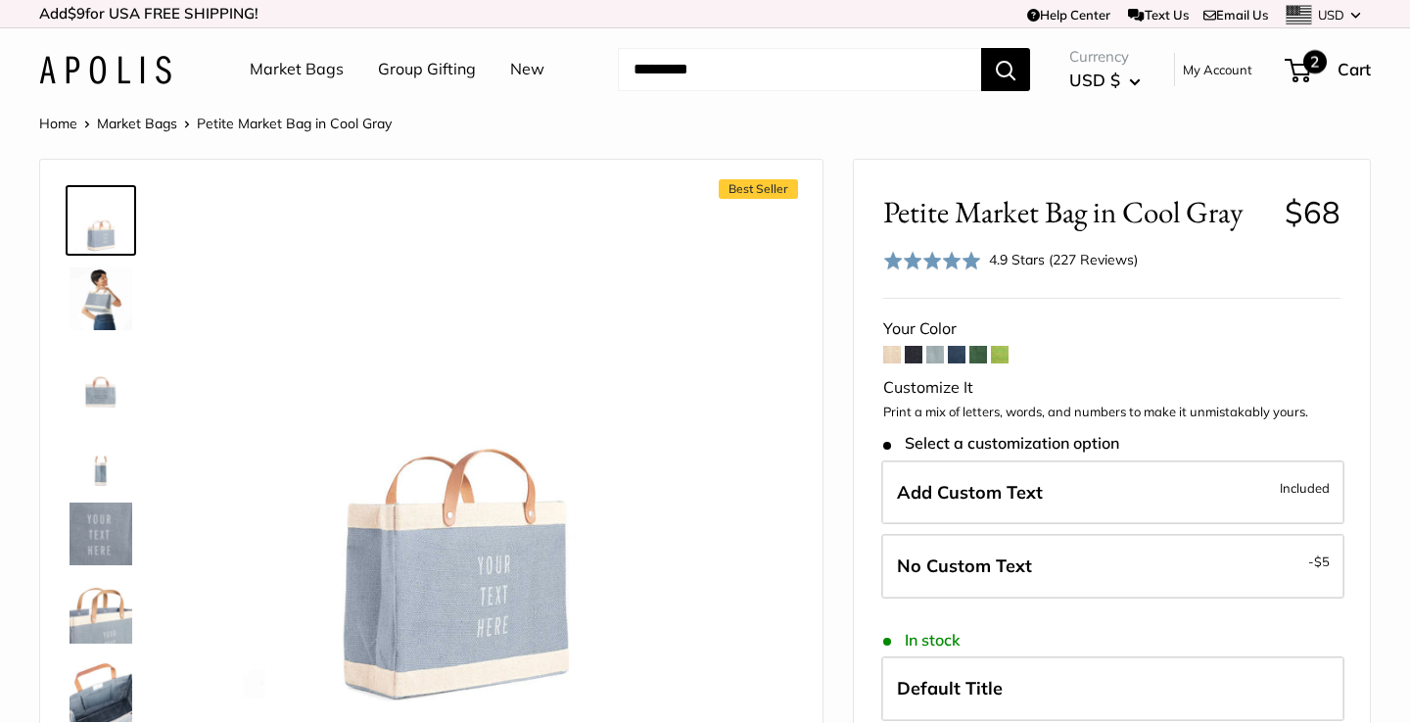
click at [1311, 64] on span "2" at bounding box center [1314, 61] width 23 height 23
